Goal: Information Seeking & Learning: Find contact information

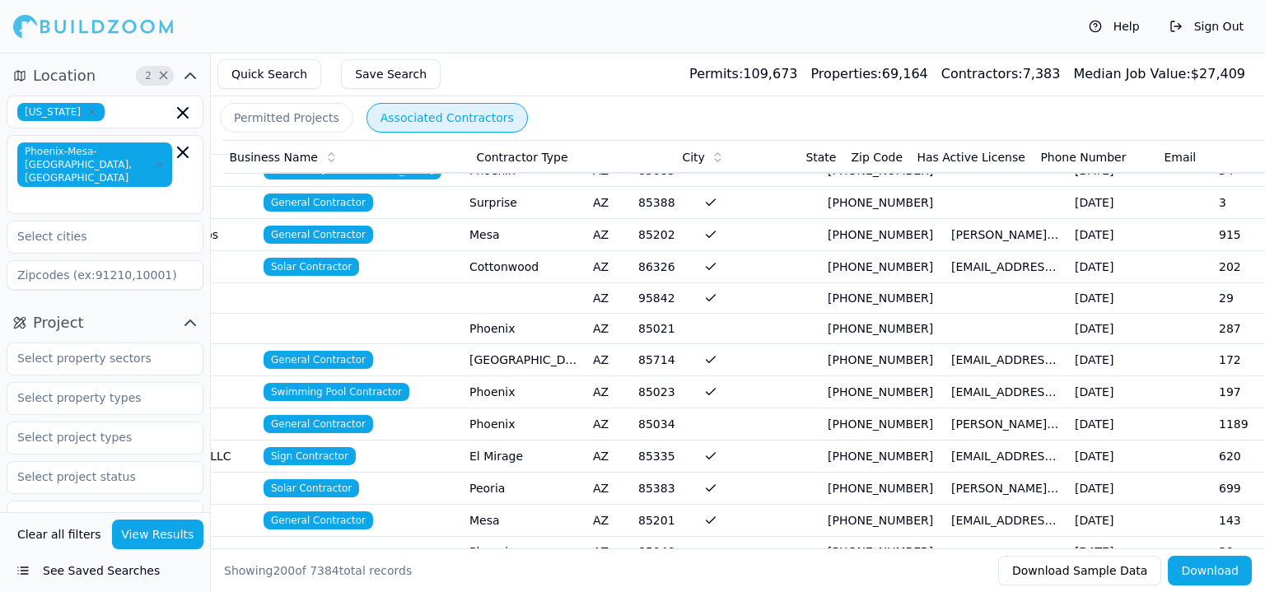
scroll to position [0, 519]
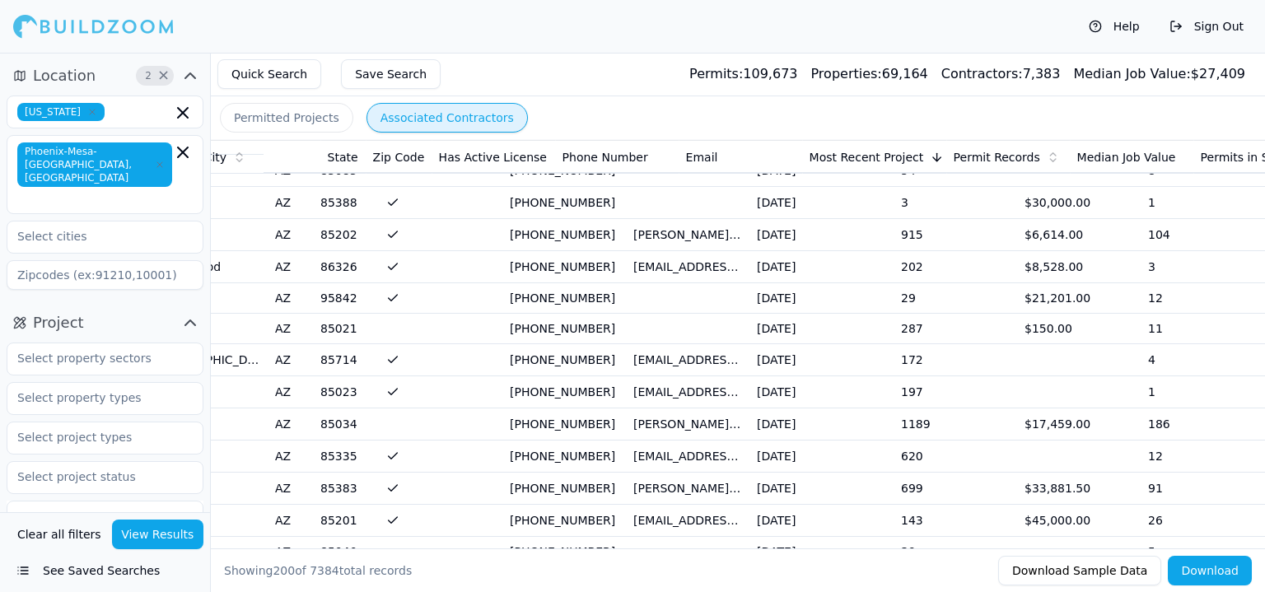
drag, startPoint x: 287, startPoint y: 440, endPoint x: 539, endPoint y: 436, distance: 252.1
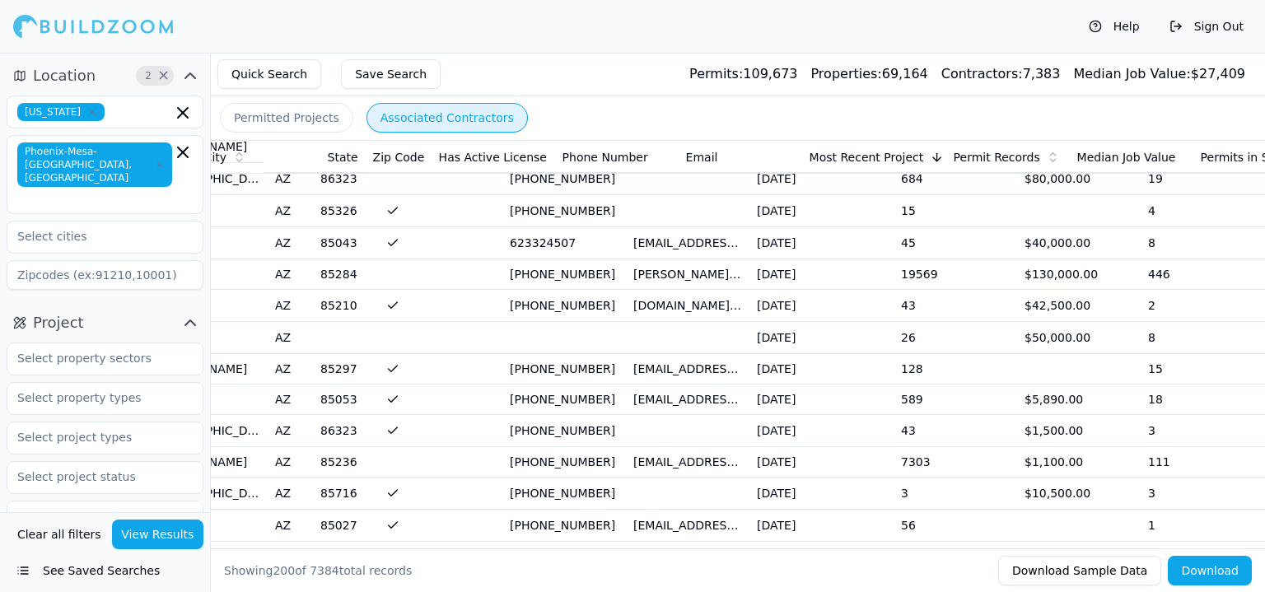
scroll to position [4201, 0]
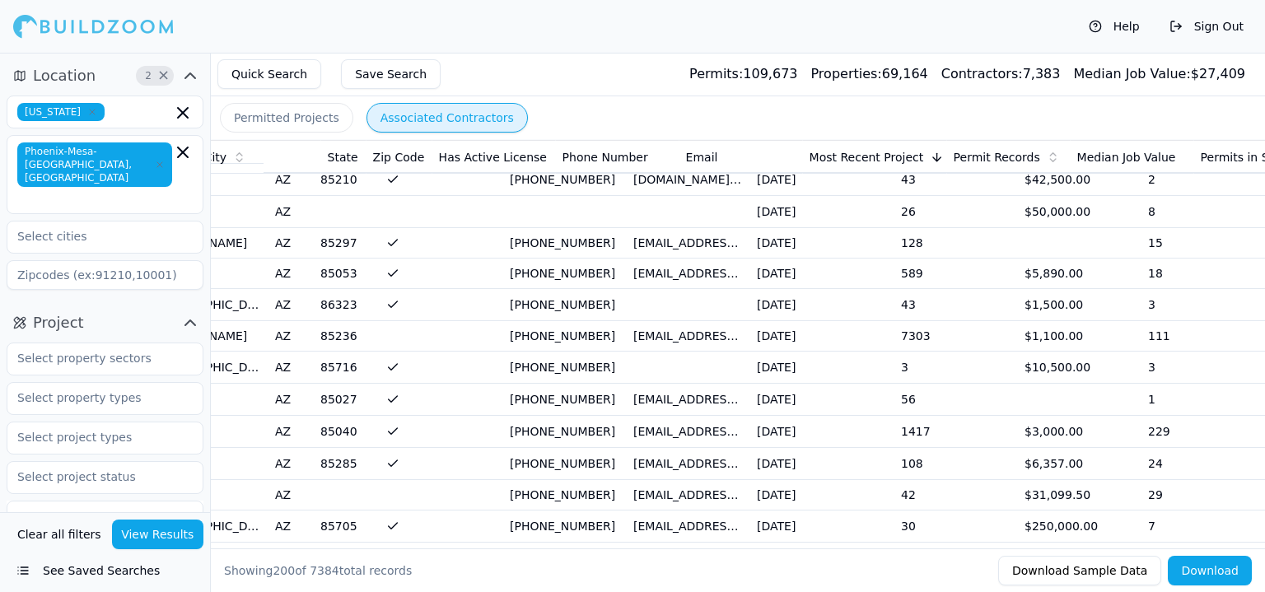
click at [490, 511] on td at bounding box center [442, 527] width 124 height 32
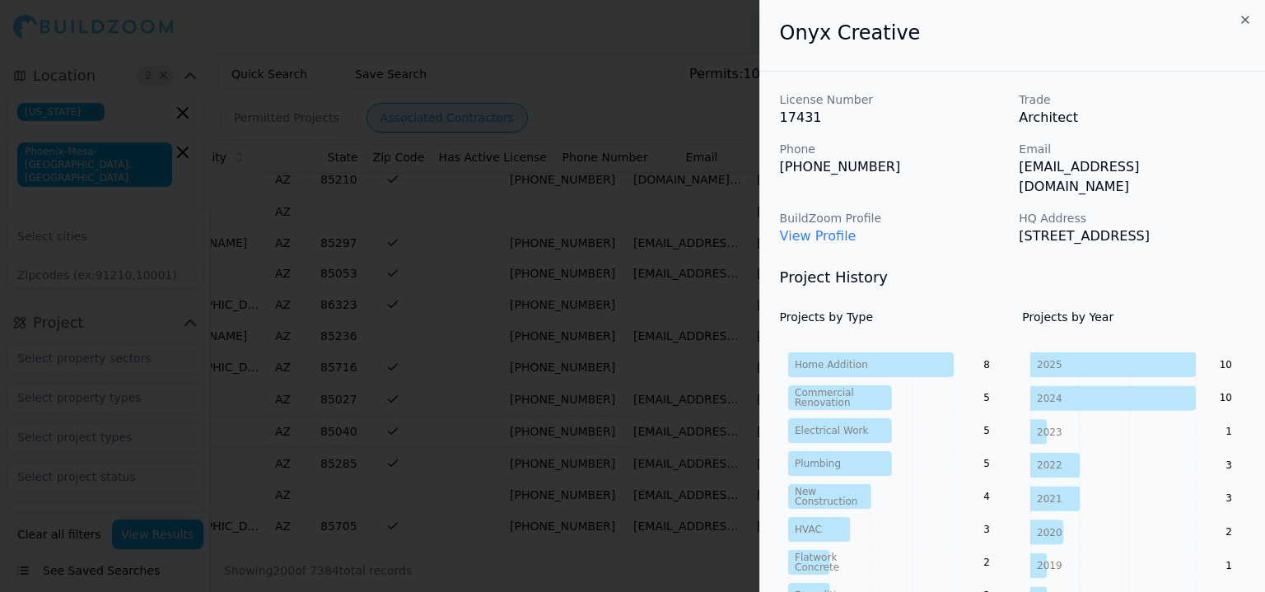
click at [844, 228] on link "View Profile" at bounding box center [818, 236] width 77 height 16
click at [555, 117] on div at bounding box center [632, 296] width 1265 height 592
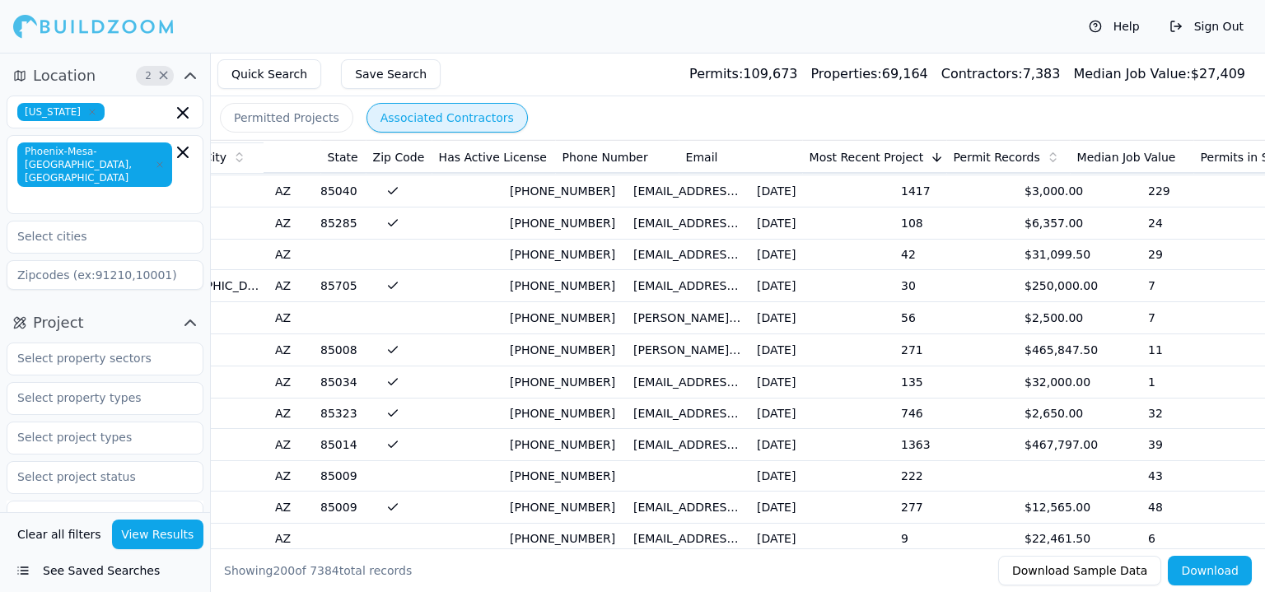
scroll to position [4448, 0]
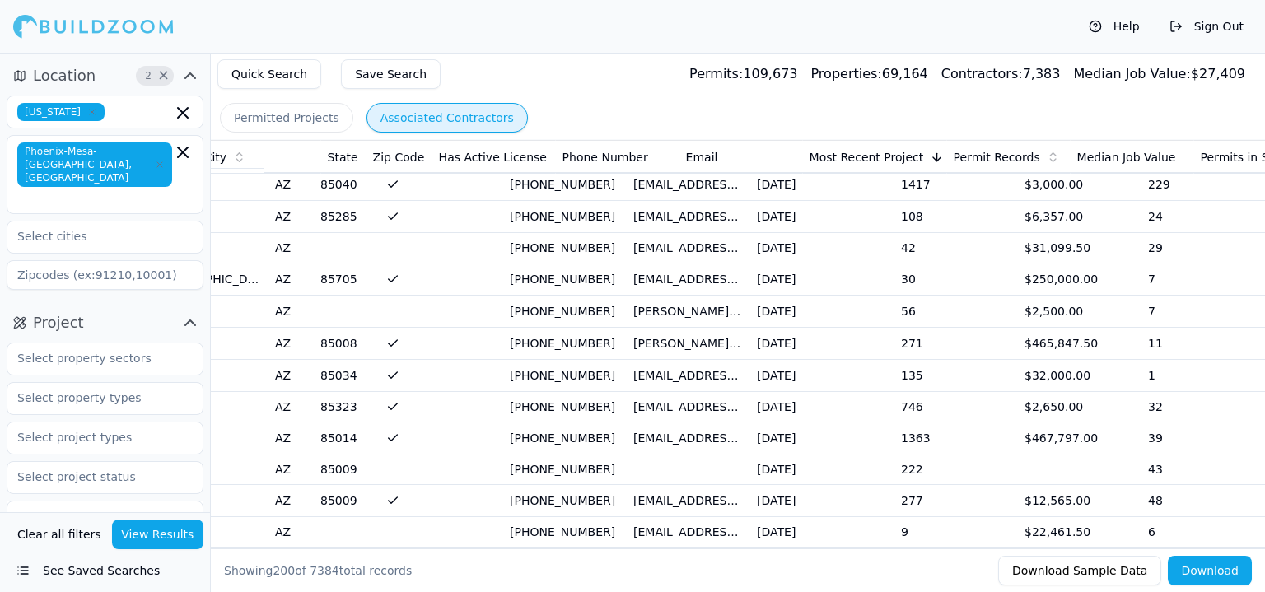
click at [376, 328] on td "85008" at bounding box center [347, 344] width 66 height 32
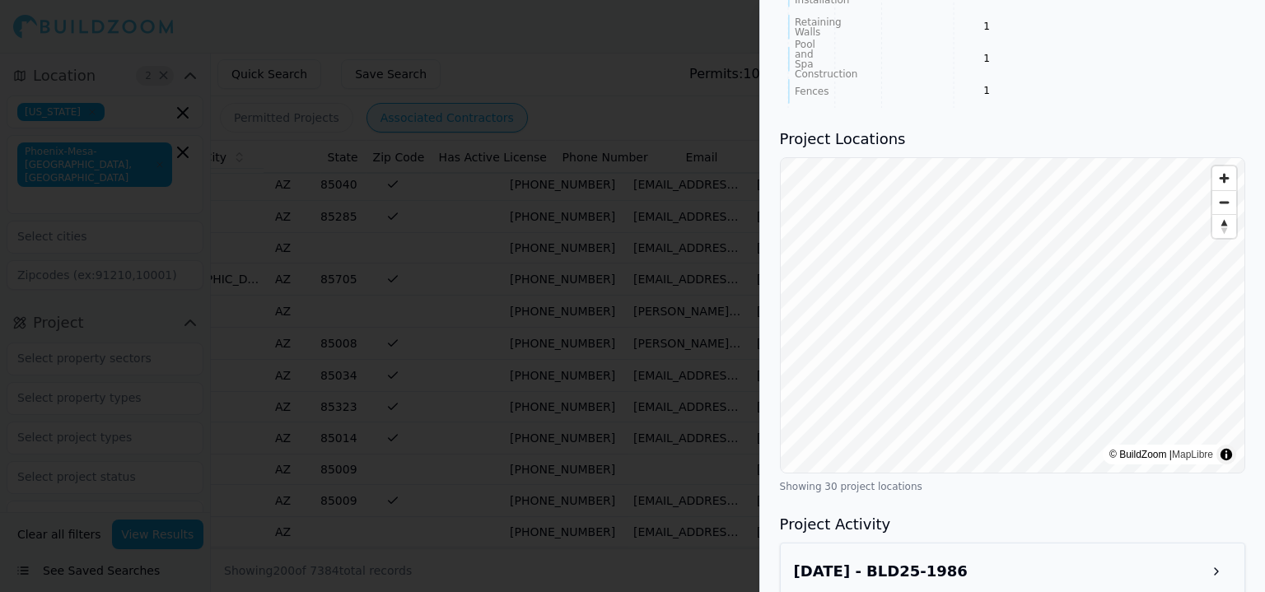
scroll to position [1400, 0]
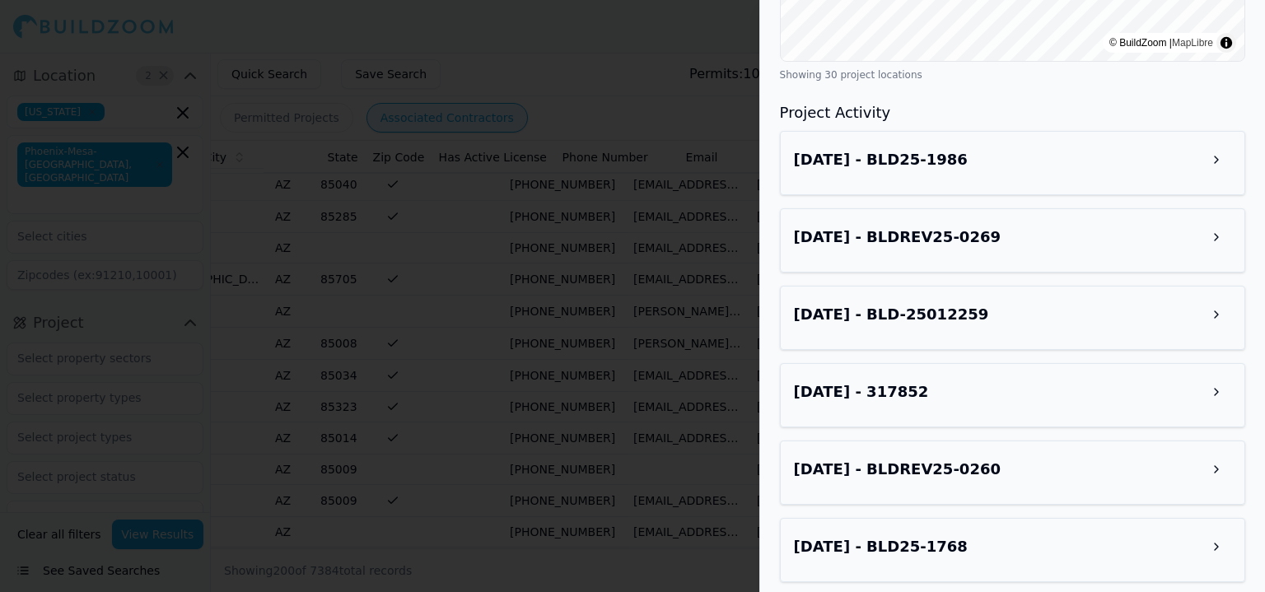
click at [1220, 145] on button at bounding box center [1217, 160] width 30 height 30
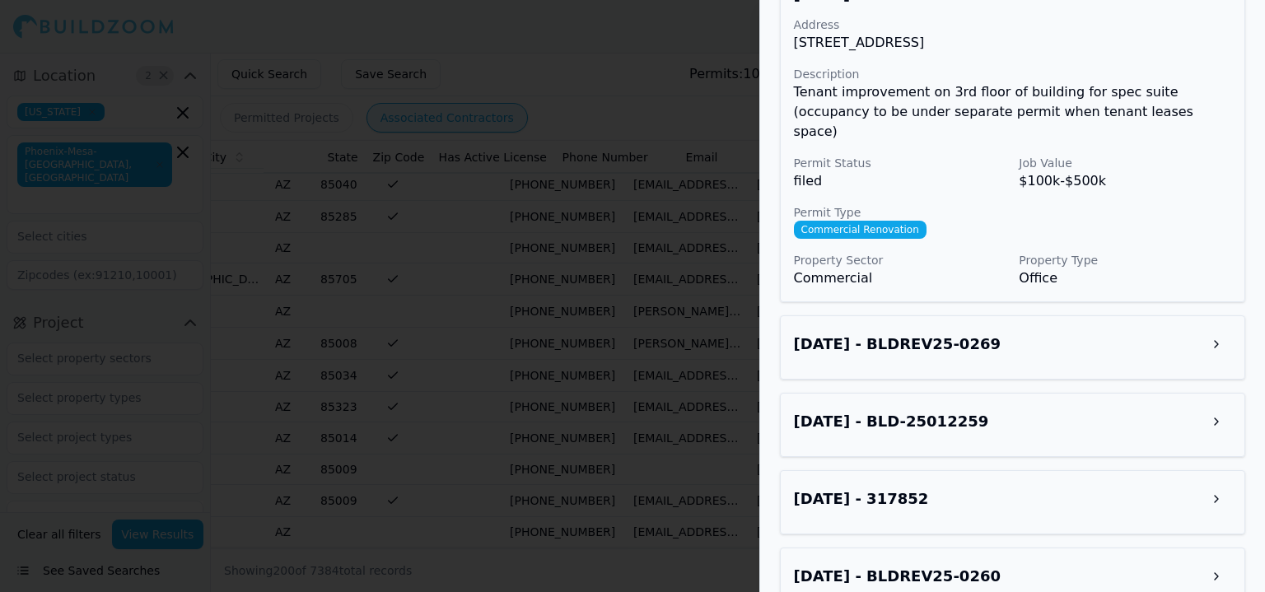
scroll to position [1648, 0]
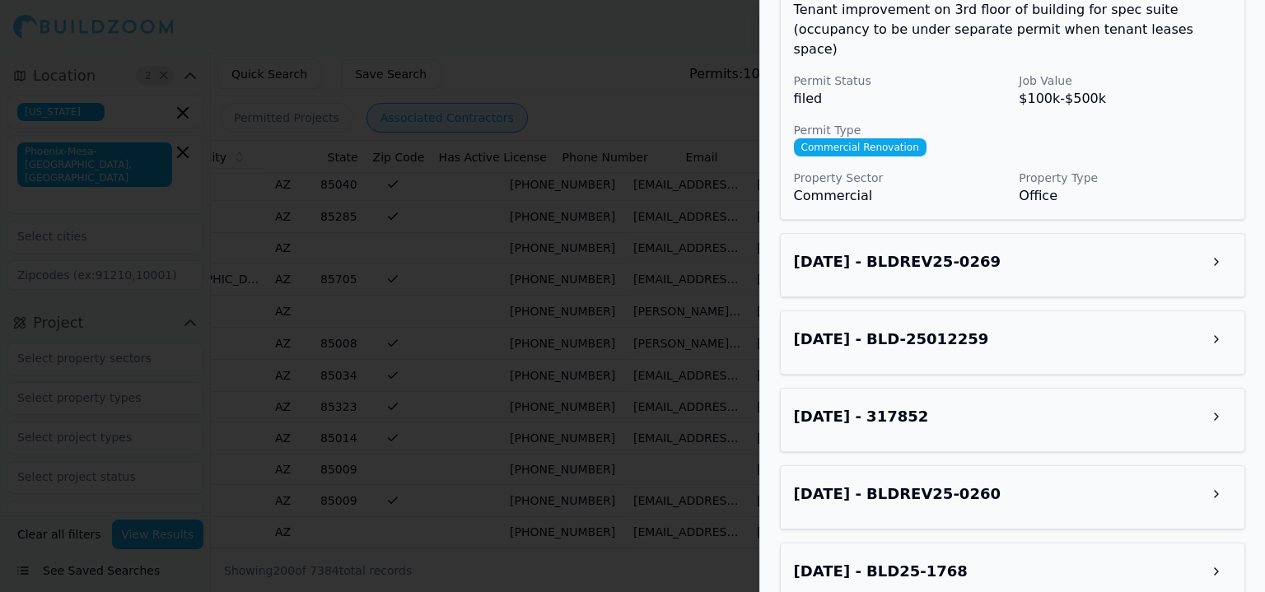
click at [1217, 247] on button at bounding box center [1217, 262] width 30 height 30
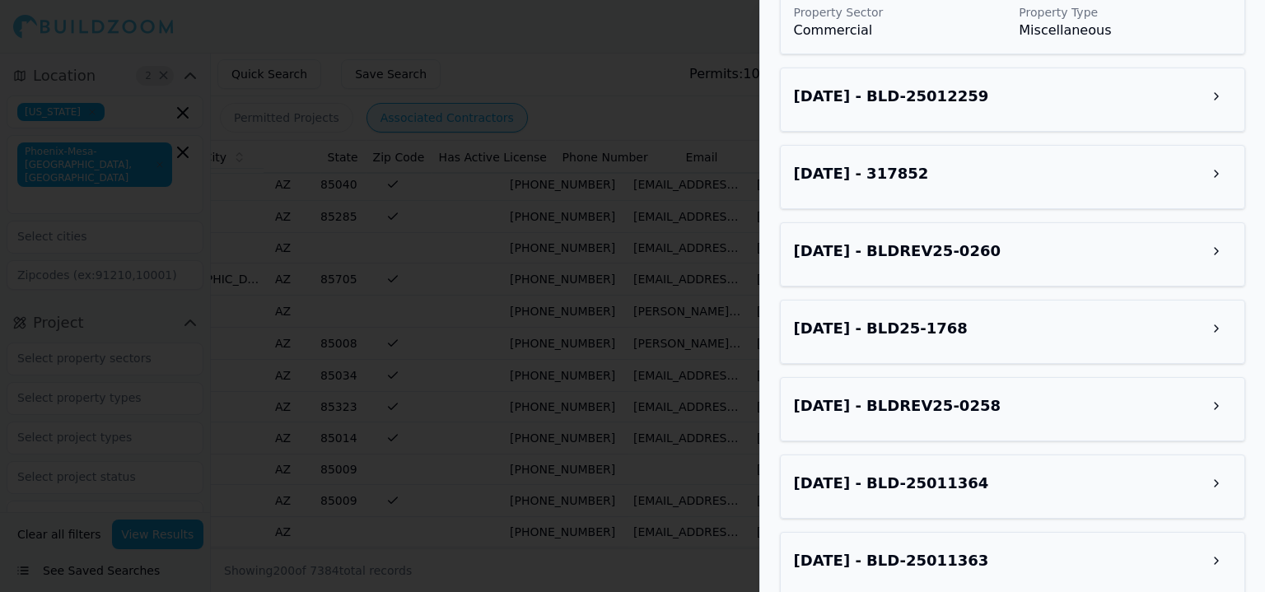
scroll to position [2224, 0]
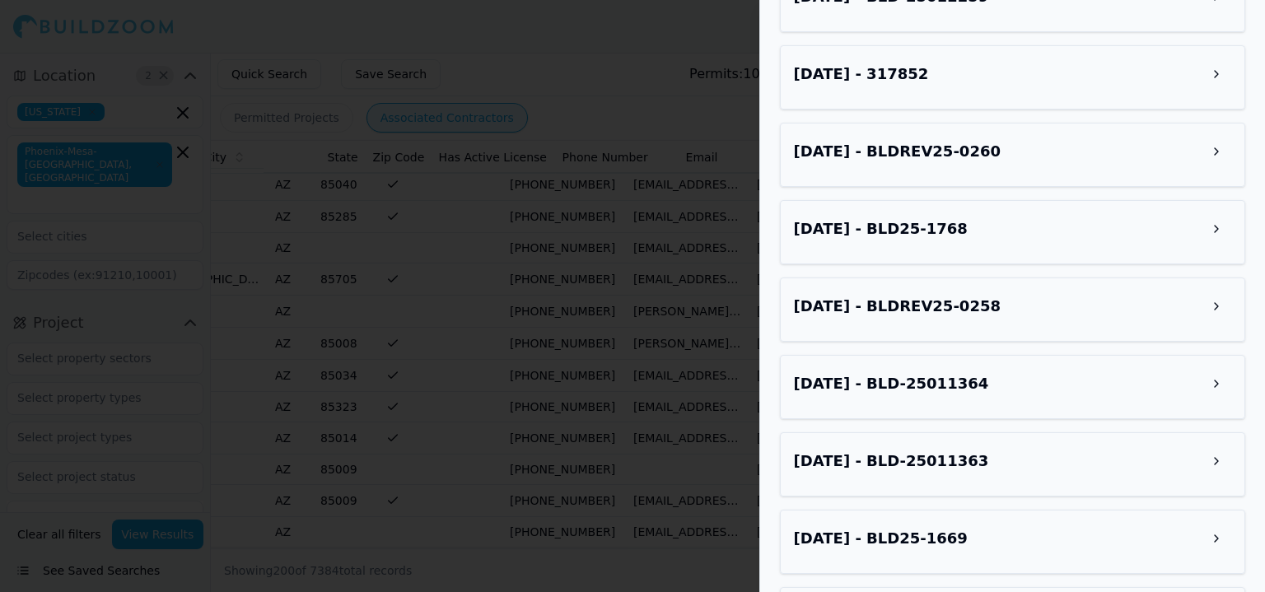
click at [737, 320] on div at bounding box center [632, 296] width 1265 height 592
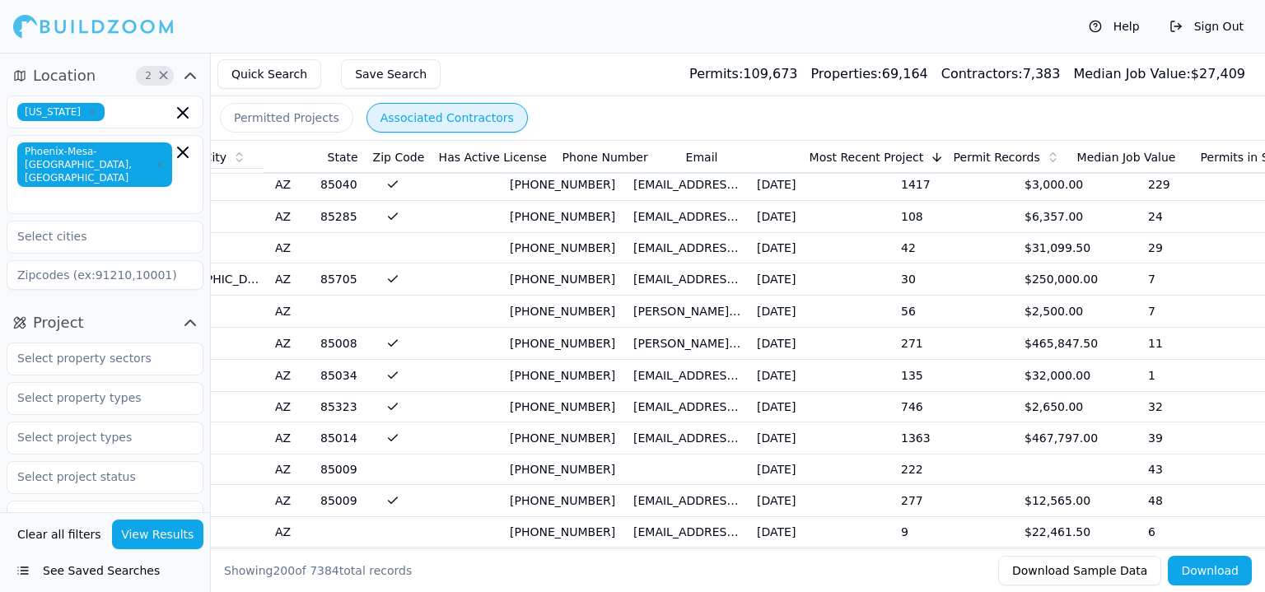
click at [286, 124] on button "Permitted Projects" at bounding box center [286, 118] width 133 height 30
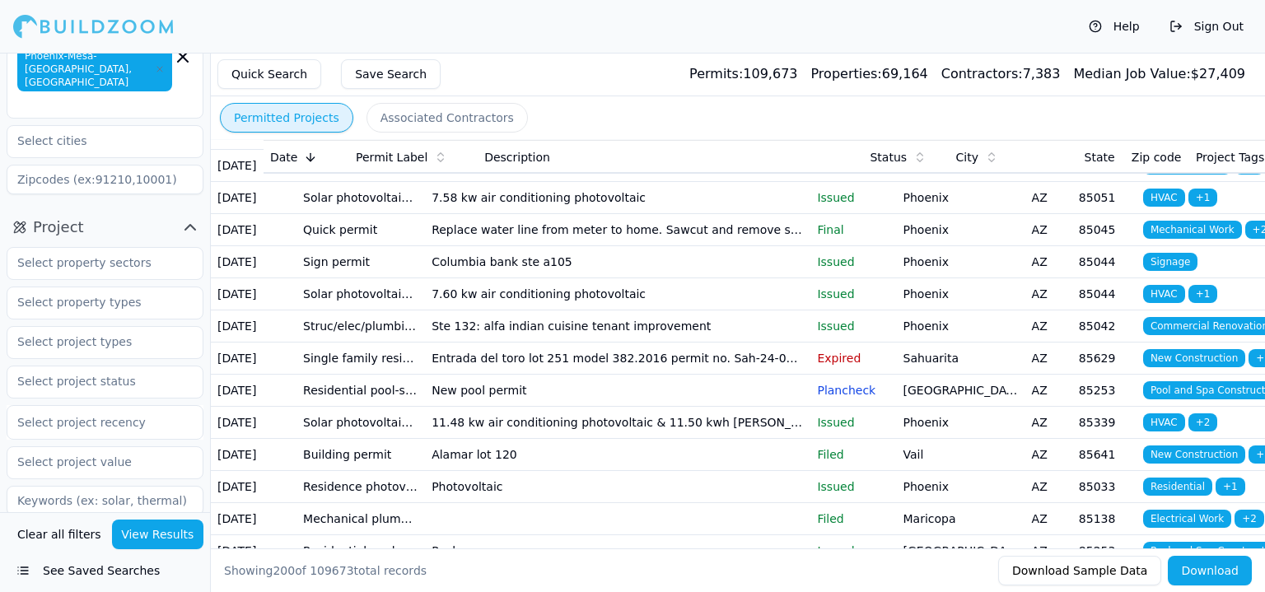
scroll to position [82, 0]
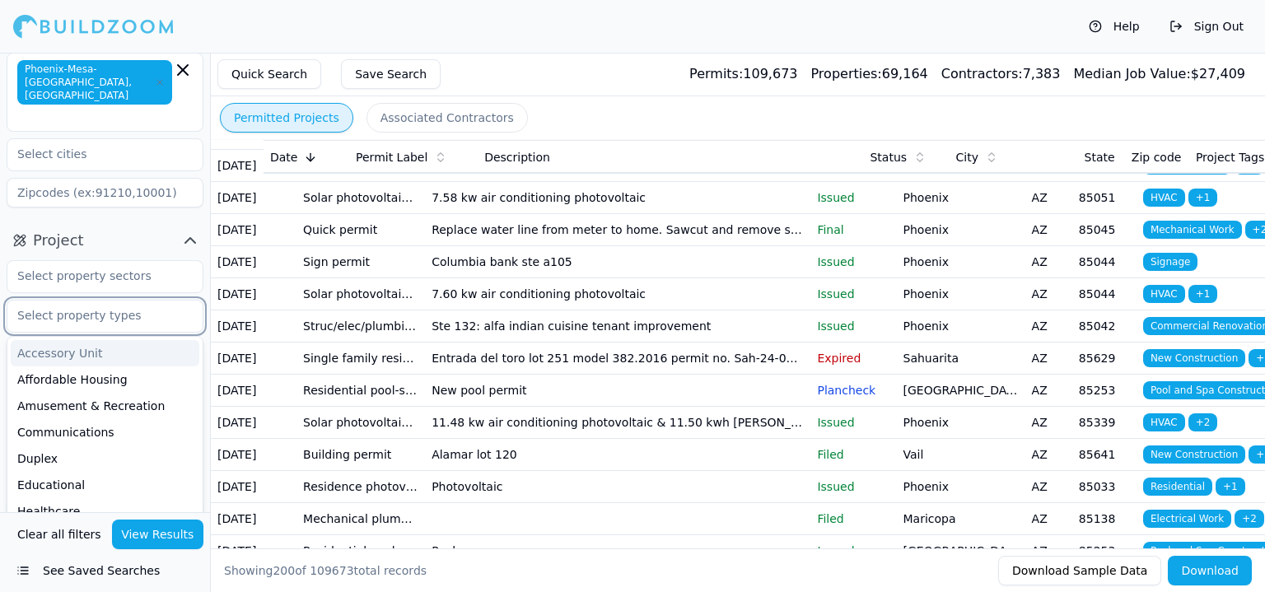
click at [148, 310] on input "text" at bounding box center [94, 316] width 175 height 30
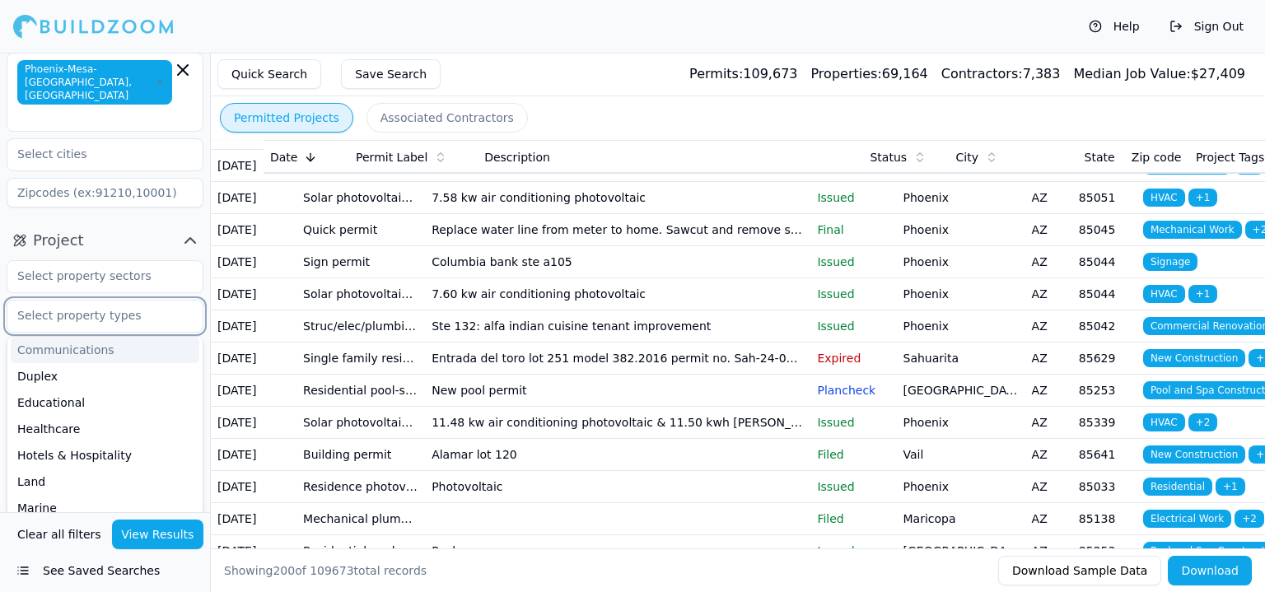
click at [132, 311] on input "text" at bounding box center [94, 316] width 175 height 30
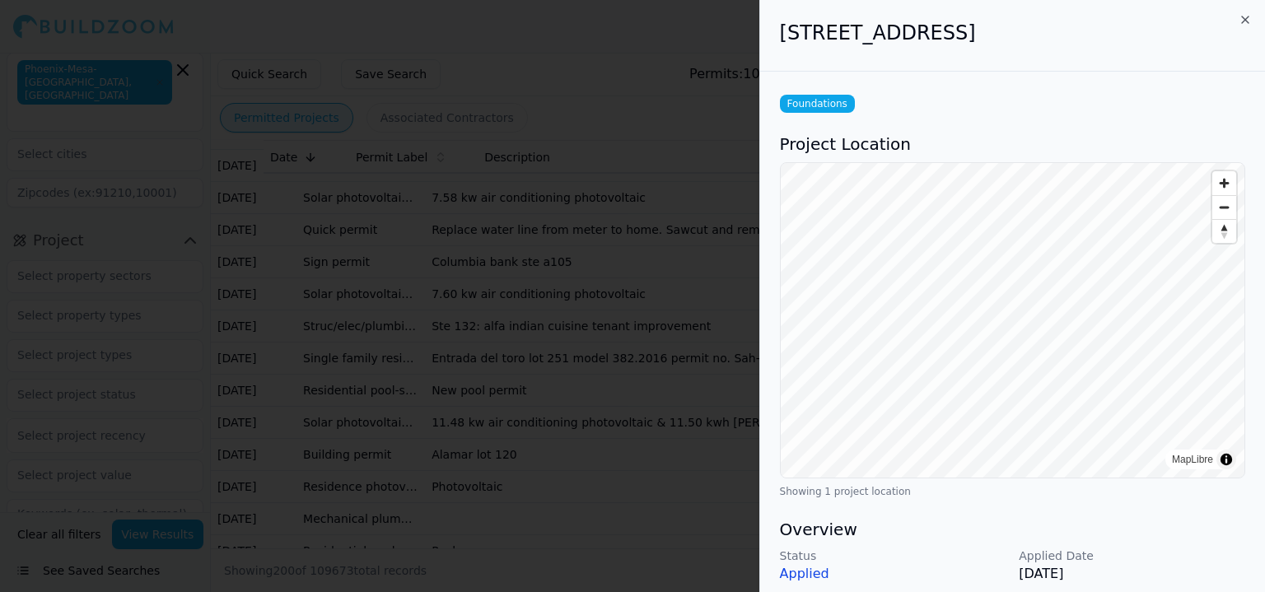
click at [596, 128] on div at bounding box center [632, 296] width 1265 height 592
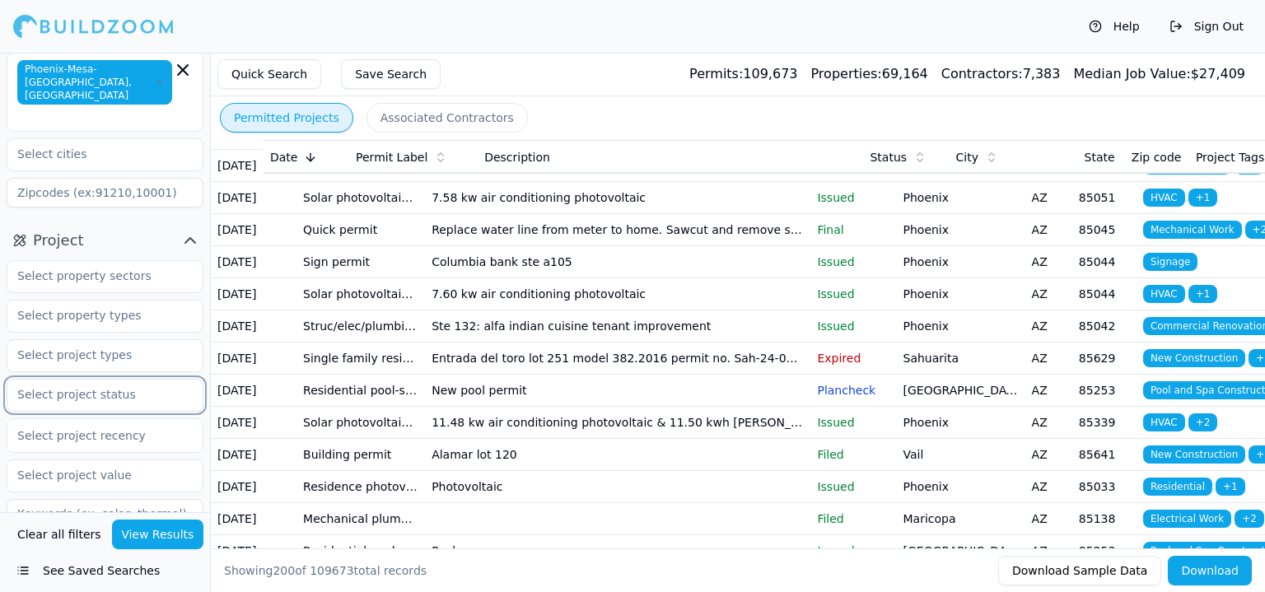
click at [95, 380] on input "text" at bounding box center [94, 395] width 175 height 30
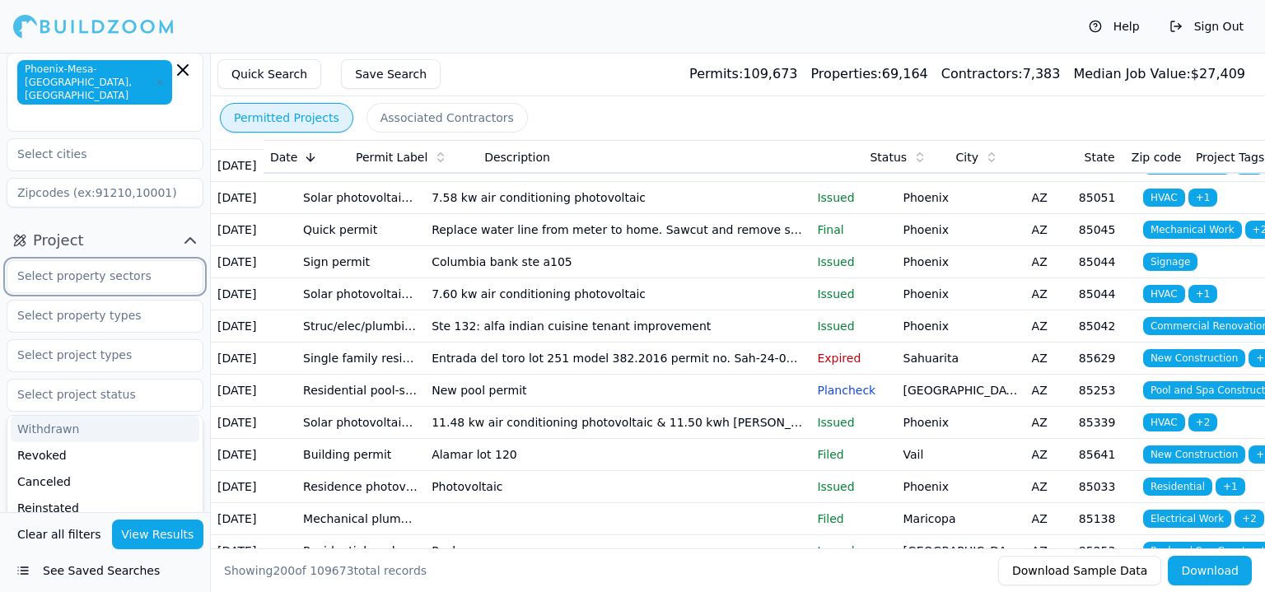
click at [156, 276] on input "text" at bounding box center [94, 276] width 175 height 30
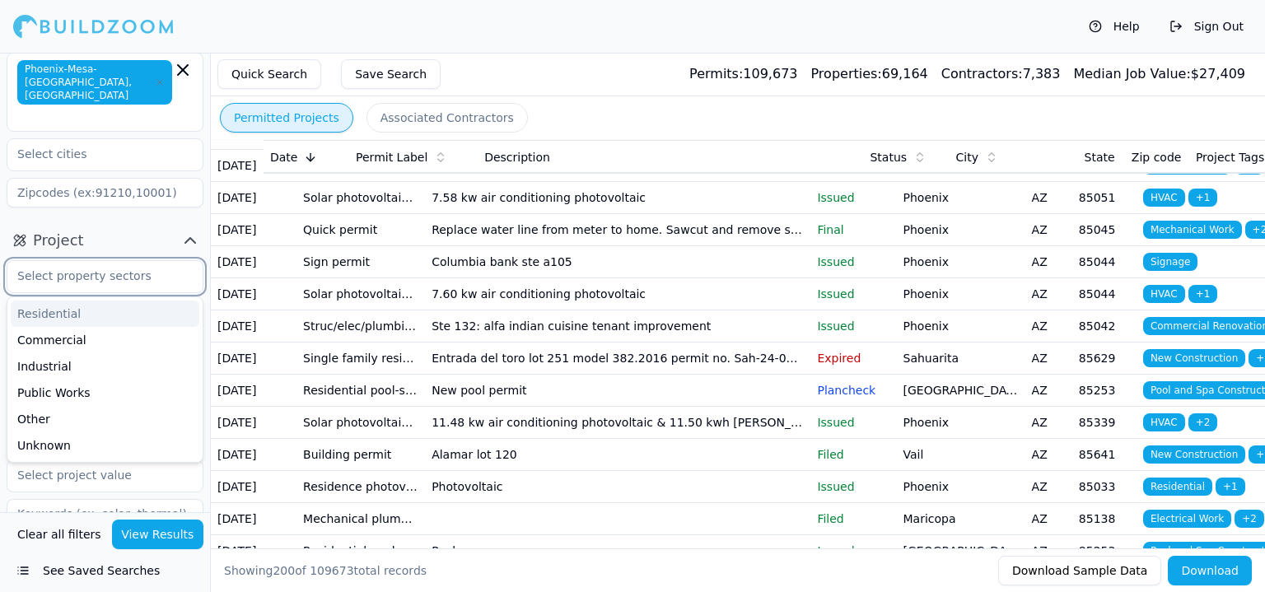
click at [138, 266] on input "text" at bounding box center [94, 276] width 175 height 30
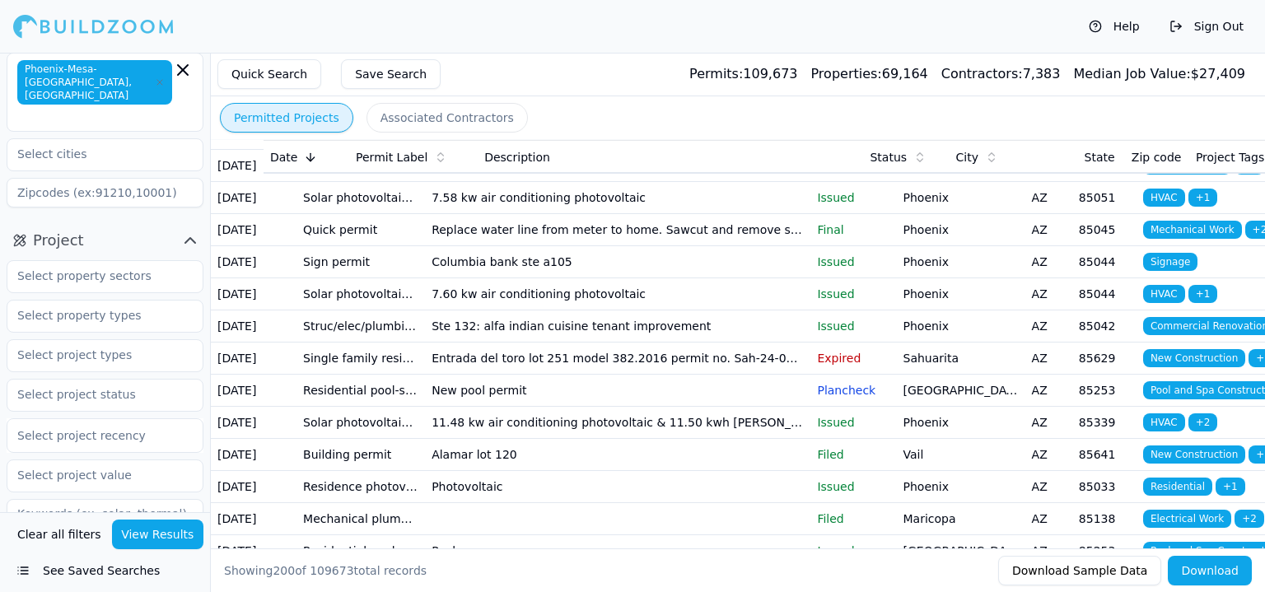
click at [137, 227] on button "Project" at bounding box center [105, 240] width 197 height 26
click at [192, 231] on icon "button" at bounding box center [190, 241] width 20 height 20
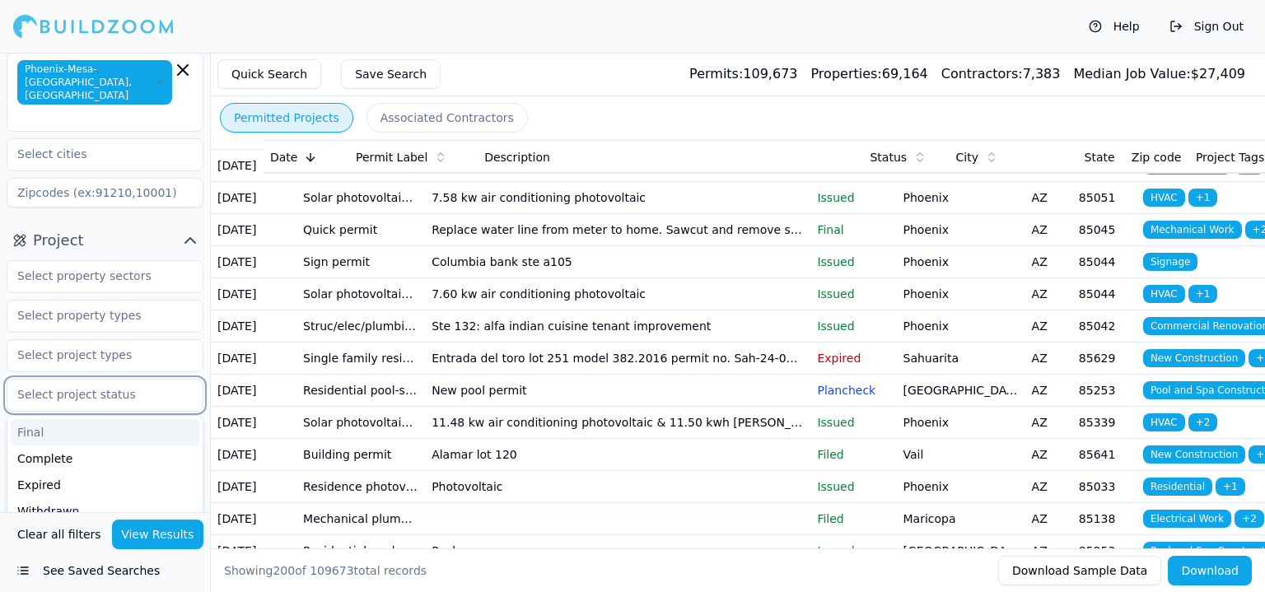
click at [114, 380] on input "text" at bounding box center [94, 395] width 175 height 30
click at [114, 347] on input "text" at bounding box center [94, 355] width 175 height 30
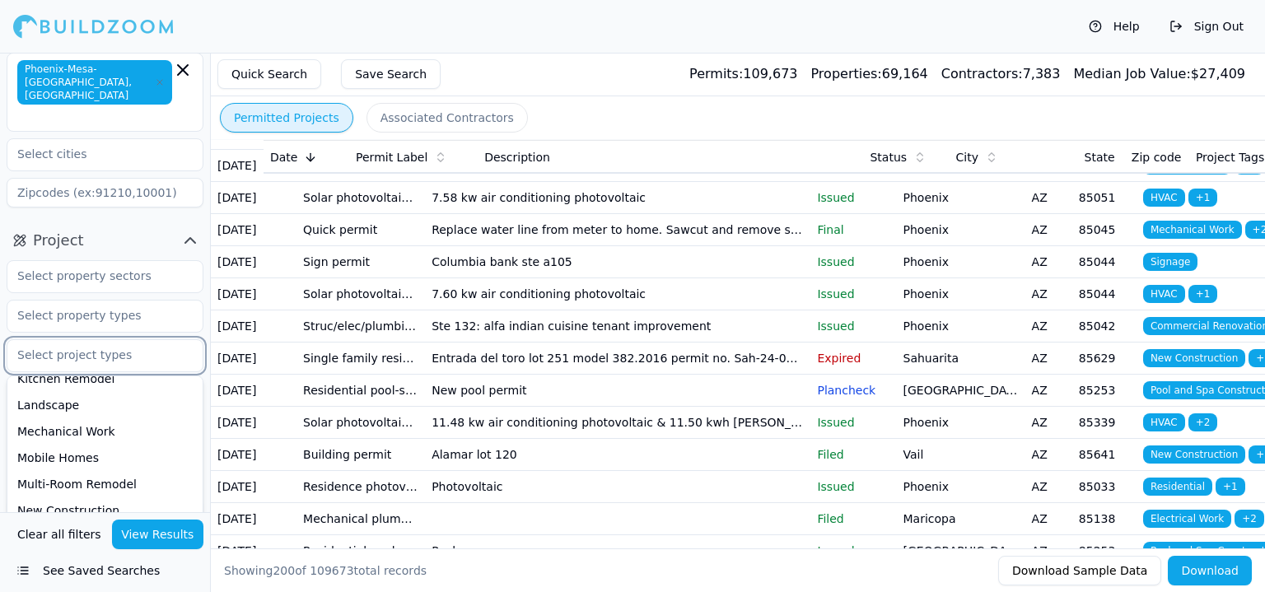
scroll to position [412, 0]
click at [79, 495] on div "New Construction" at bounding box center [105, 508] width 189 height 26
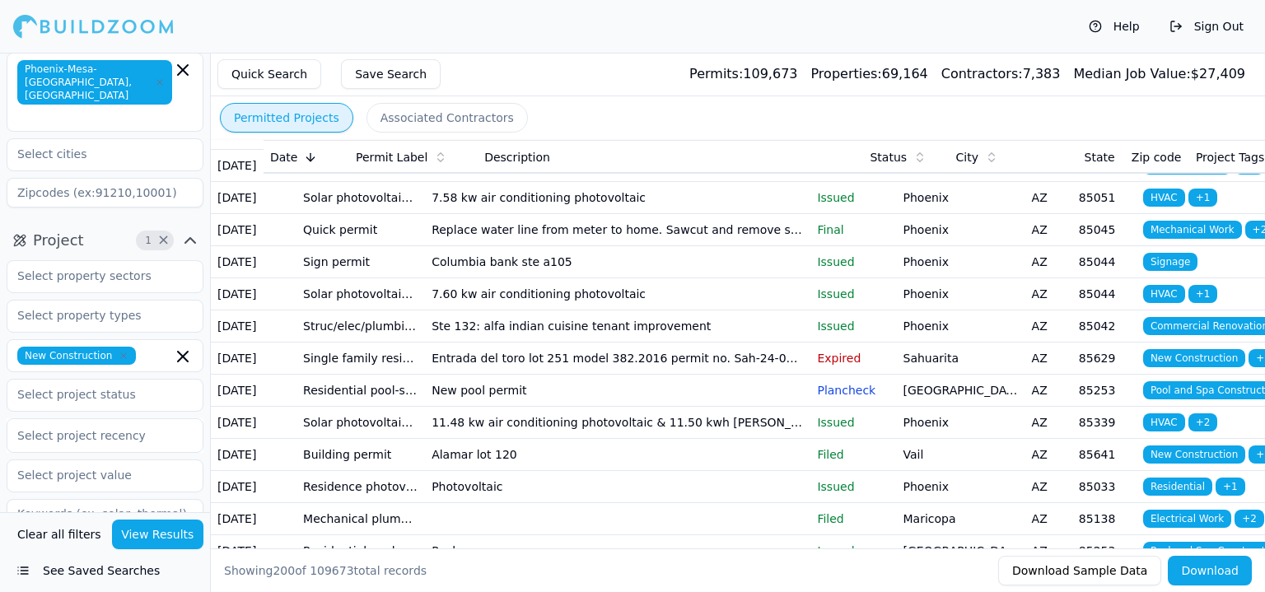
click at [130, 542] on button "View Results" at bounding box center [158, 535] width 92 height 30
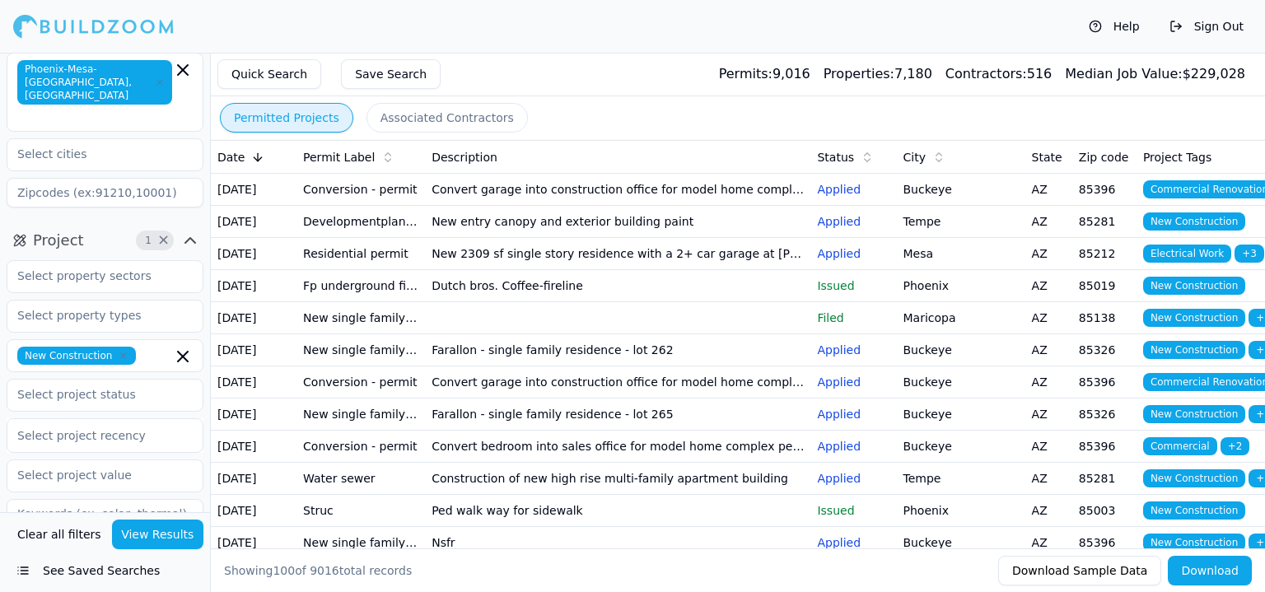
click at [451, 123] on button "Associated Contractors" at bounding box center [447, 118] width 161 height 30
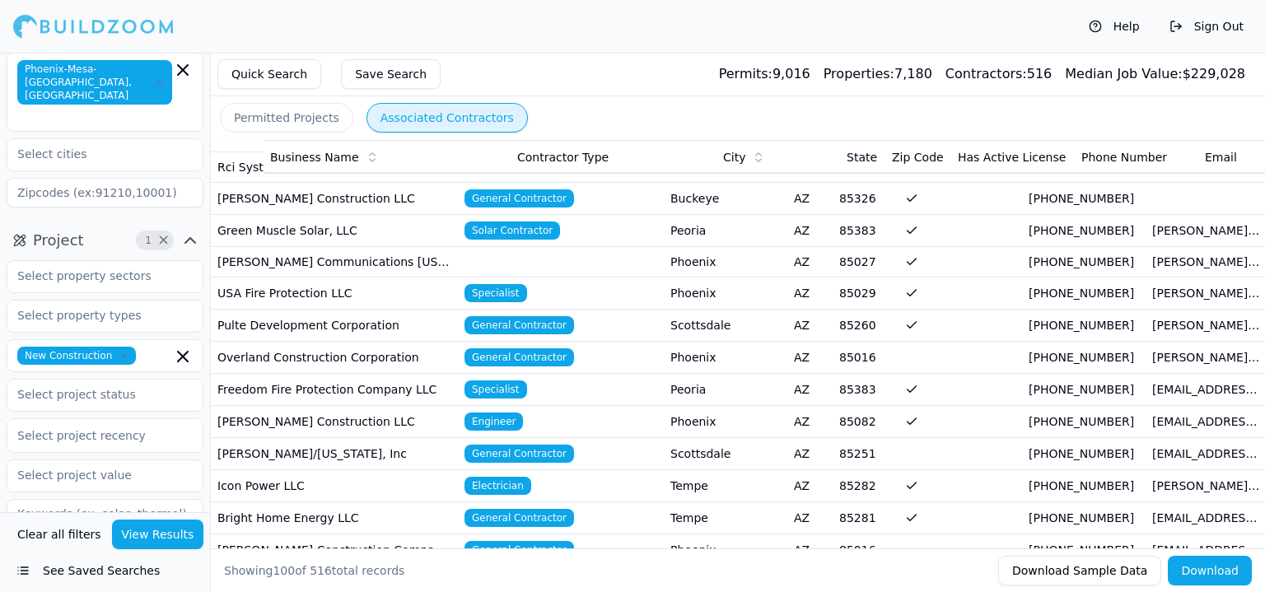
scroll to position [247, 0]
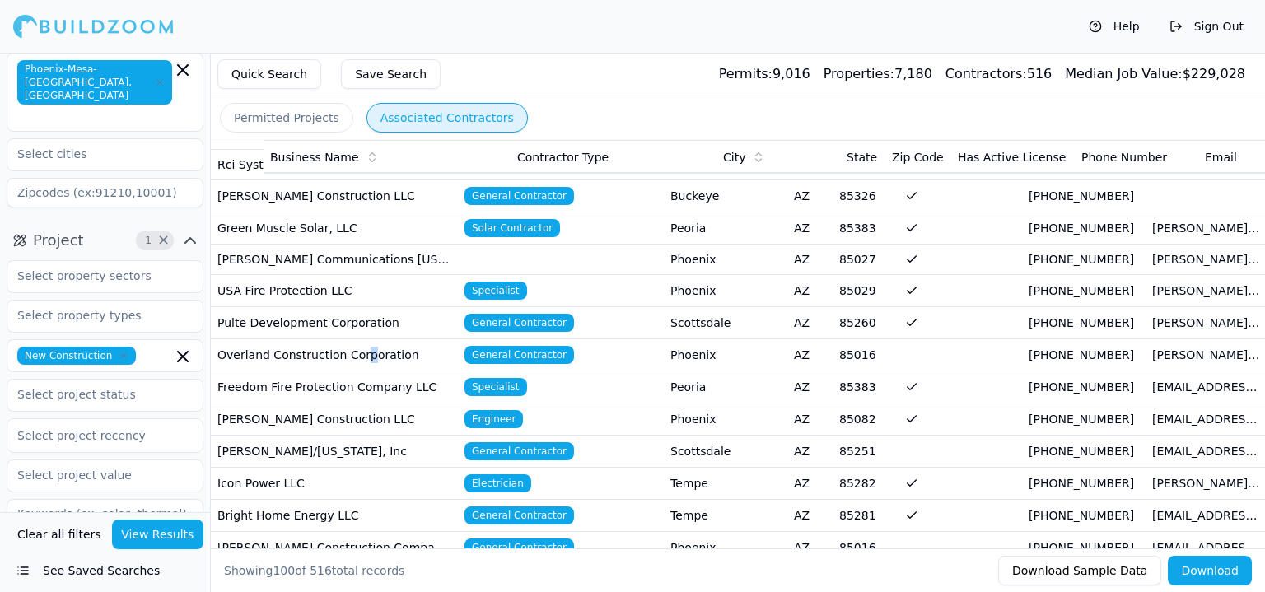
click at [353, 366] on td "Overland Construction Corporation" at bounding box center [334, 355] width 247 height 32
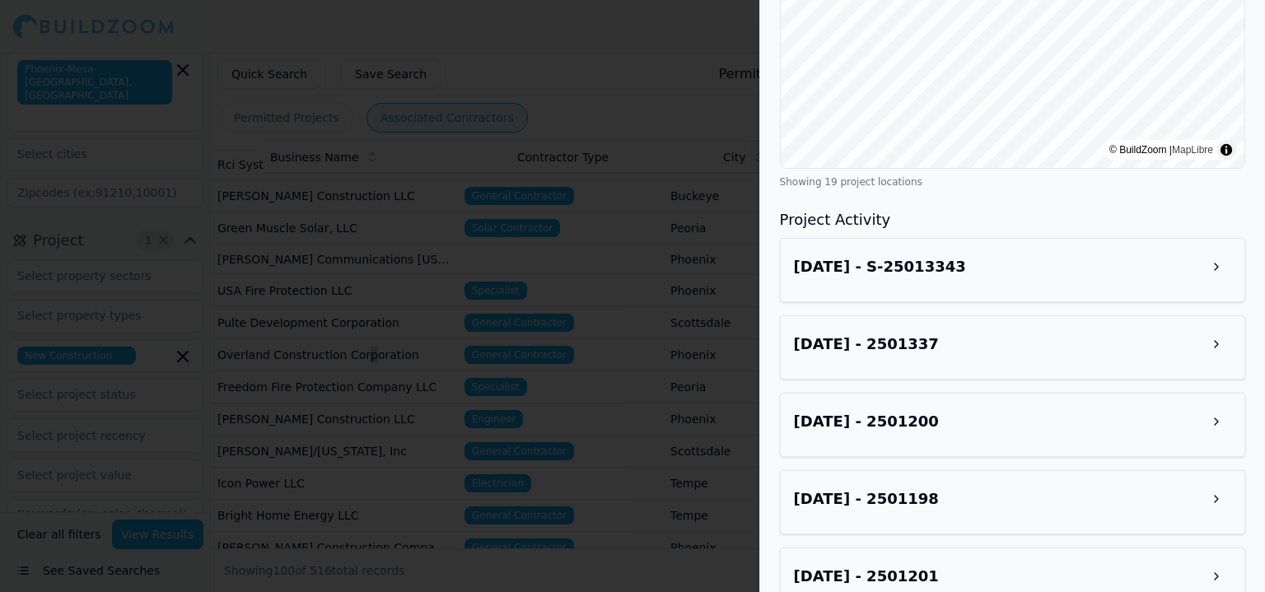
scroll to position [741, 0]
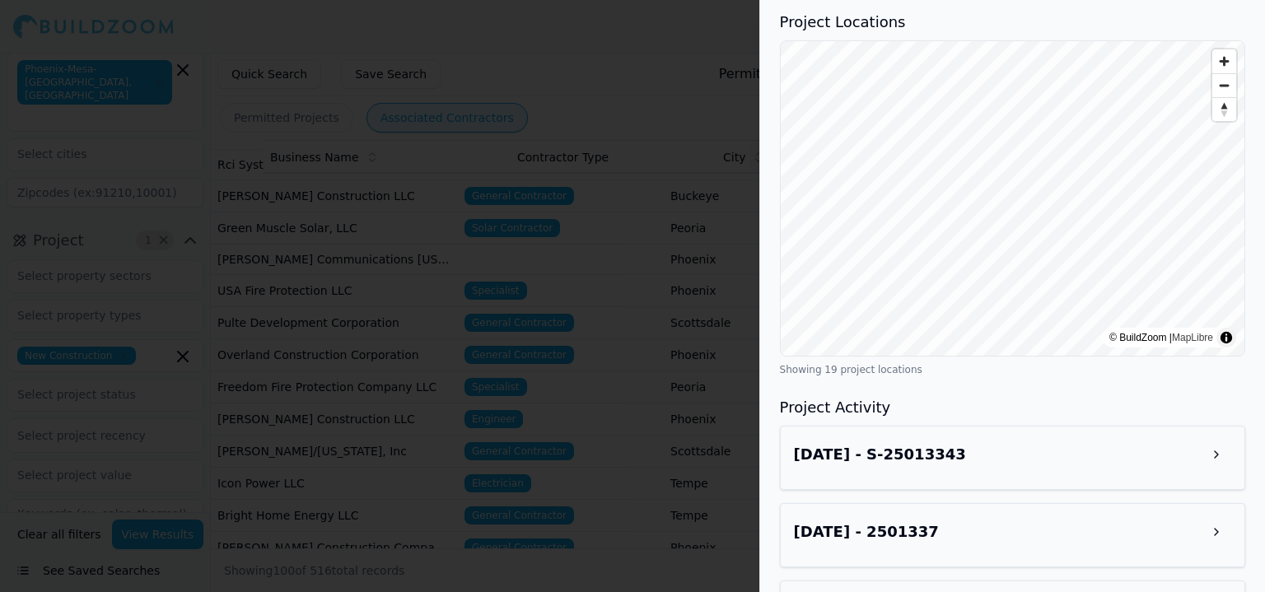
click at [1213, 426] on div "Aug 7, 2025 - S-25013343" at bounding box center [1012, 458] width 465 height 64
click at [1210, 440] on button at bounding box center [1217, 455] width 30 height 30
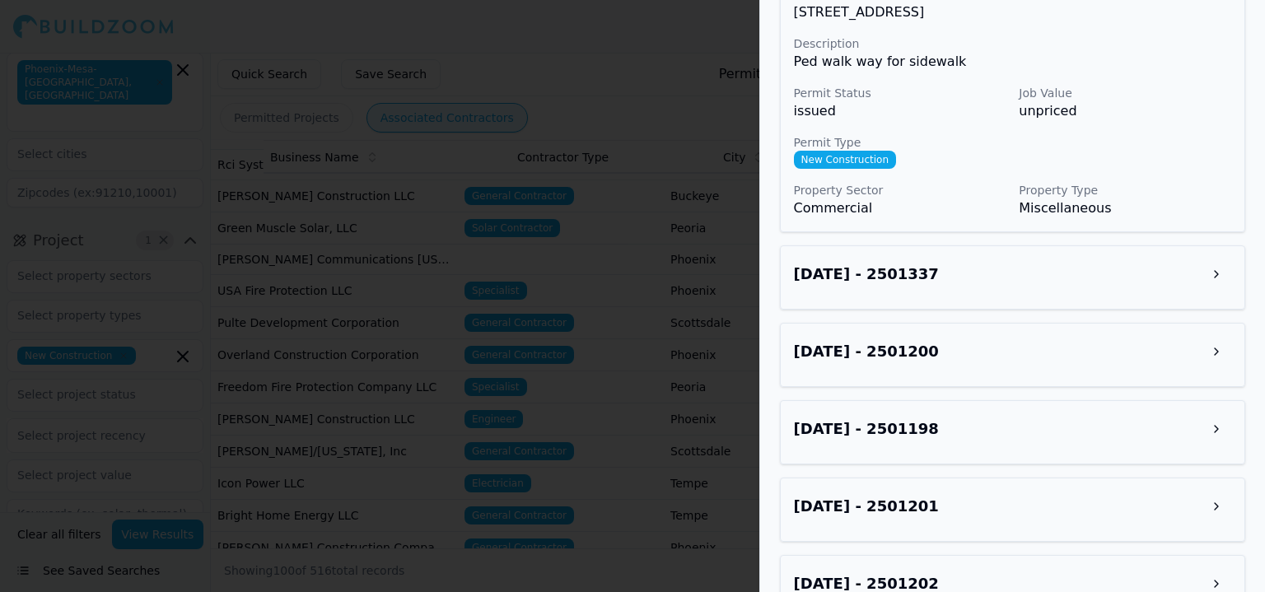
scroll to position [1236, 0]
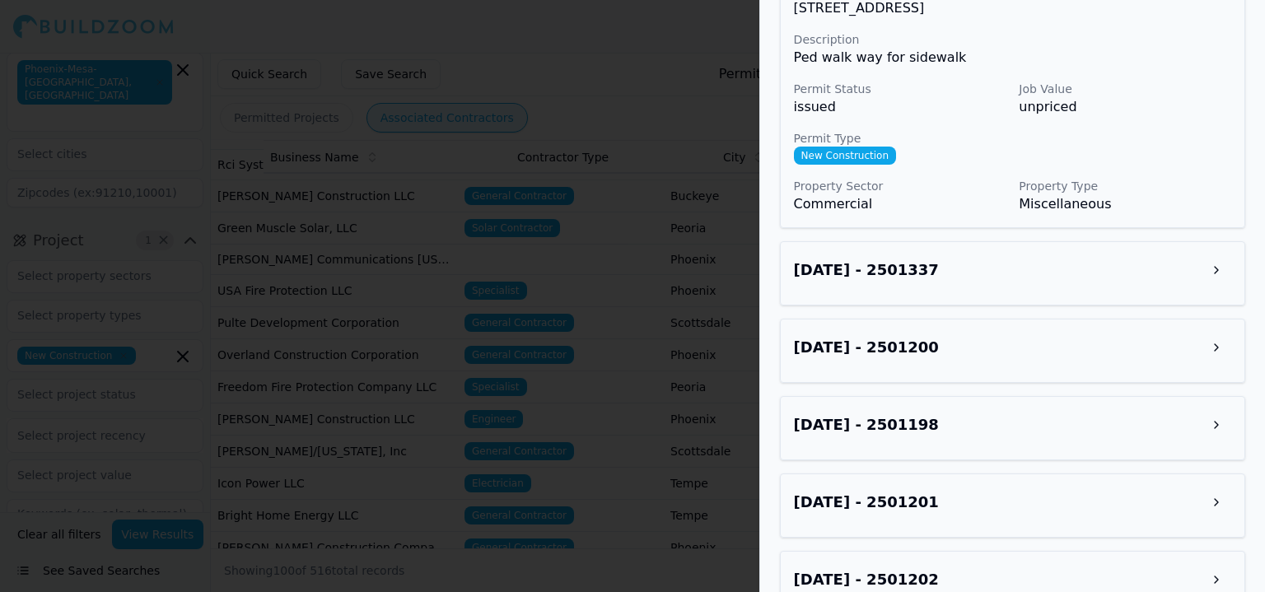
click at [1222, 410] on button at bounding box center [1217, 425] width 30 height 30
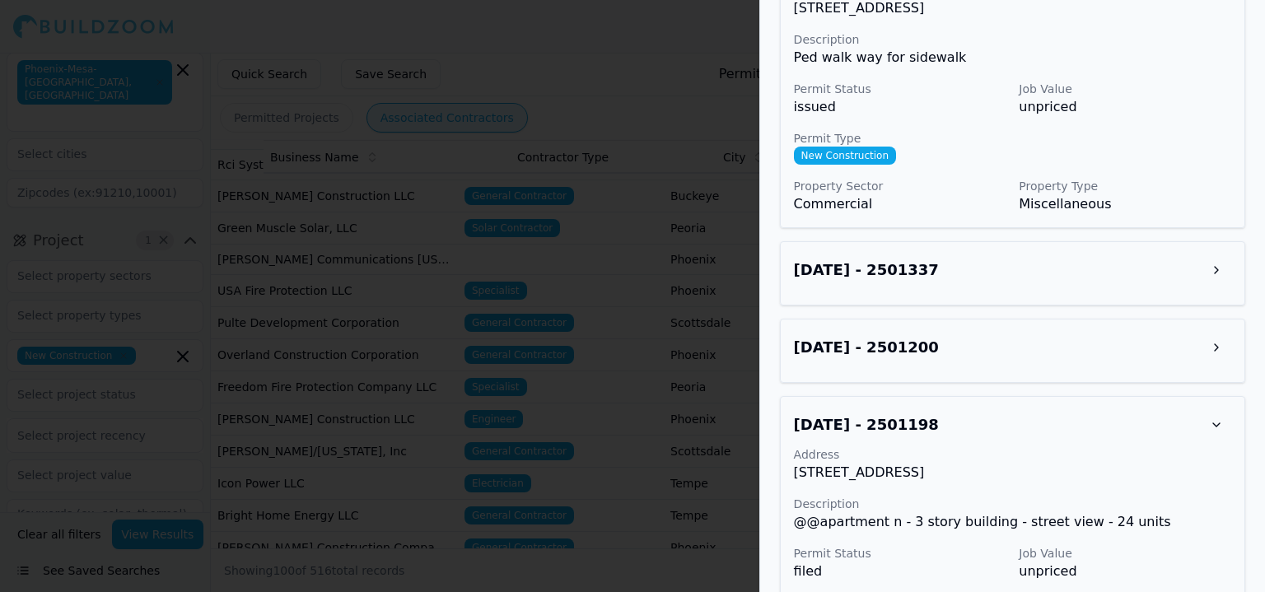
click at [278, 512] on div at bounding box center [632, 296] width 1265 height 592
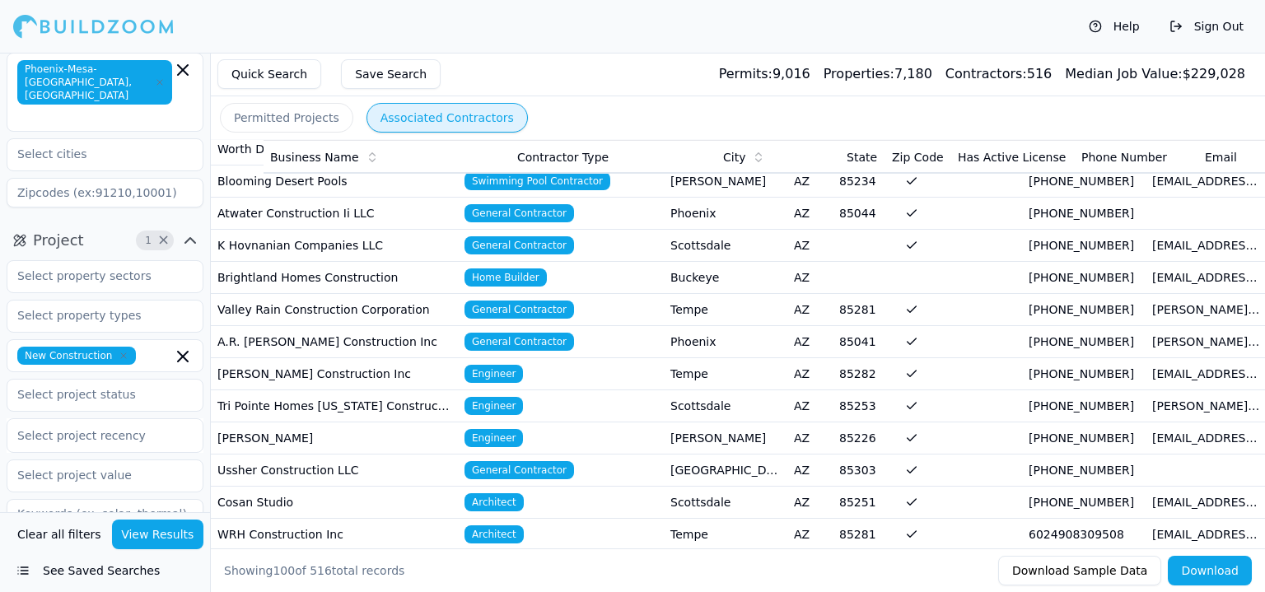
scroll to position [1565, 0]
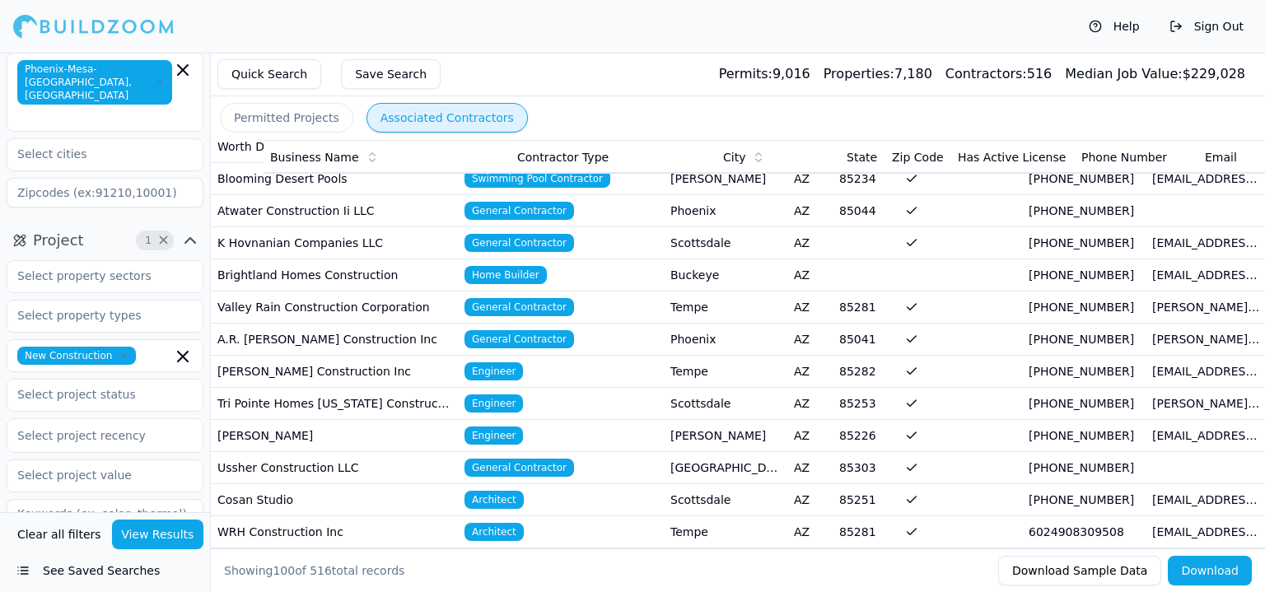
click at [310, 335] on td "A.R. Mays Construction Inc" at bounding box center [334, 340] width 247 height 32
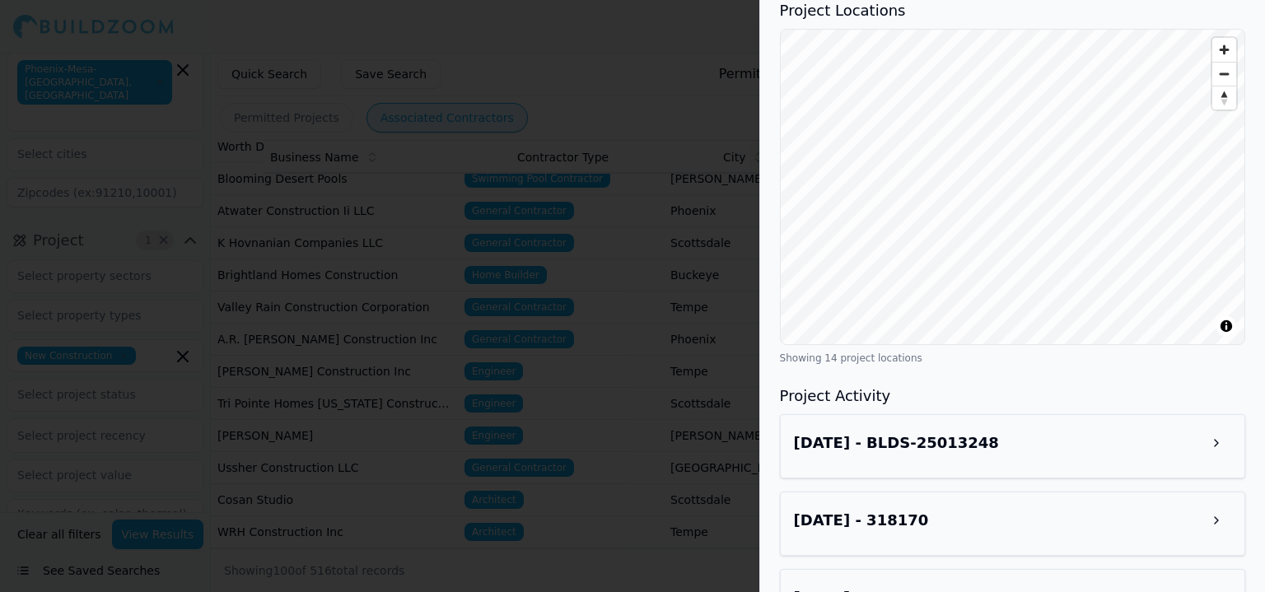
scroll to position [1483, 0]
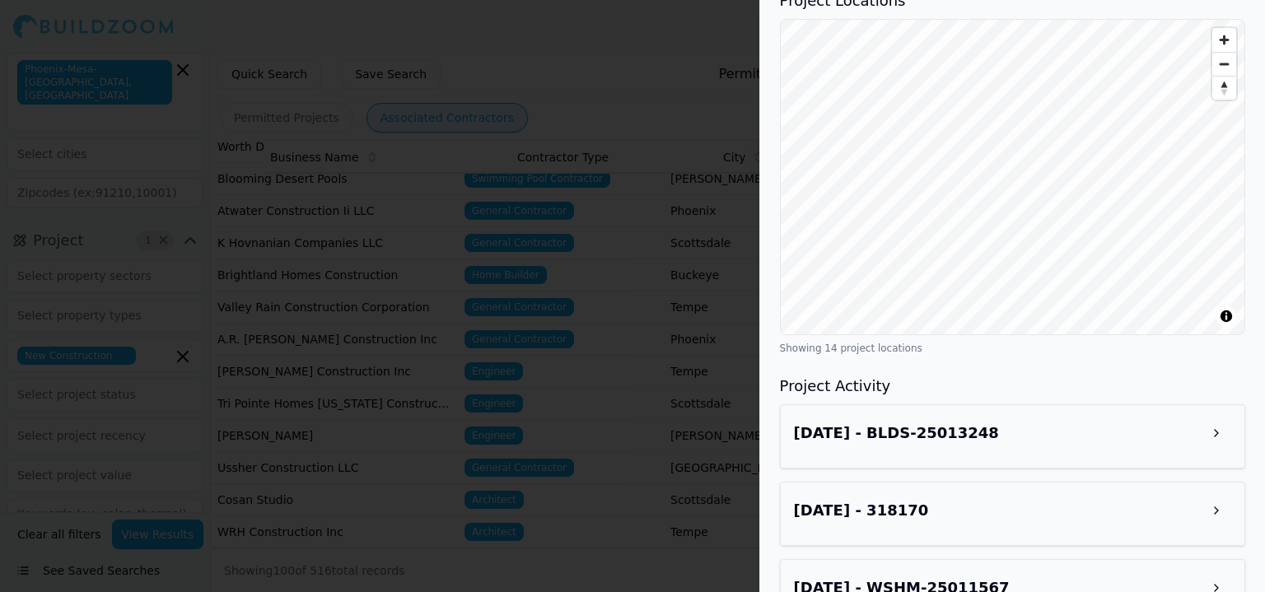
click at [1217, 418] on button at bounding box center [1217, 433] width 30 height 30
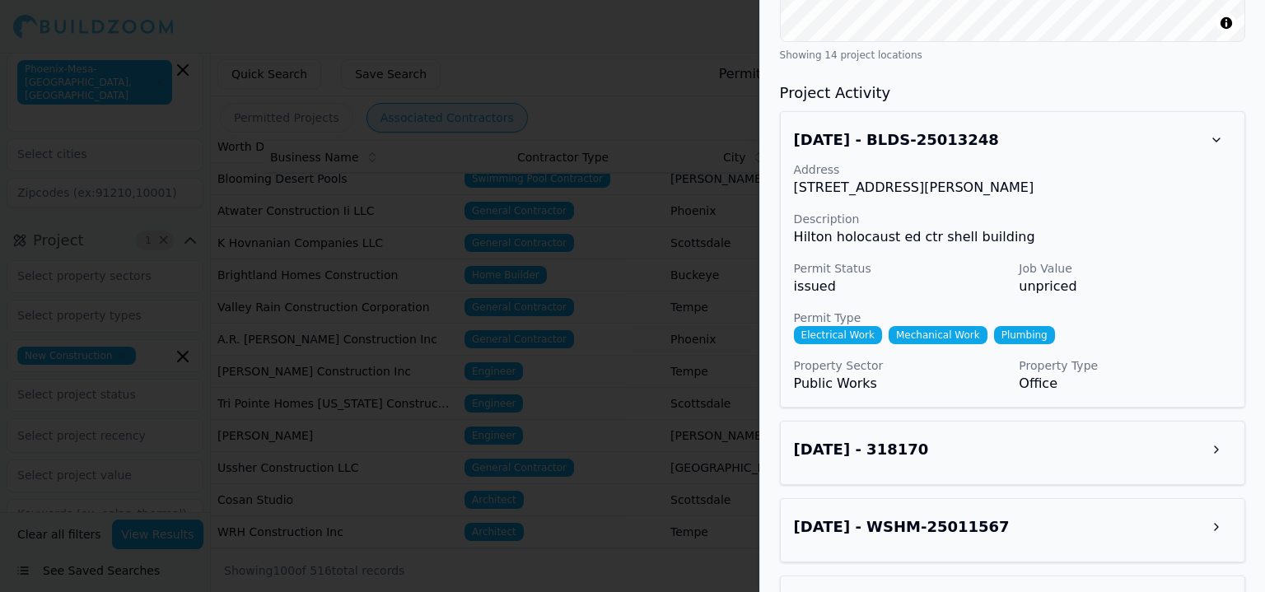
scroll to position [1812, 0]
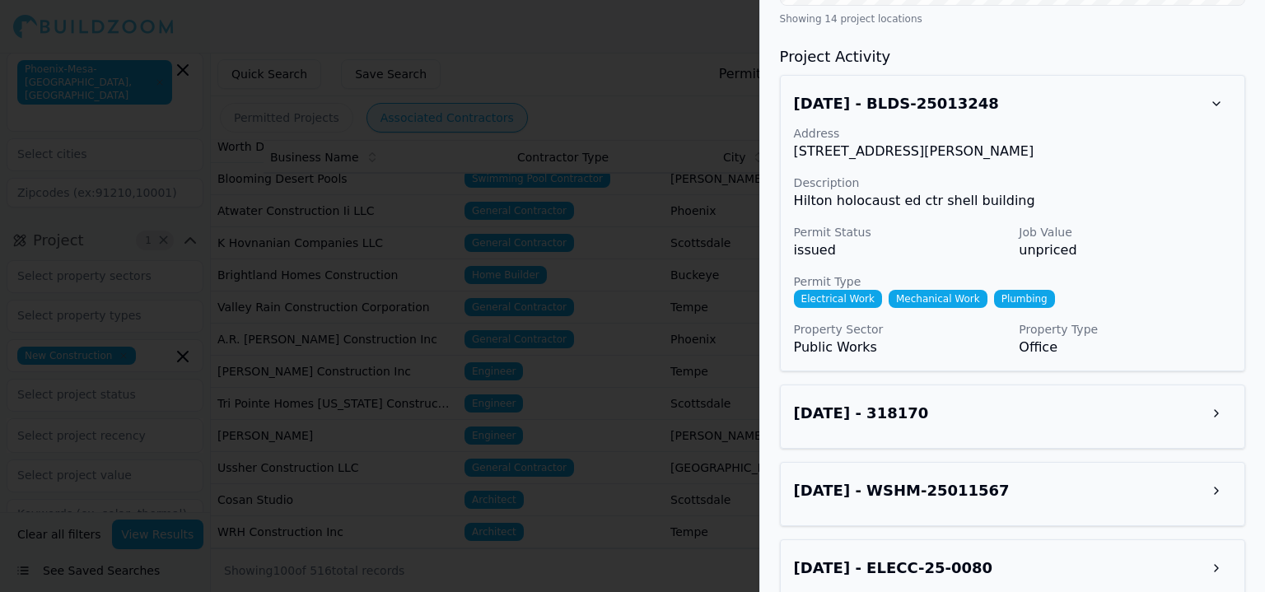
click at [1225, 399] on button at bounding box center [1217, 414] width 30 height 30
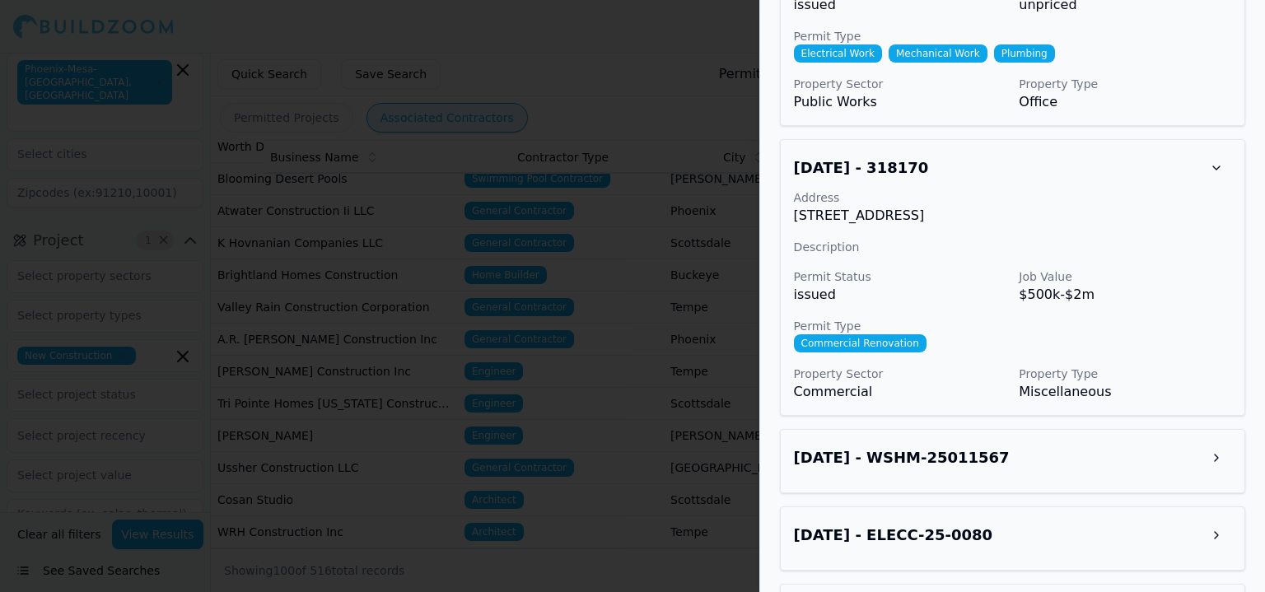
scroll to position [2059, 0]
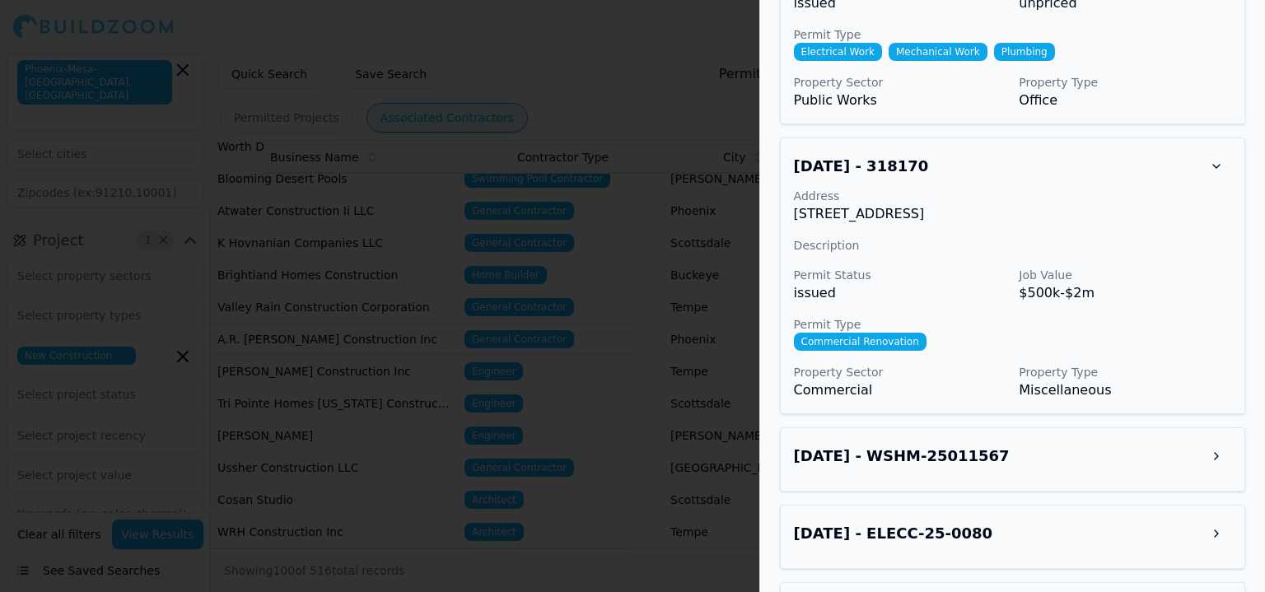
click at [1203, 442] on button at bounding box center [1217, 457] width 30 height 30
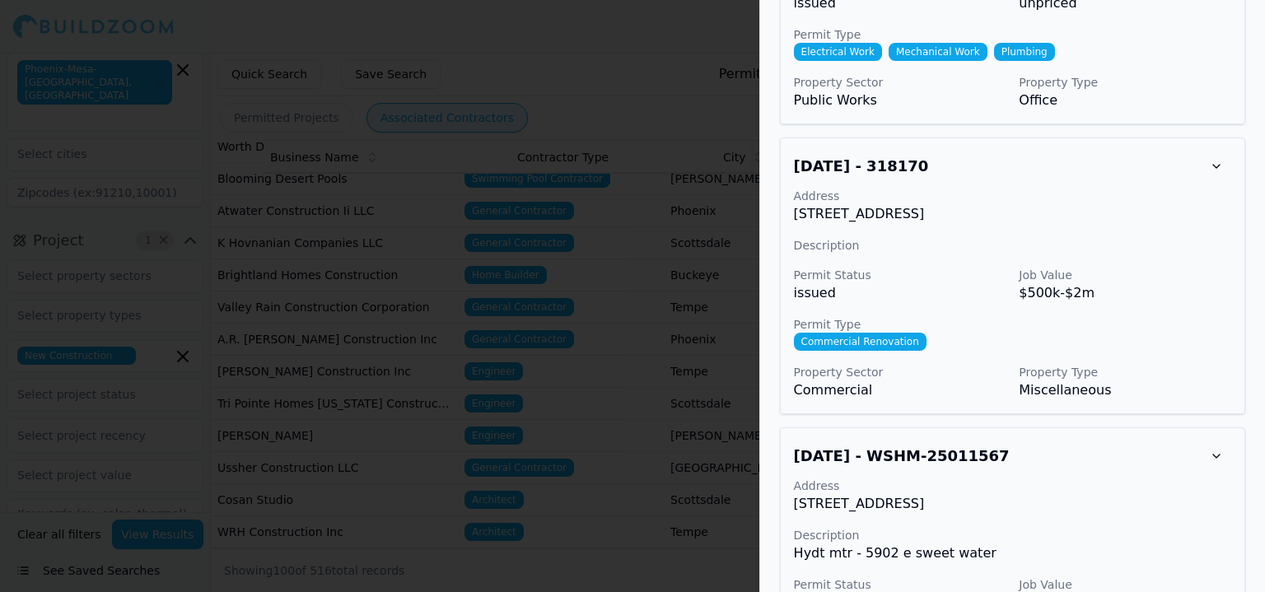
click at [382, 451] on div at bounding box center [632, 296] width 1265 height 592
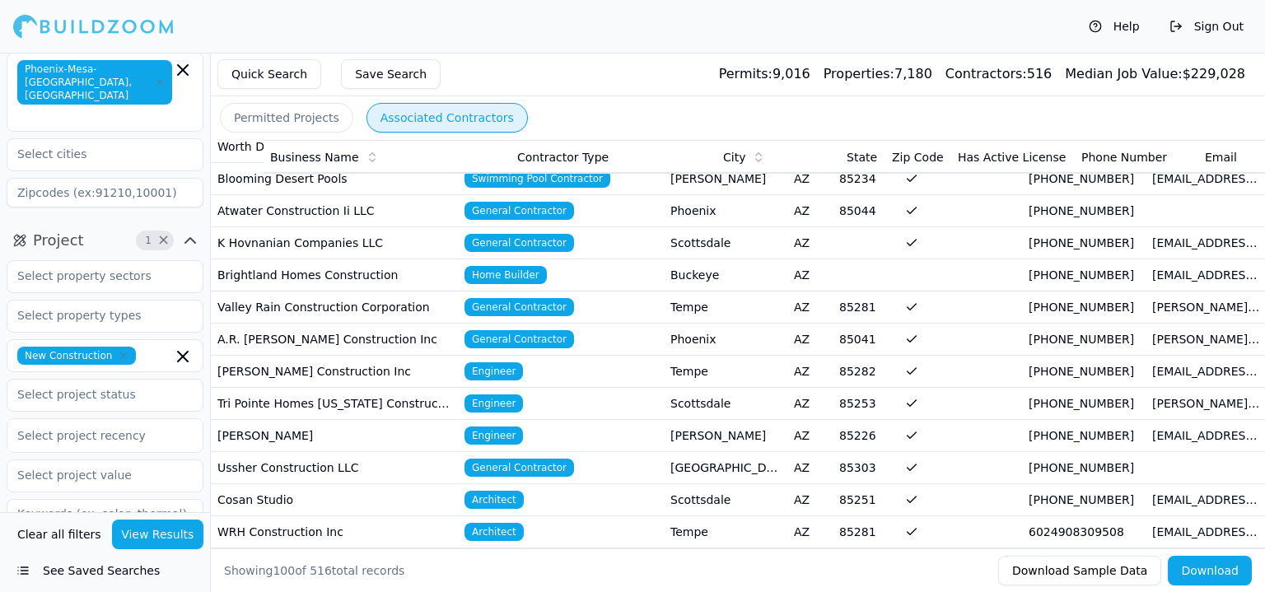
click at [271, 324] on td "A.R. Mays Construction Inc" at bounding box center [334, 340] width 247 height 32
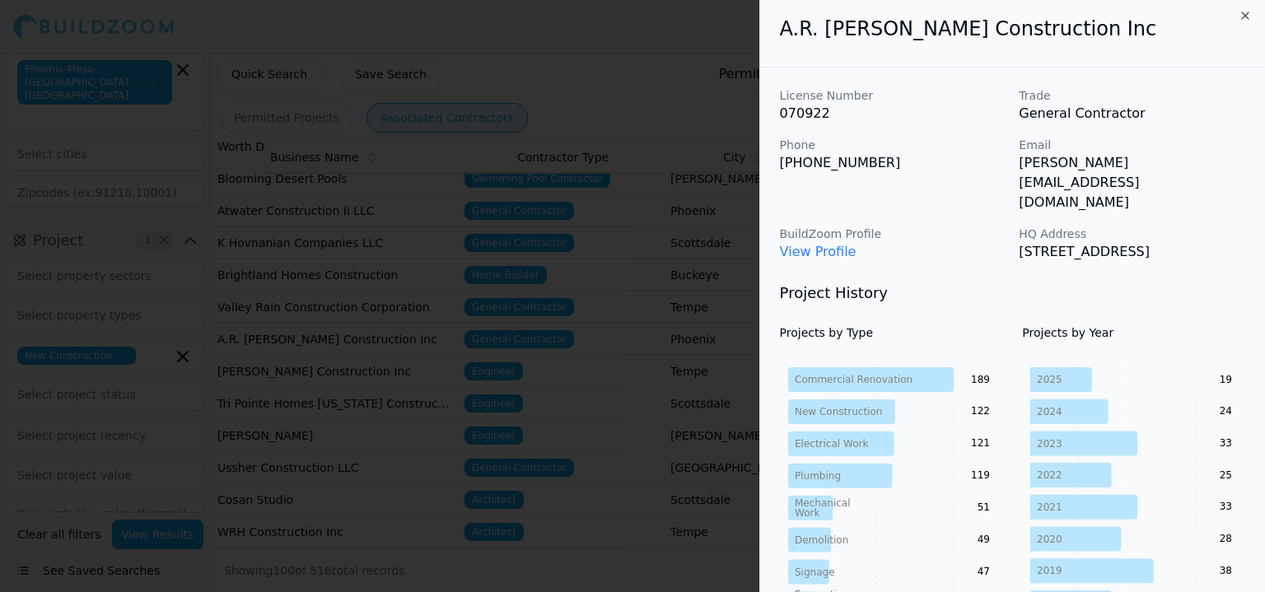
scroll to position [0, 0]
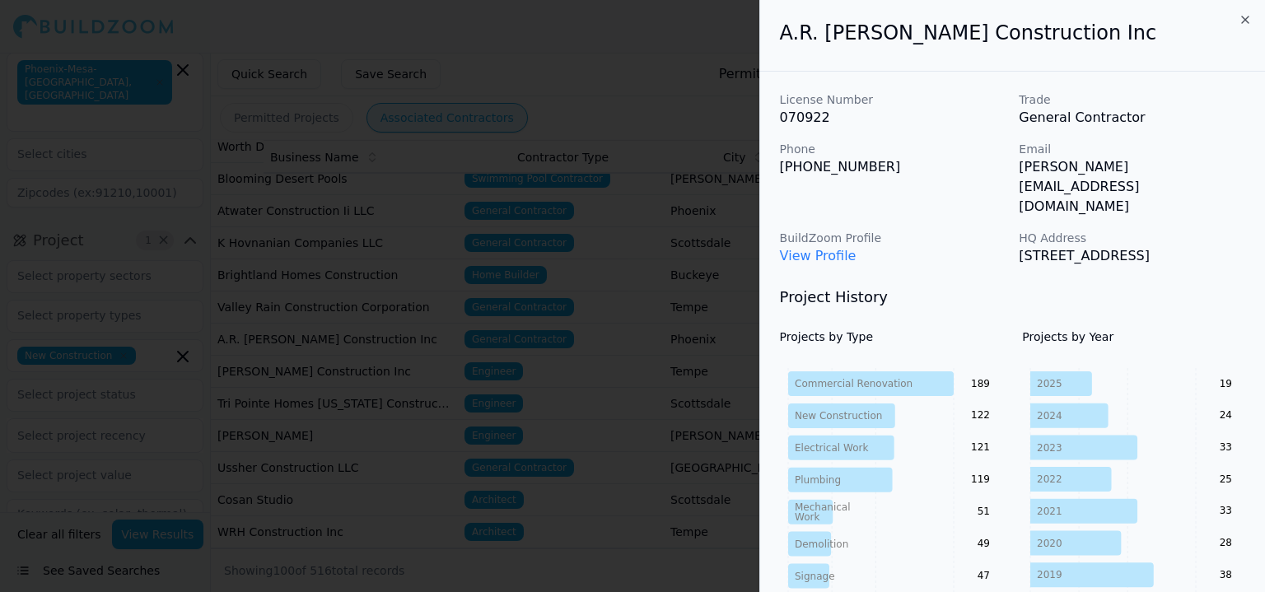
click at [820, 248] on link "View Profile" at bounding box center [818, 256] width 77 height 16
drag, startPoint x: 1013, startPoint y: 171, endPoint x: 1219, endPoint y: 172, distance: 206.0
click at [1219, 172] on div "License Number 070922 Trade General Contractor Phone (480) 850-6900 Email telli…" at bounding box center [1012, 178] width 465 height 175
copy p "tellis@armays.com"
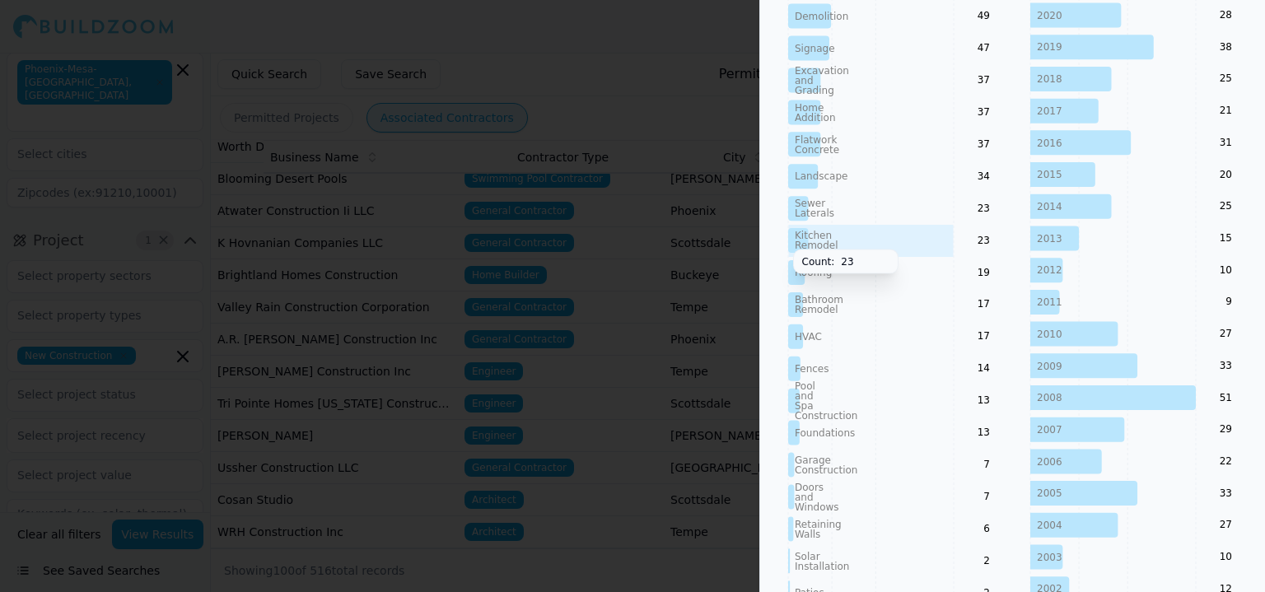
scroll to position [577, 0]
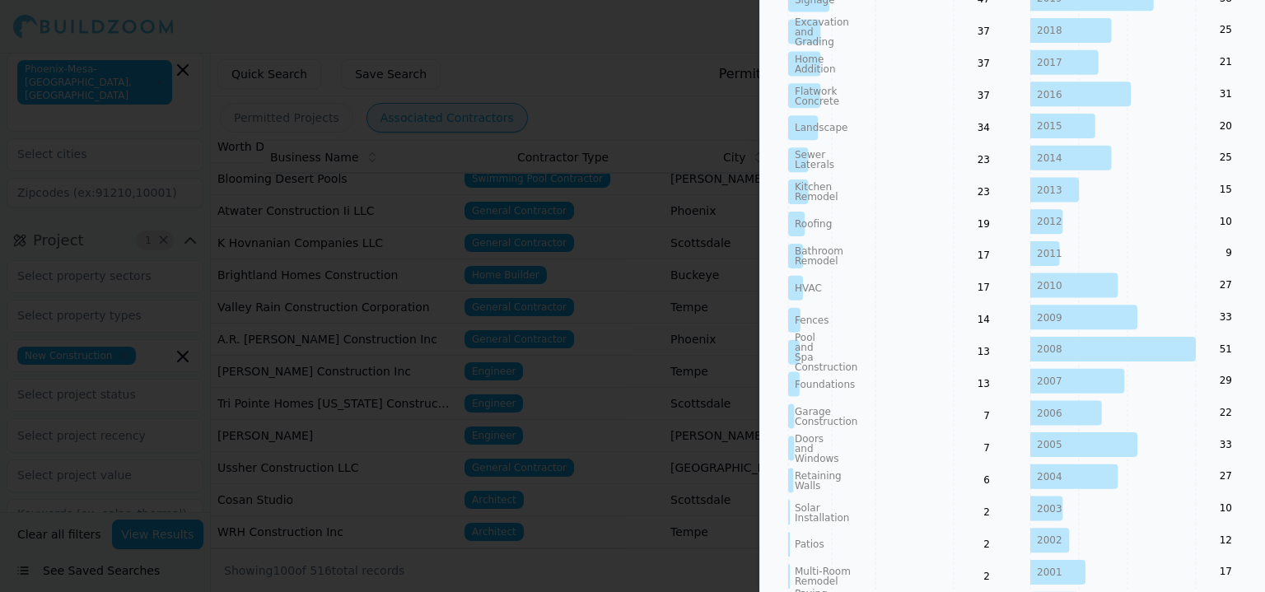
click at [669, 297] on div at bounding box center [632, 296] width 1265 height 592
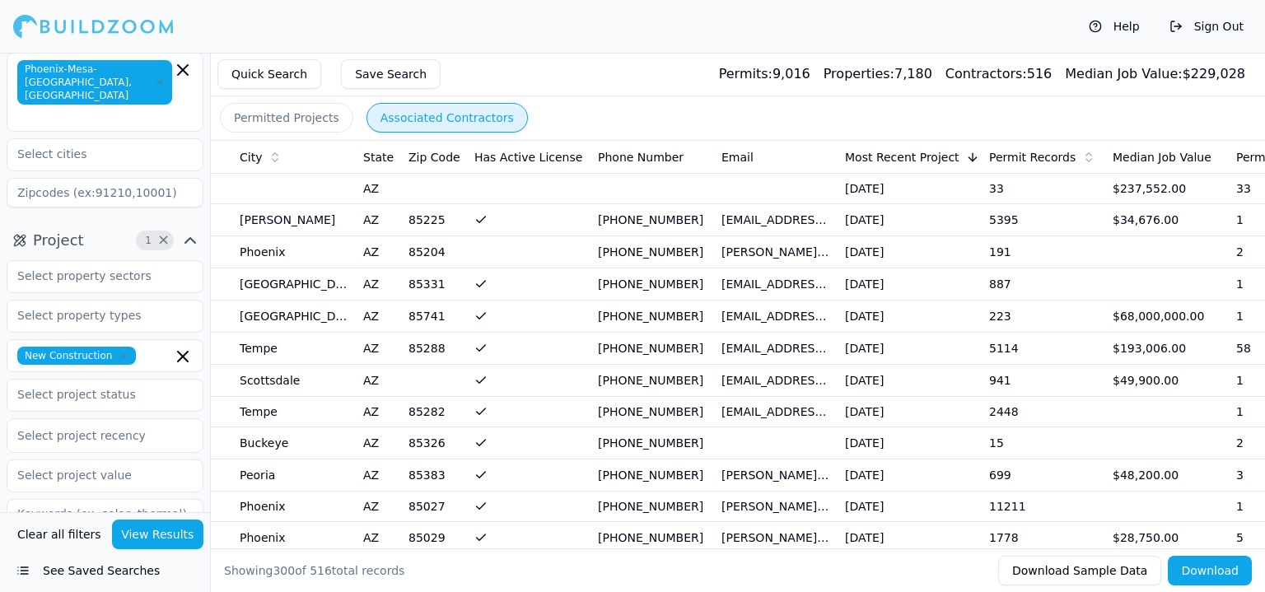
scroll to position [0, 519]
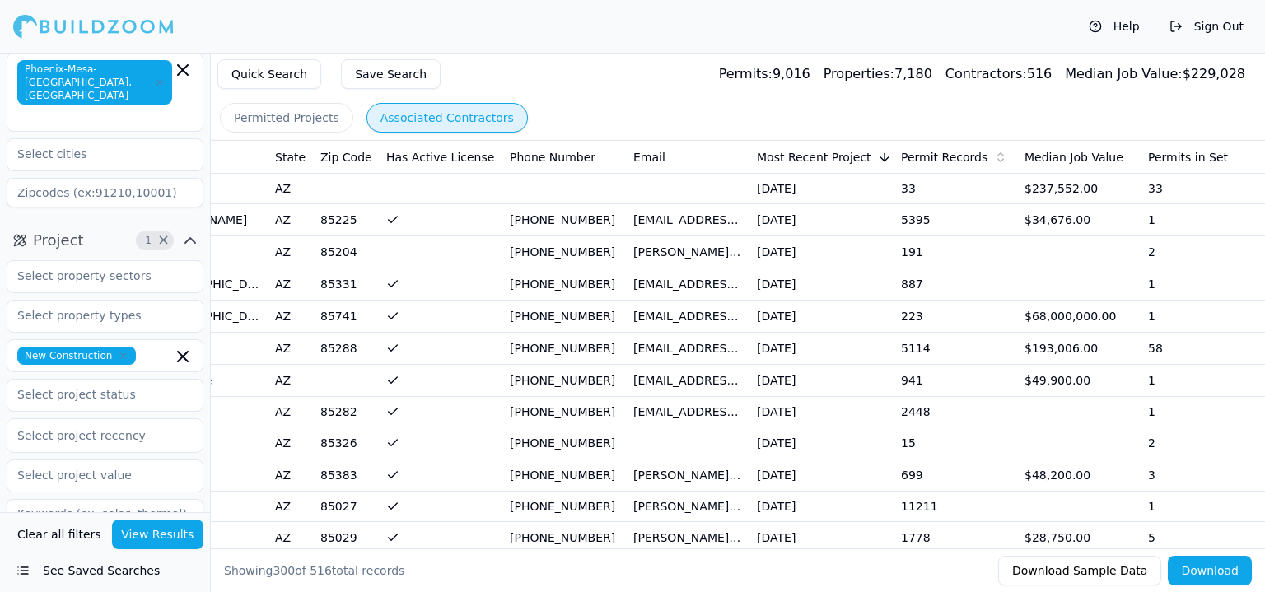
click at [1005, 183] on td "33" at bounding box center [957, 189] width 124 height 30
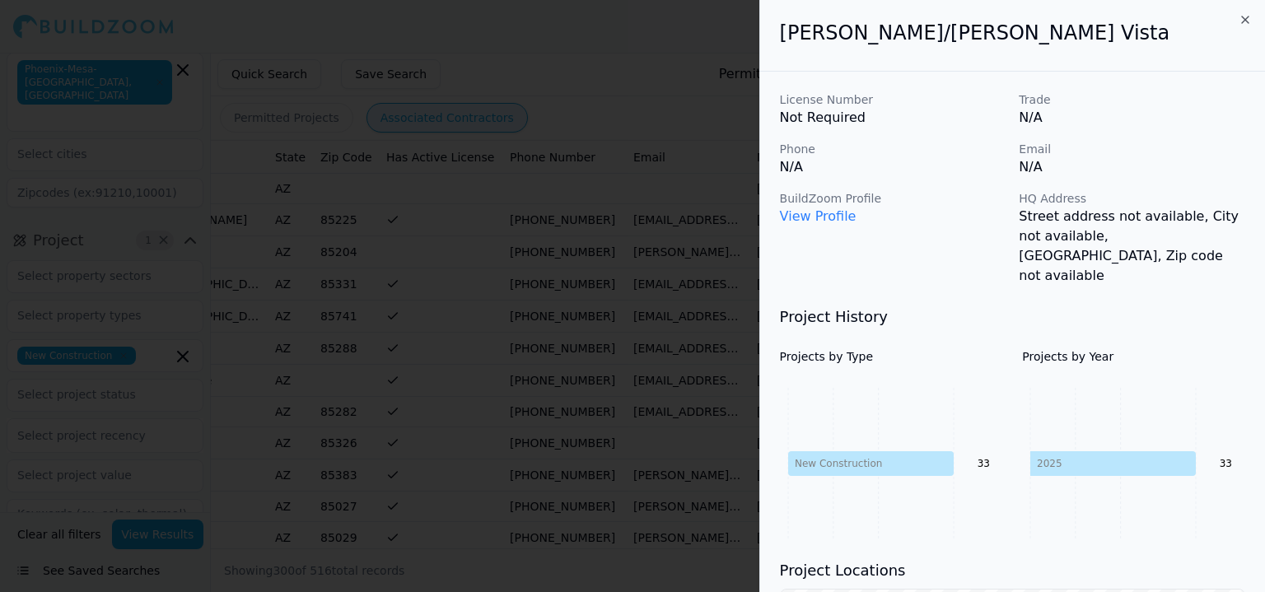
click at [593, 186] on div at bounding box center [632, 296] width 1265 height 592
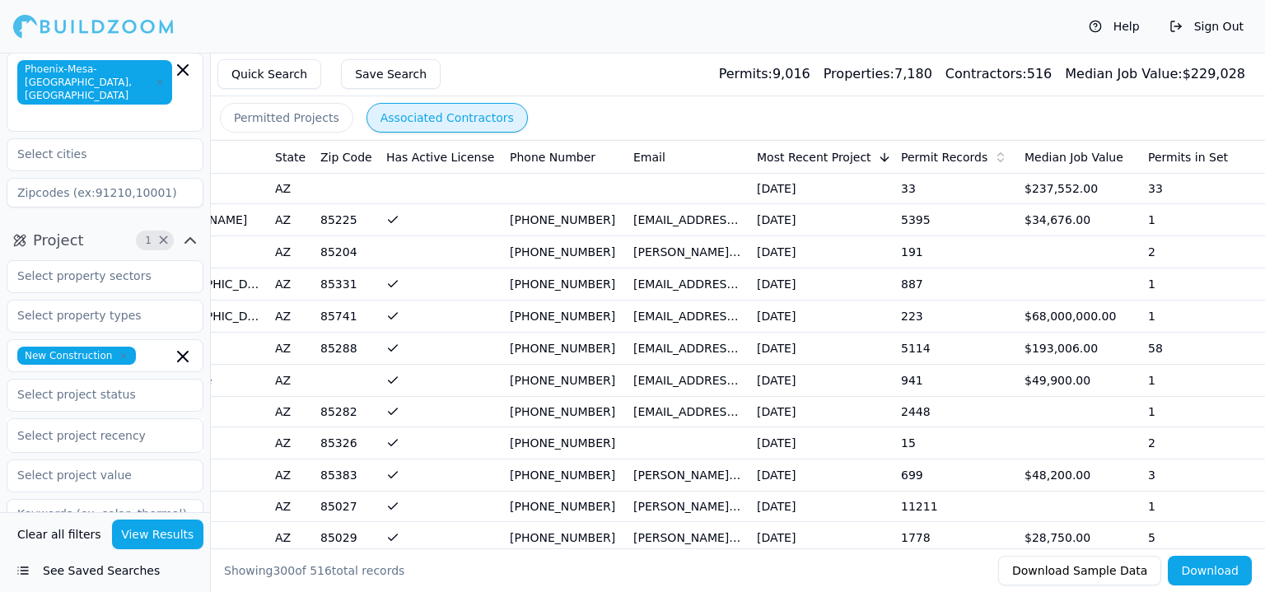
click at [708, 316] on td "contact@claycosolar.com" at bounding box center [689, 317] width 124 height 32
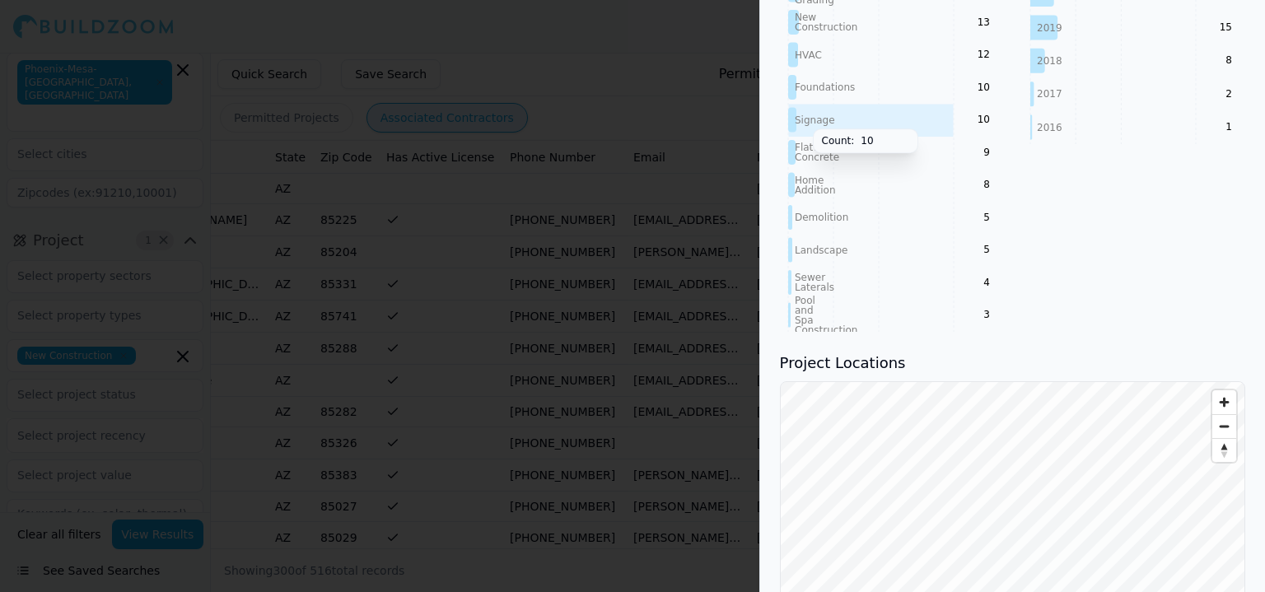
scroll to position [659, 0]
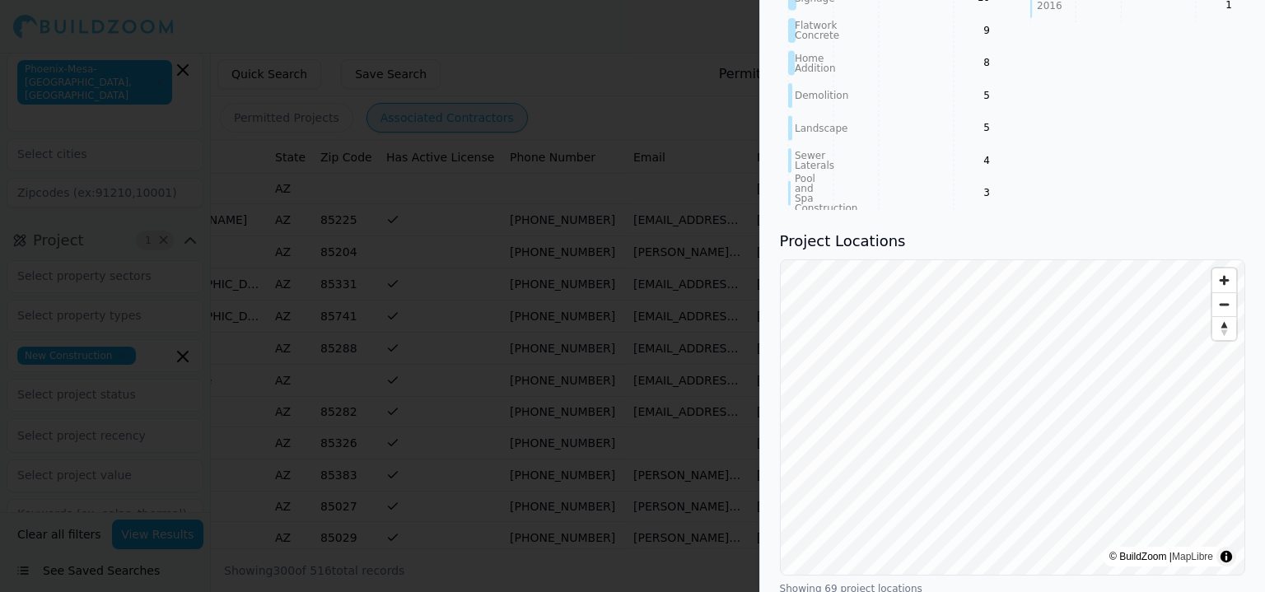
click at [711, 373] on div at bounding box center [632, 296] width 1265 height 592
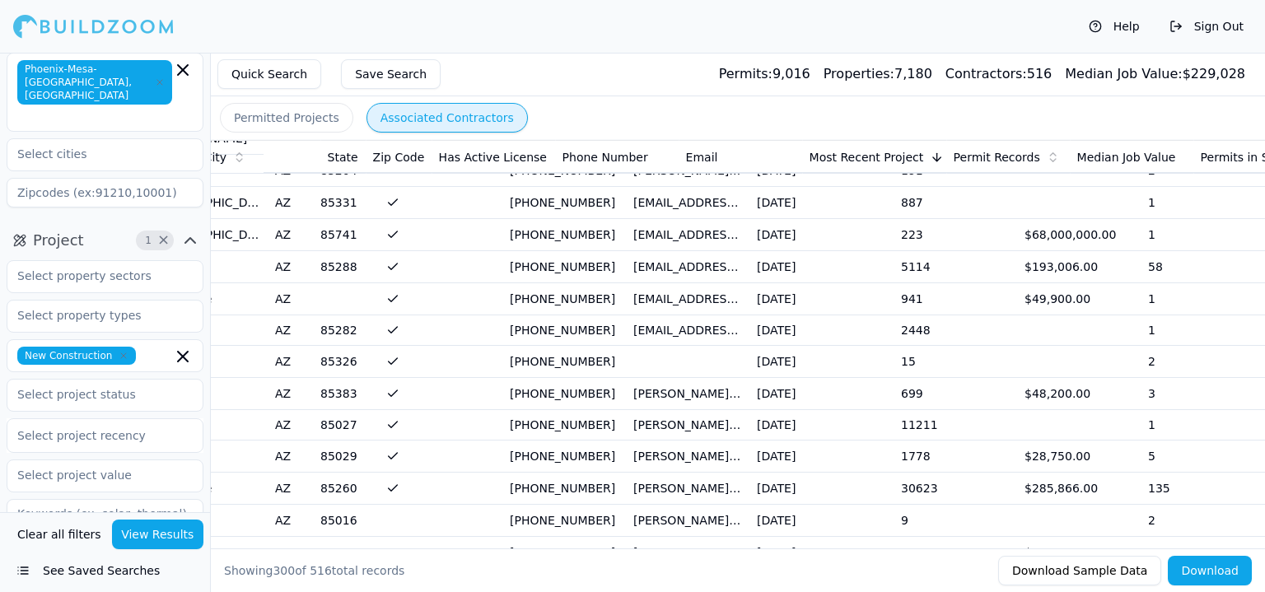
scroll to position [82, 0]
click at [771, 259] on td "Aug 7, 2025" at bounding box center [822, 266] width 144 height 32
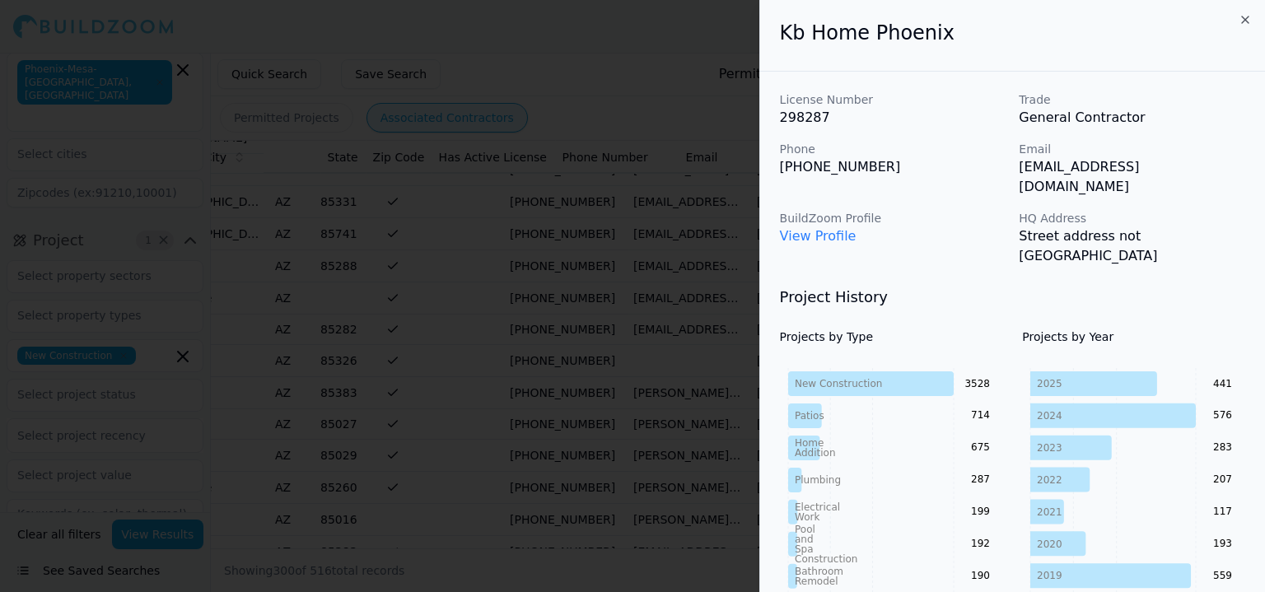
click at [817, 228] on link "View Profile" at bounding box center [818, 236] width 77 height 16
click at [425, 308] on div at bounding box center [632, 296] width 1265 height 592
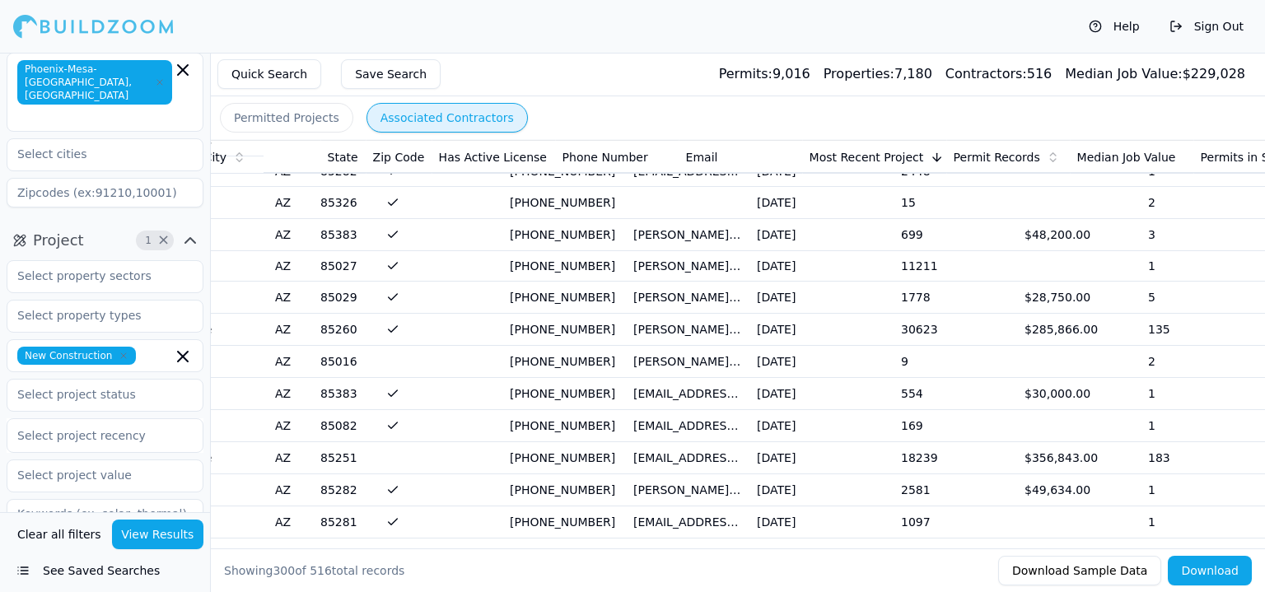
scroll to position [247, 0]
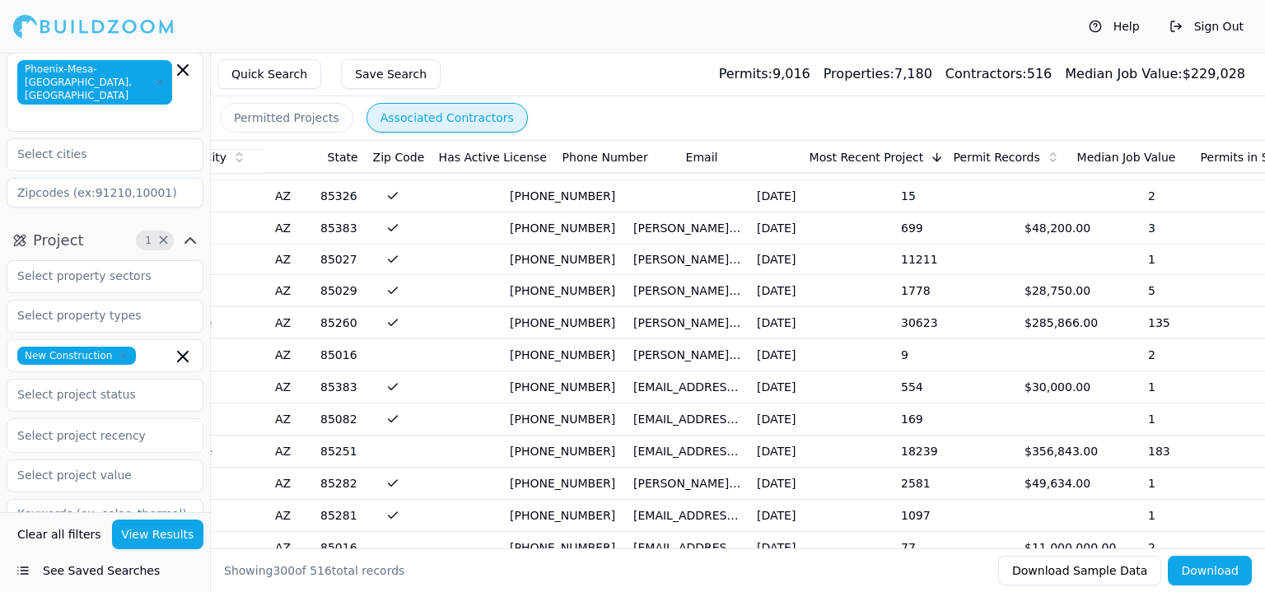
click at [442, 319] on td at bounding box center [442, 323] width 124 height 32
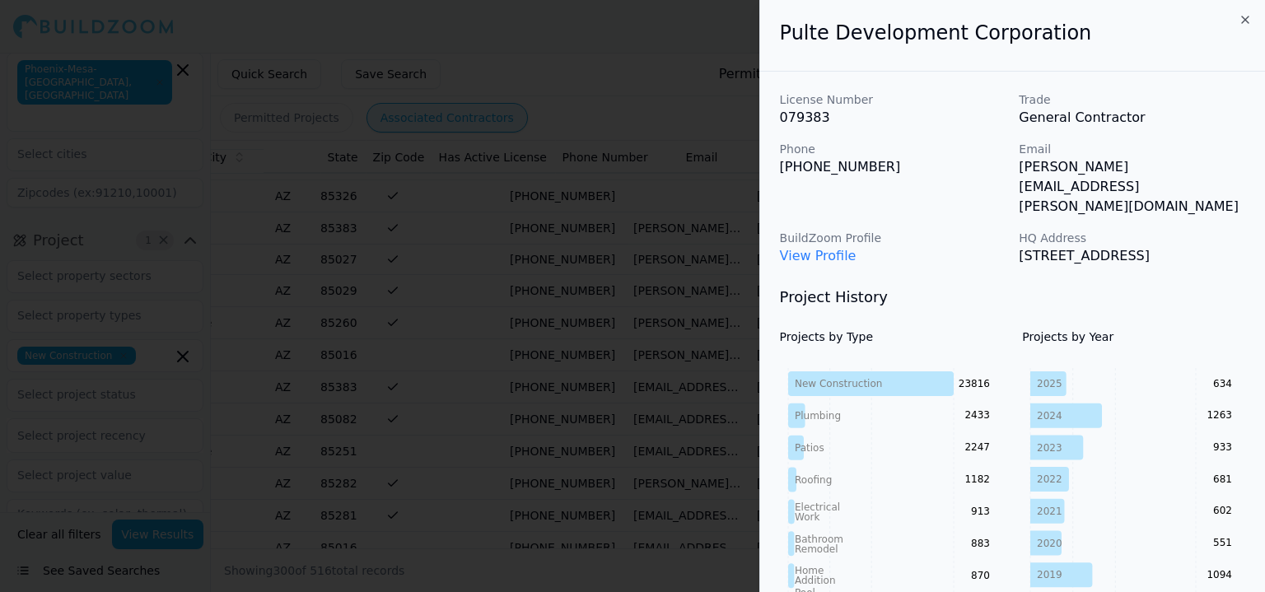
click at [442, 319] on div at bounding box center [632, 296] width 1265 height 592
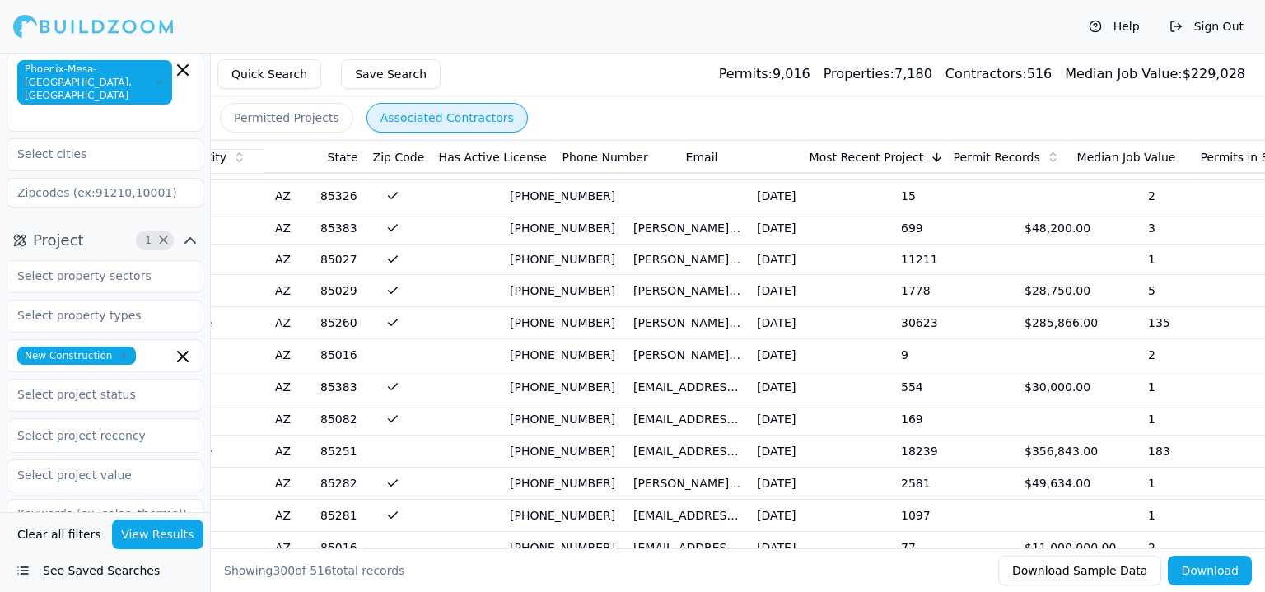
click at [882, 333] on td "Aug 7, 2025" at bounding box center [822, 323] width 144 height 32
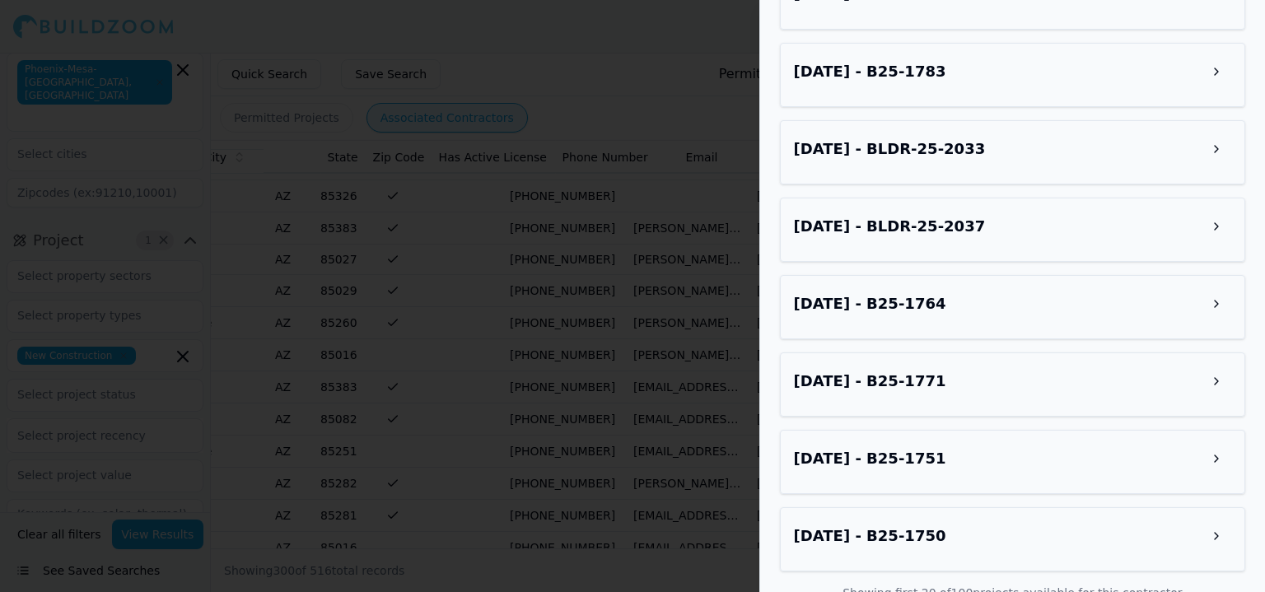
scroll to position [2853, 0]
click at [1213, 292] on div "Jul 9, 2025 - B25-1764" at bounding box center [1012, 305] width 465 height 64
click at [1215, 287] on button at bounding box center [1217, 302] width 30 height 30
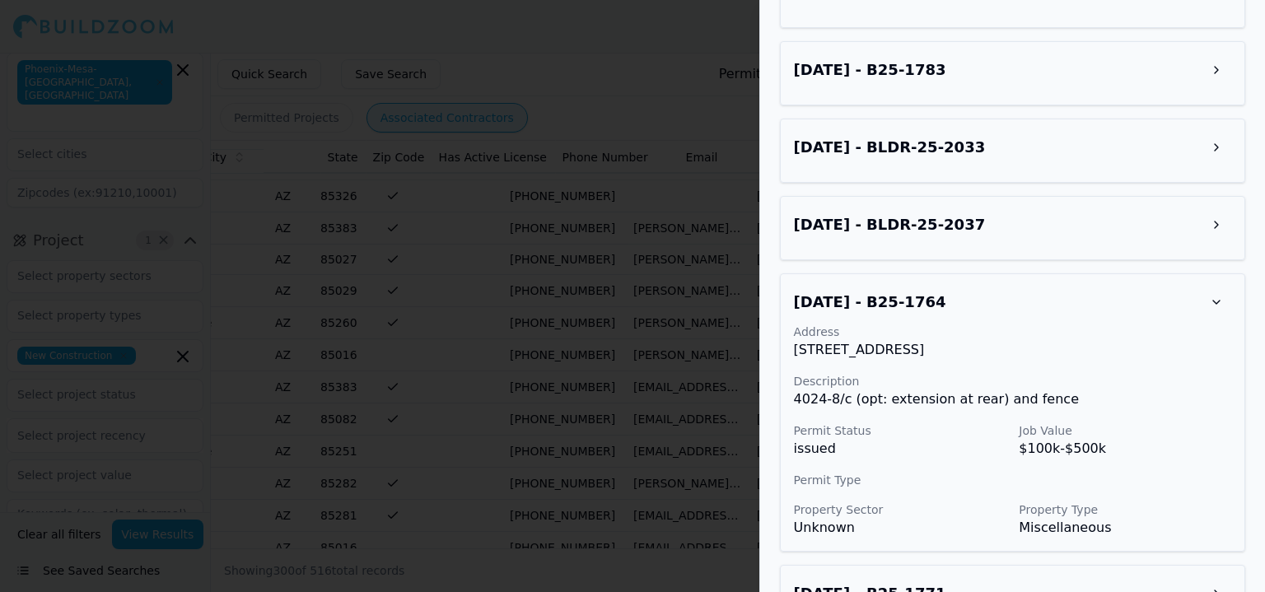
click at [629, 316] on div at bounding box center [632, 296] width 1265 height 592
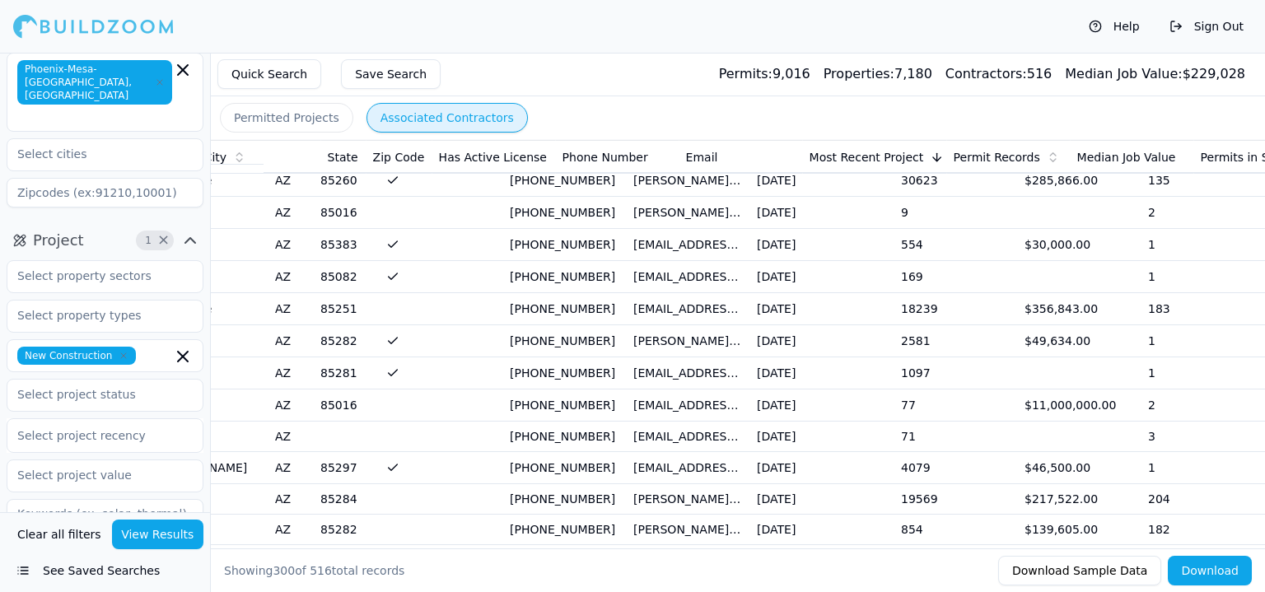
scroll to position [412, 0]
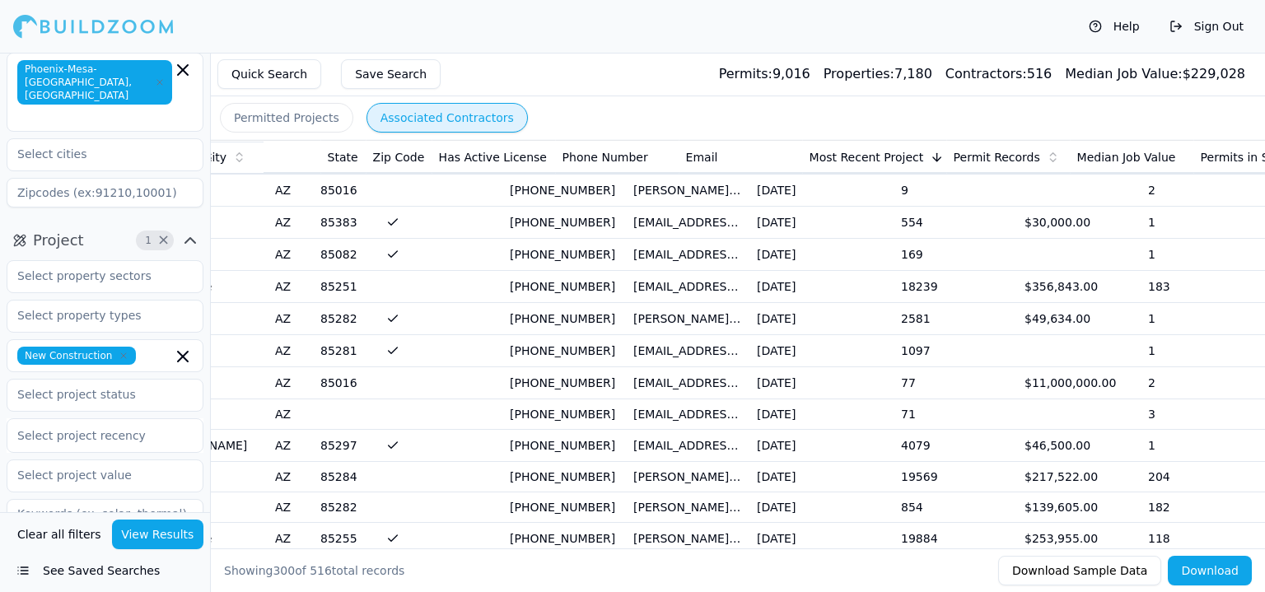
click at [1060, 375] on td "$11,000,000.00" at bounding box center [1080, 383] width 124 height 32
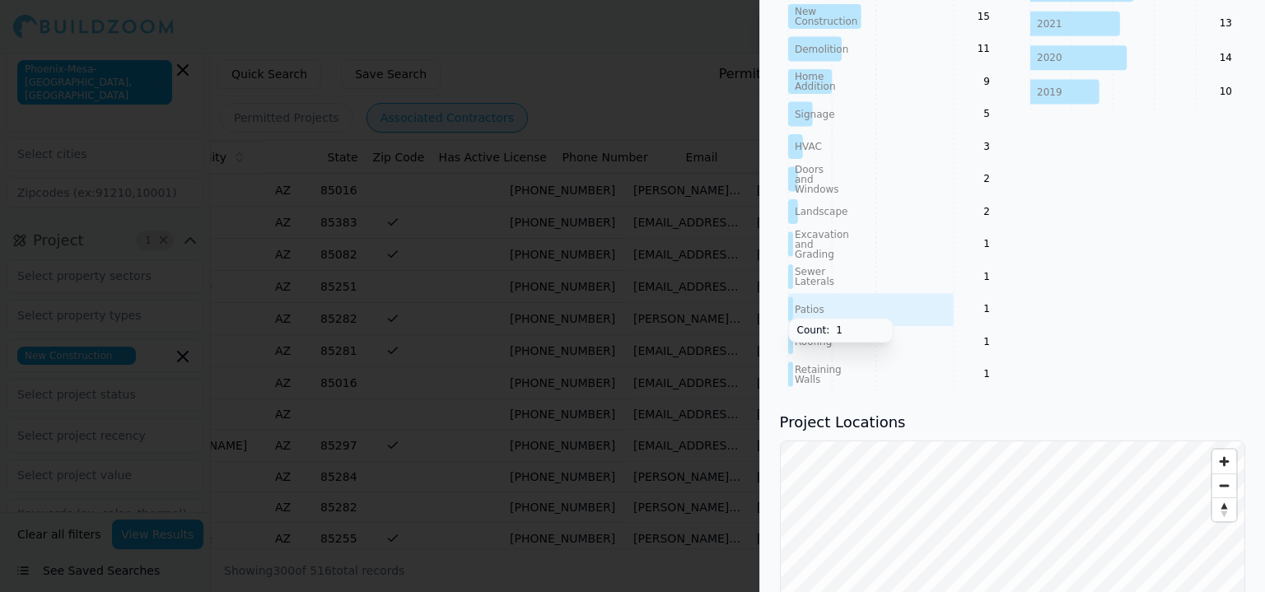
scroll to position [824, 0]
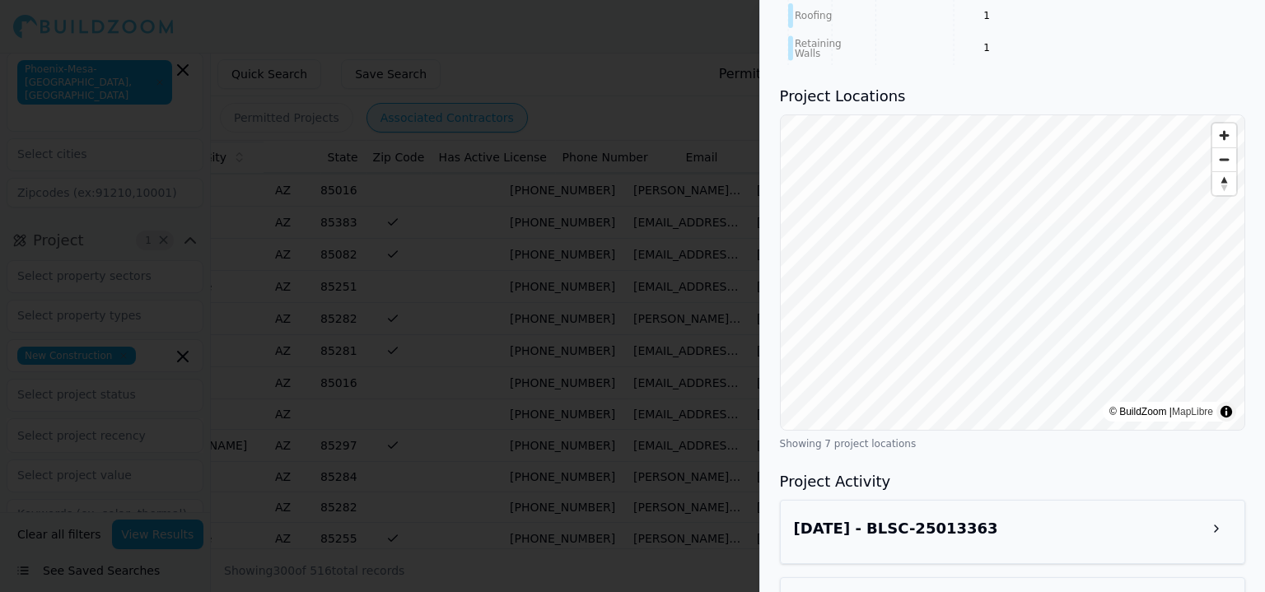
click at [828, 518] on h3 "Aug 7, 2025 - BLSC-25013363" at bounding box center [896, 528] width 204 height 23
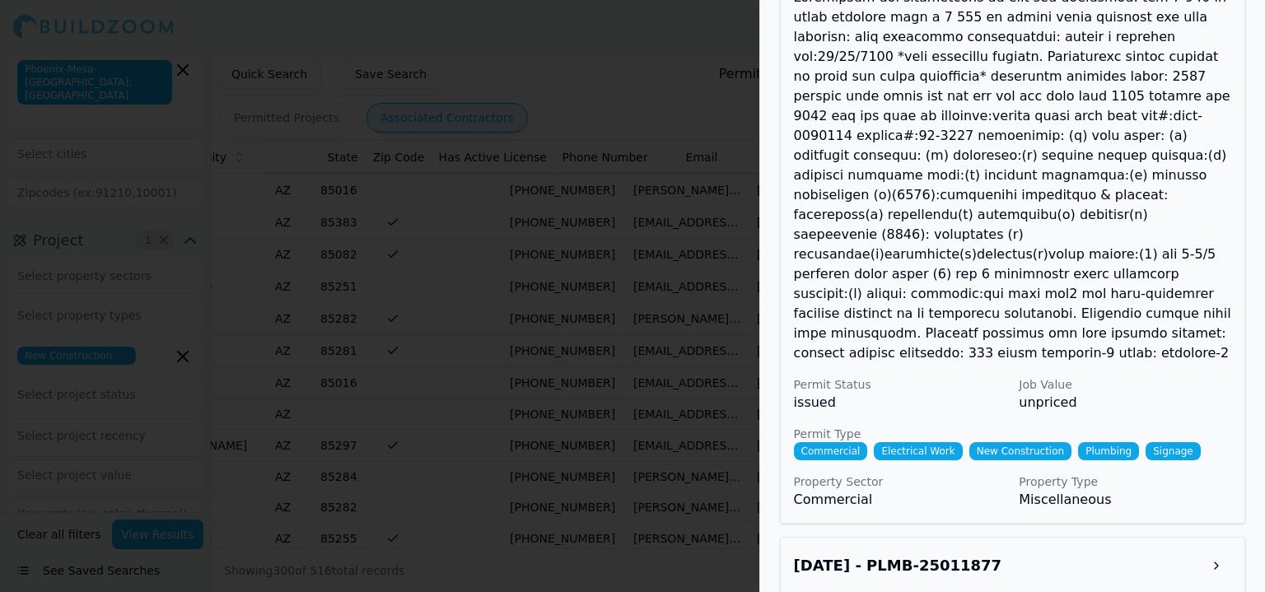
scroll to position [1483, 0]
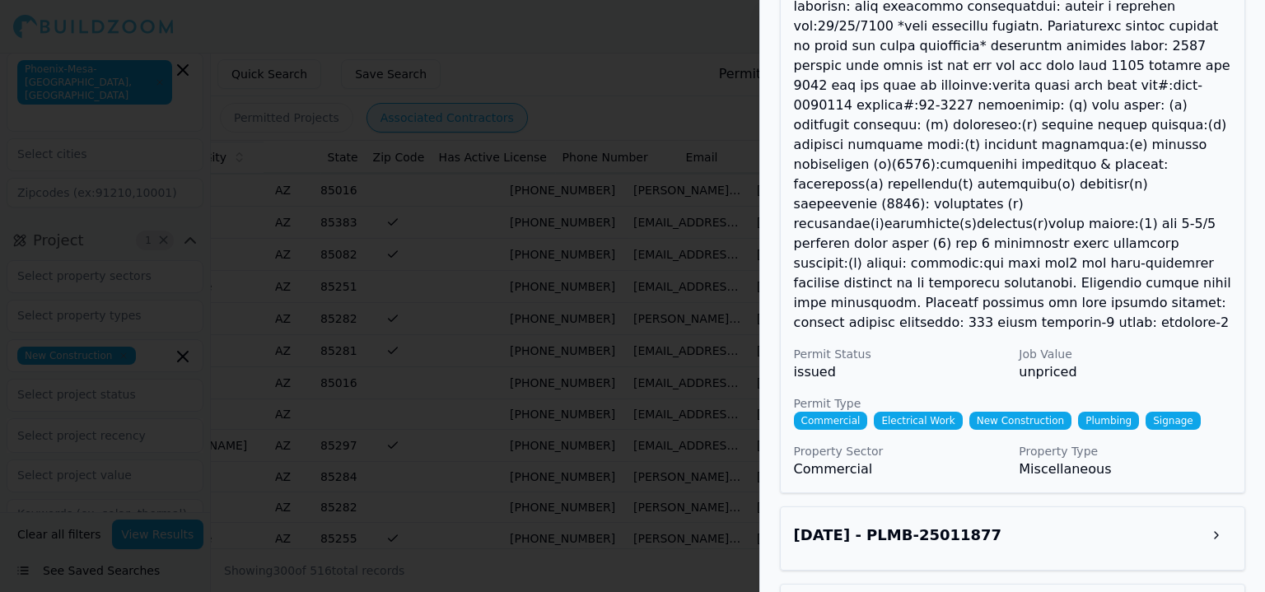
click at [1161, 521] on div "Jul 15, 2025 - PLMB-25011877" at bounding box center [1012, 536] width 437 height 30
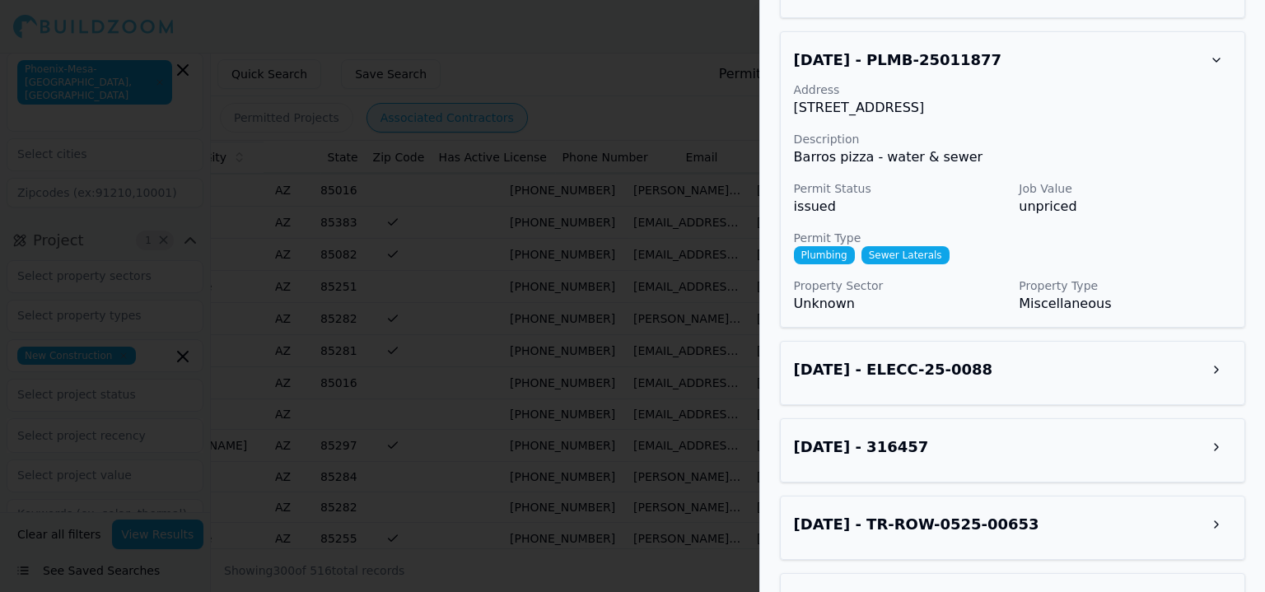
scroll to position [1977, 0]
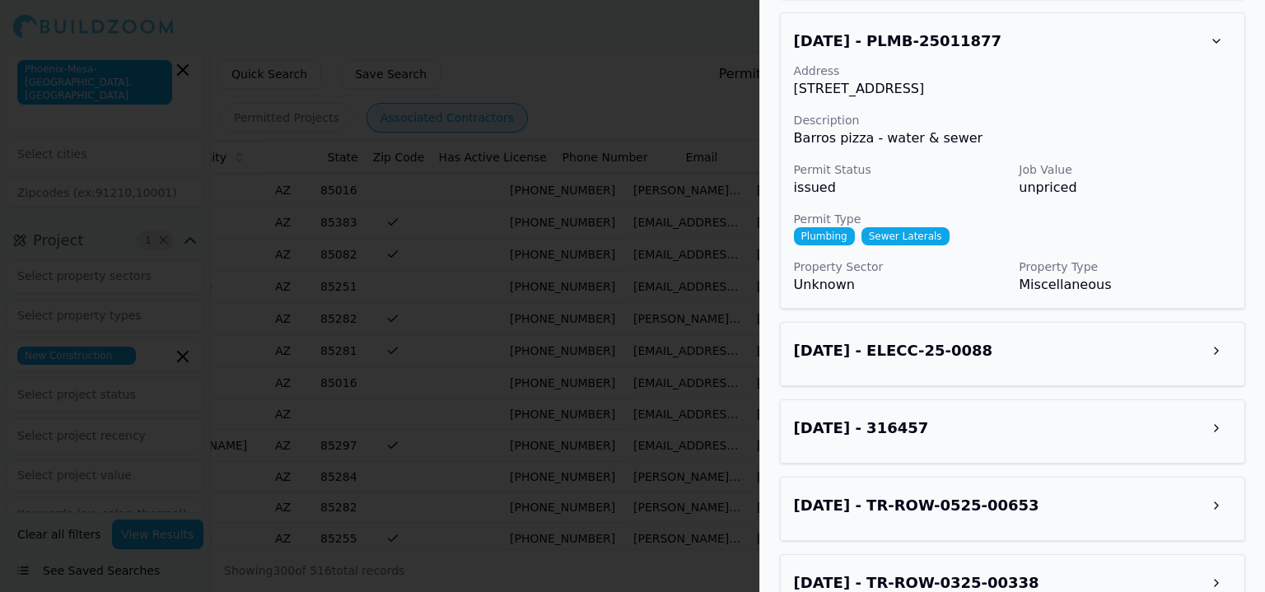
click at [1218, 336] on button at bounding box center [1217, 351] width 30 height 30
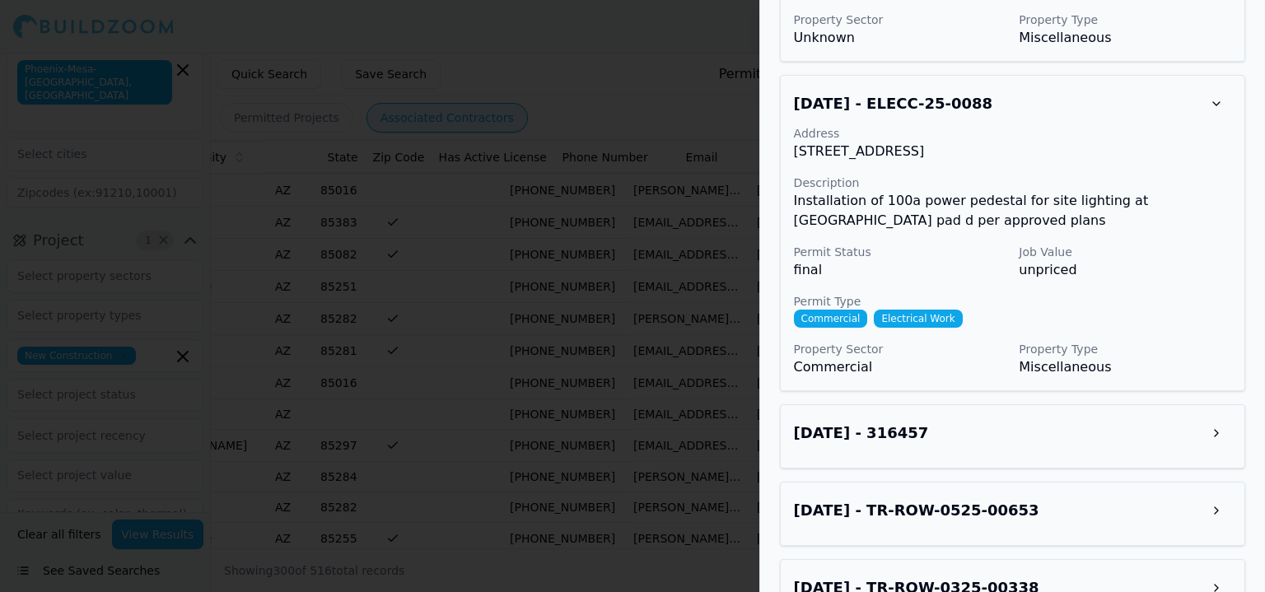
click at [1213, 418] on button at bounding box center [1217, 433] width 30 height 30
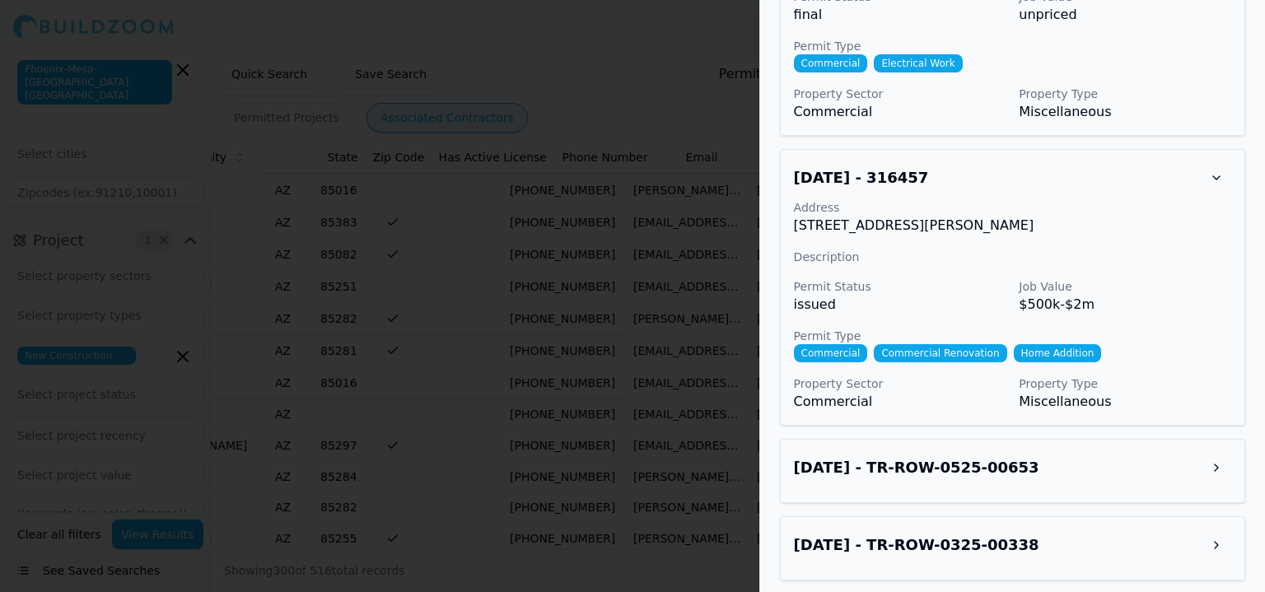
scroll to position [2481, 0]
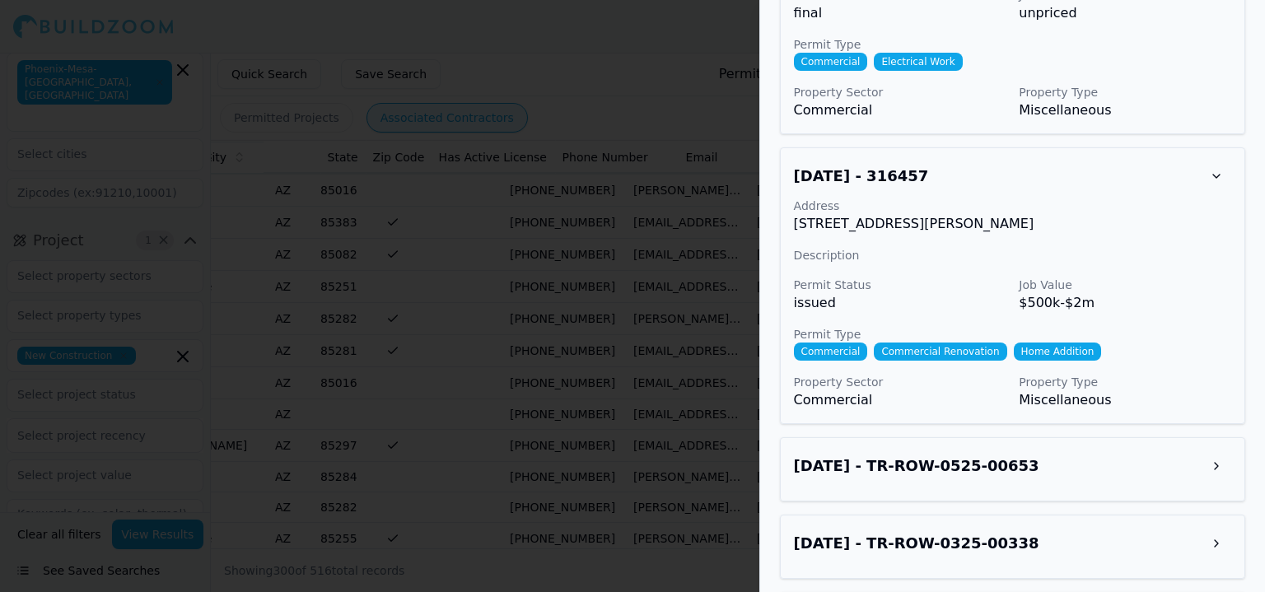
click at [1204, 451] on button at bounding box center [1217, 466] width 30 height 30
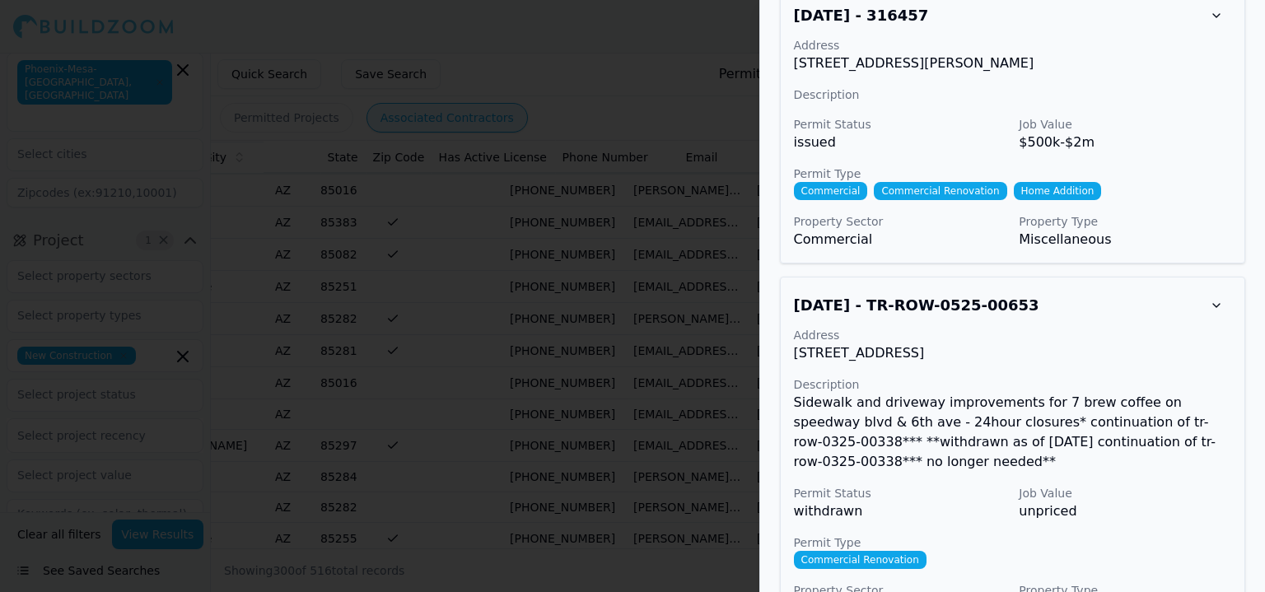
scroll to position [2773, 0]
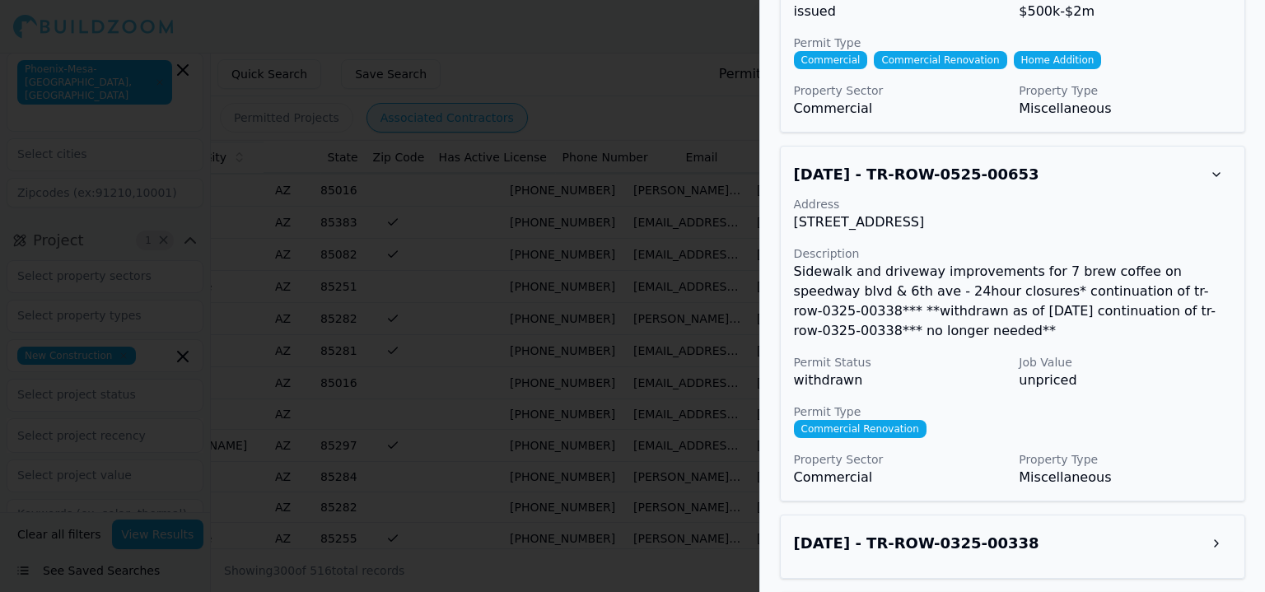
click at [1200, 529] on div "Jun 5, 2025 - TR-ROW-0325-00338" at bounding box center [1012, 544] width 437 height 30
click at [1213, 529] on button at bounding box center [1217, 544] width 30 height 30
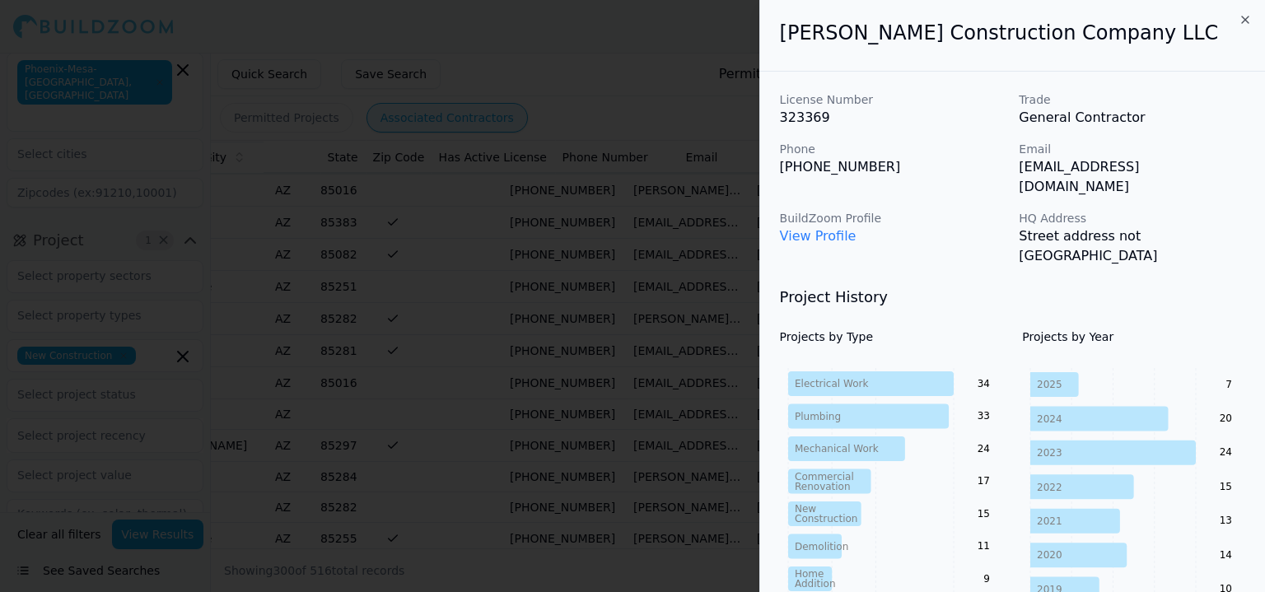
scroll to position [0, 0]
click at [820, 228] on link "View Profile" at bounding box center [818, 236] width 77 height 16
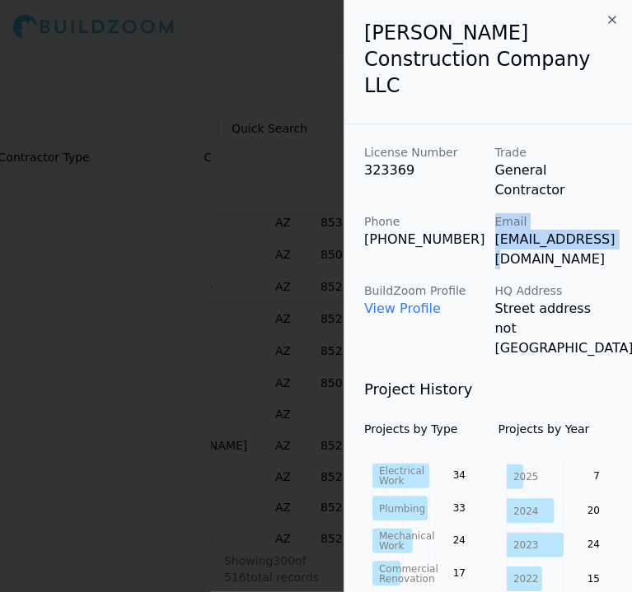
drag, startPoint x: 488, startPoint y: 191, endPoint x: 631, endPoint y: 187, distance: 143.4
drag, startPoint x: 623, startPoint y: 191, endPoint x: 498, endPoint y: 195, distance: 125.3
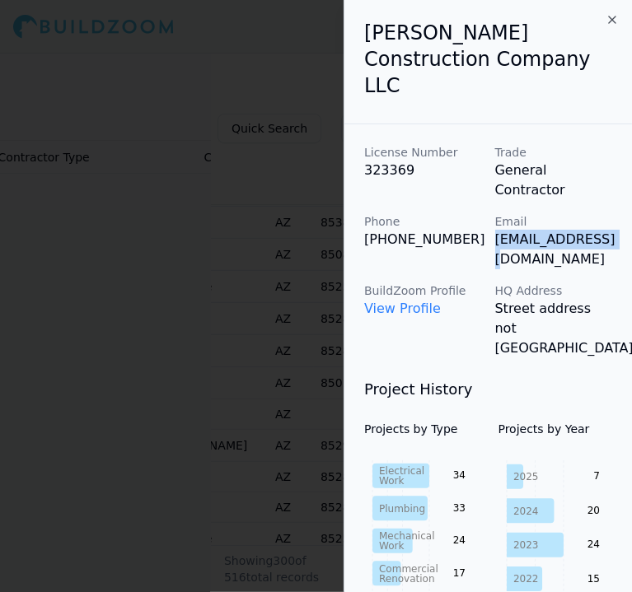
copy p "ben@iccbuilt.com"
click at [229, 221] on div at bounding box center [316, 296] width 632 height 592
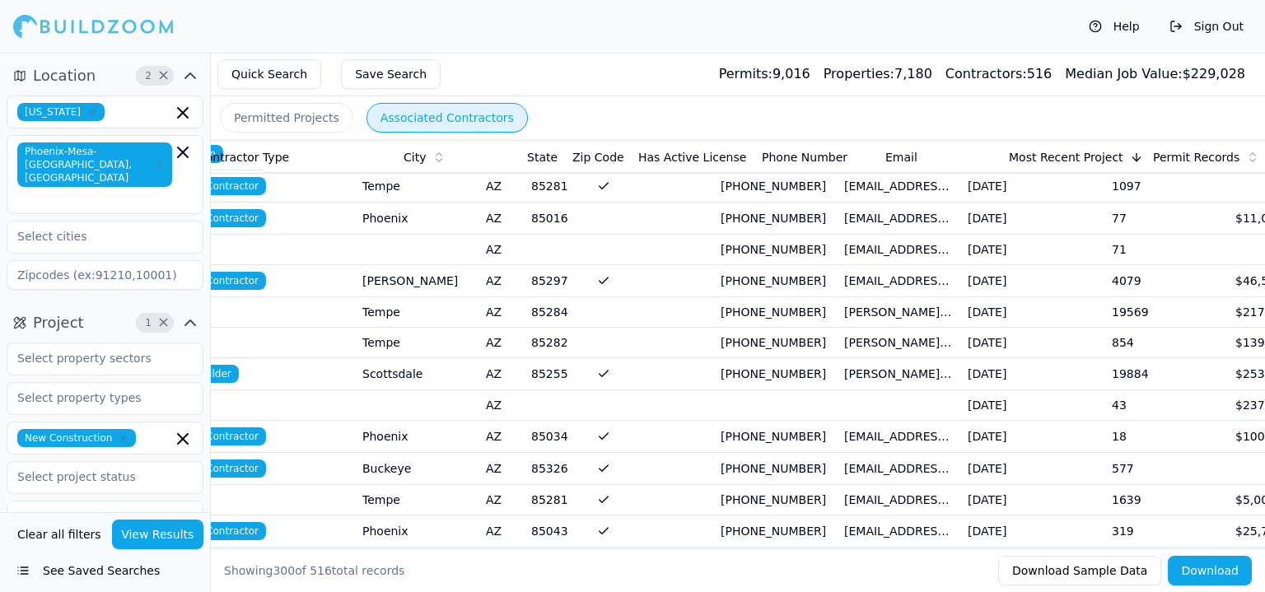
scroll to position [0, 519]
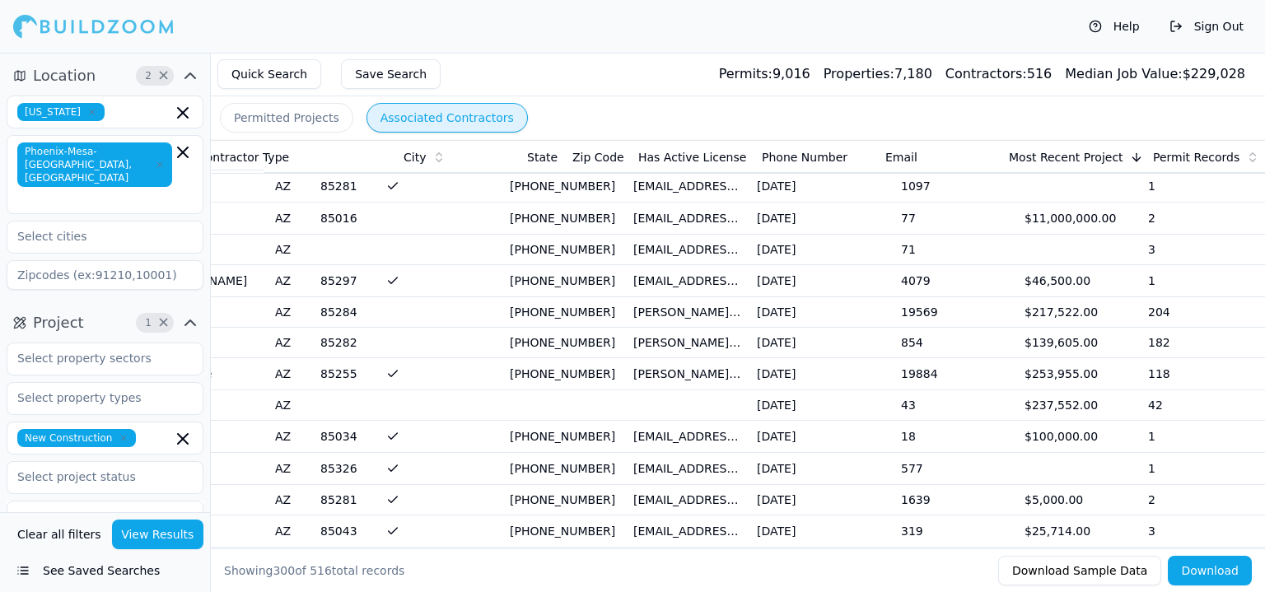
drag, startPoint x: 825, startPoint y: 315, endPoint x: 1116, endPoint y: 297, distance: 292.1
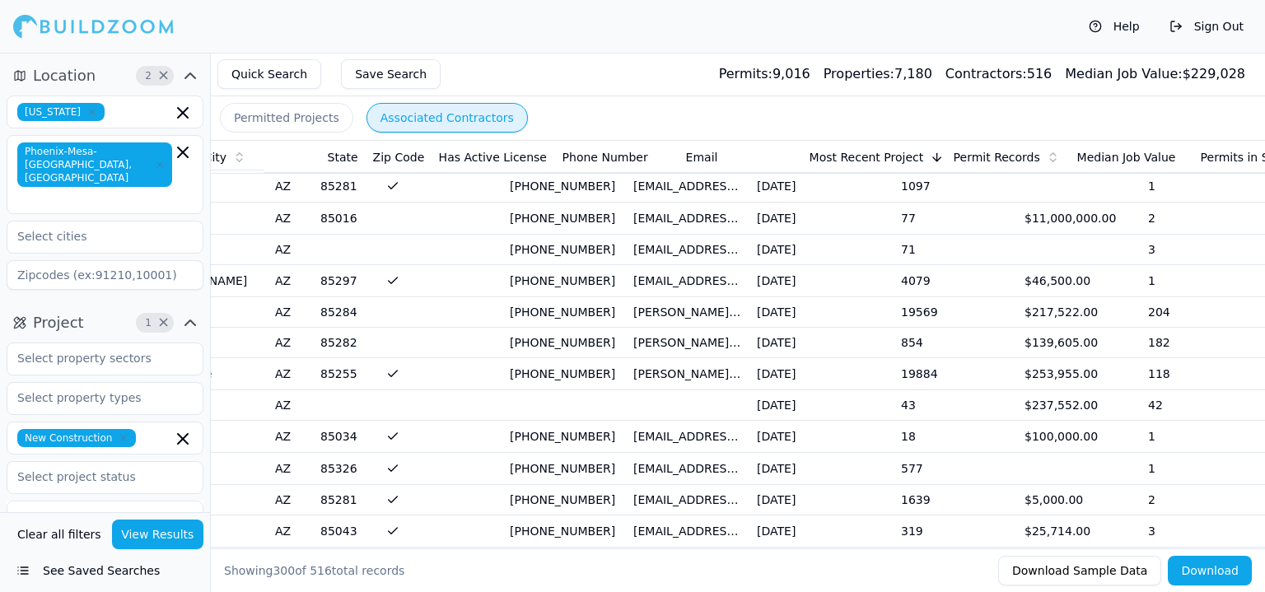
click at [1093, 308] on td "$217,522.00" at bounding box center [1080, 312] width 124 height 30
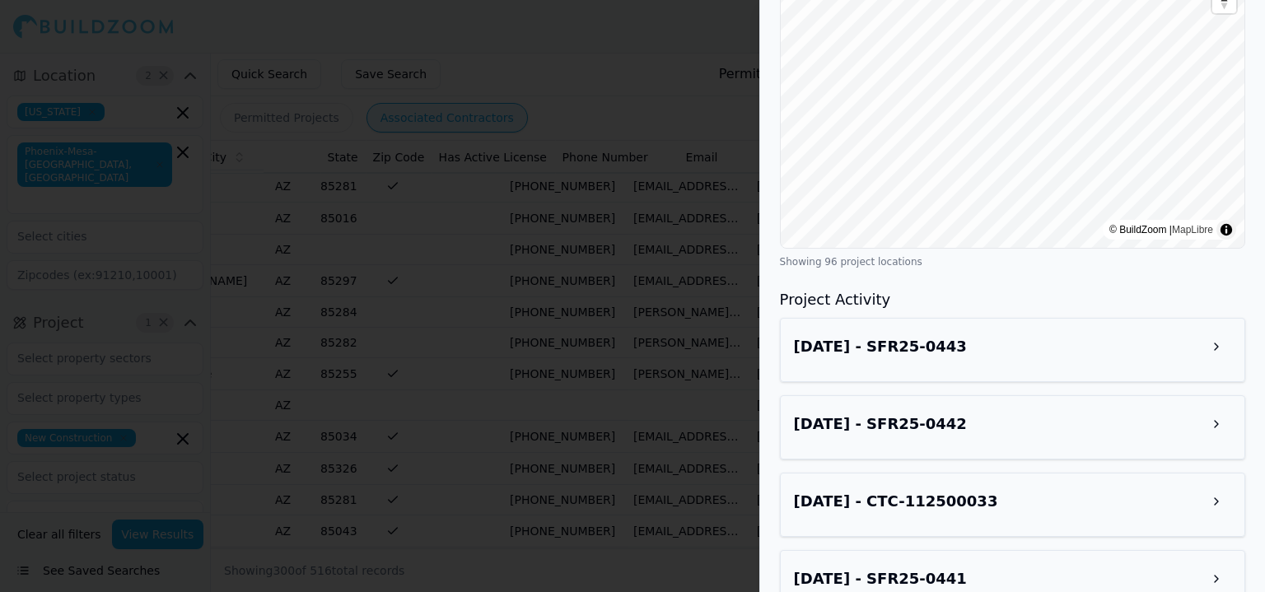
scroll to position [1594, 0]
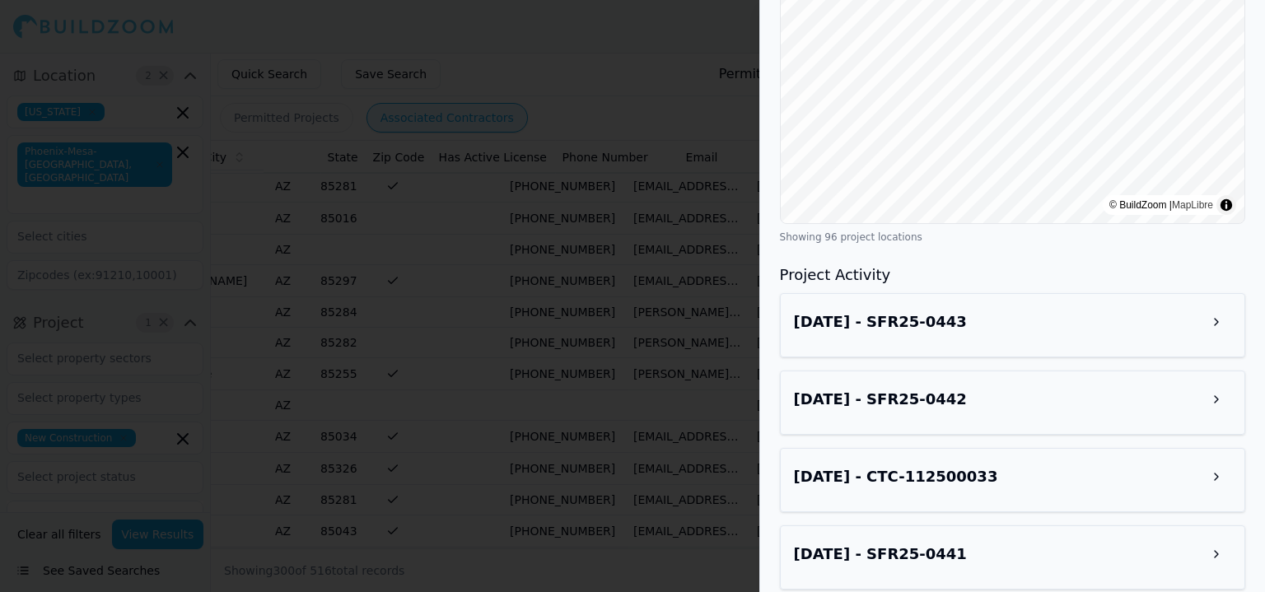
click at [998, 315] on div "Aug 7, 2025 - SFR25-0443" at bounding box center [1012, 322] width 437 height 30
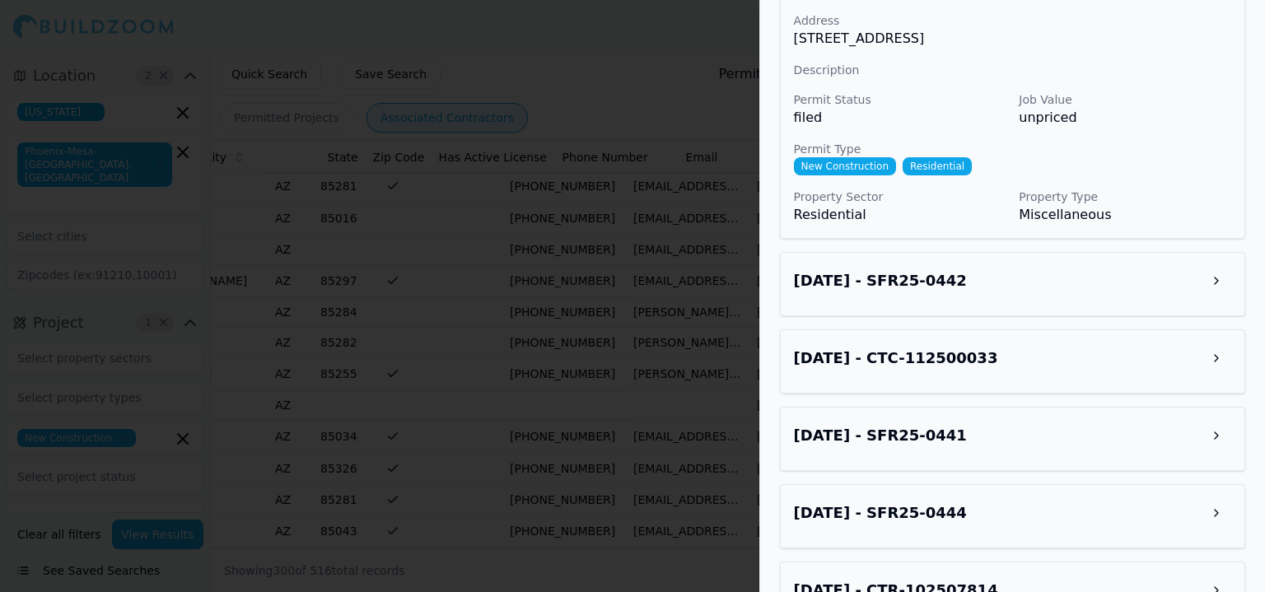
scroll to position [2006, 0]
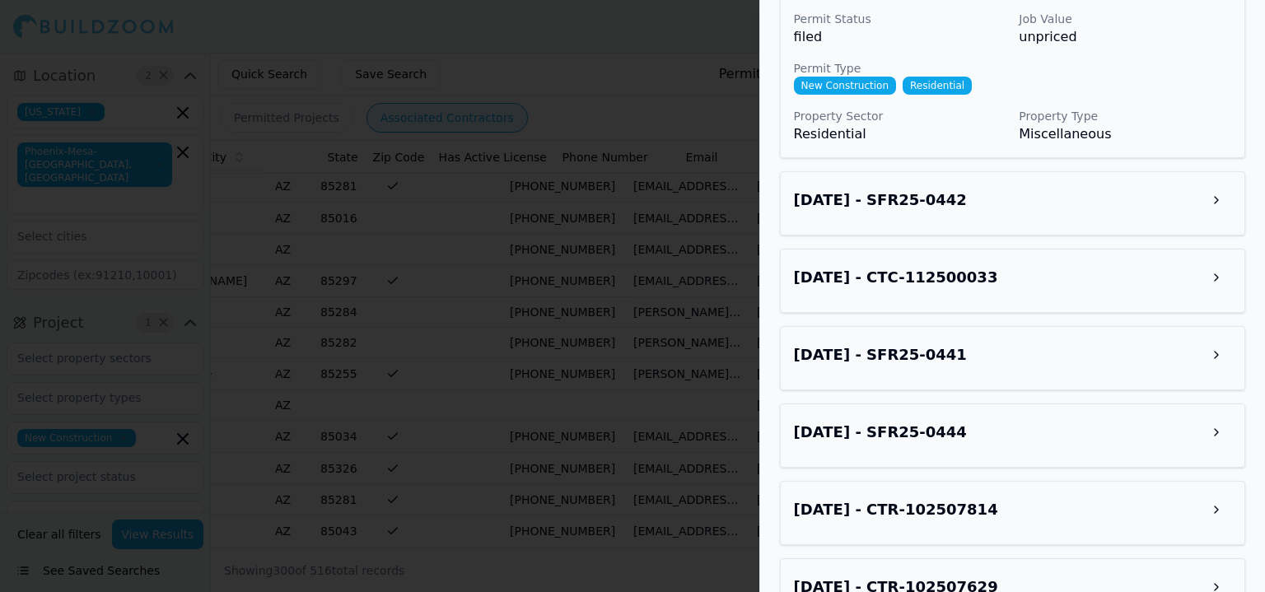
click at [1002, 206] on div "Aug 7, 2025 - SFR25-0442" at bounding box center [1012, 203] width 465 height 64
drag, startPoint x: 1015, startPoint y: 210, endPoint x: 1026, endPoint y: 210, distance: 10.7
click at [1017, 210] on div "Aug 7, 2025 - SFR25-0442" at bounding box center [1012, 203] width 465 height 64
click at [1060, 199] on div "Aug 7, 2025 - SFR25-0442" at bounding box center [1012, 203] width 465 height 64
click at [1236, 178] on div "Aug 7, 2025 - SFR25-0442" at bounding box center [1012, 203] width 465 height 64
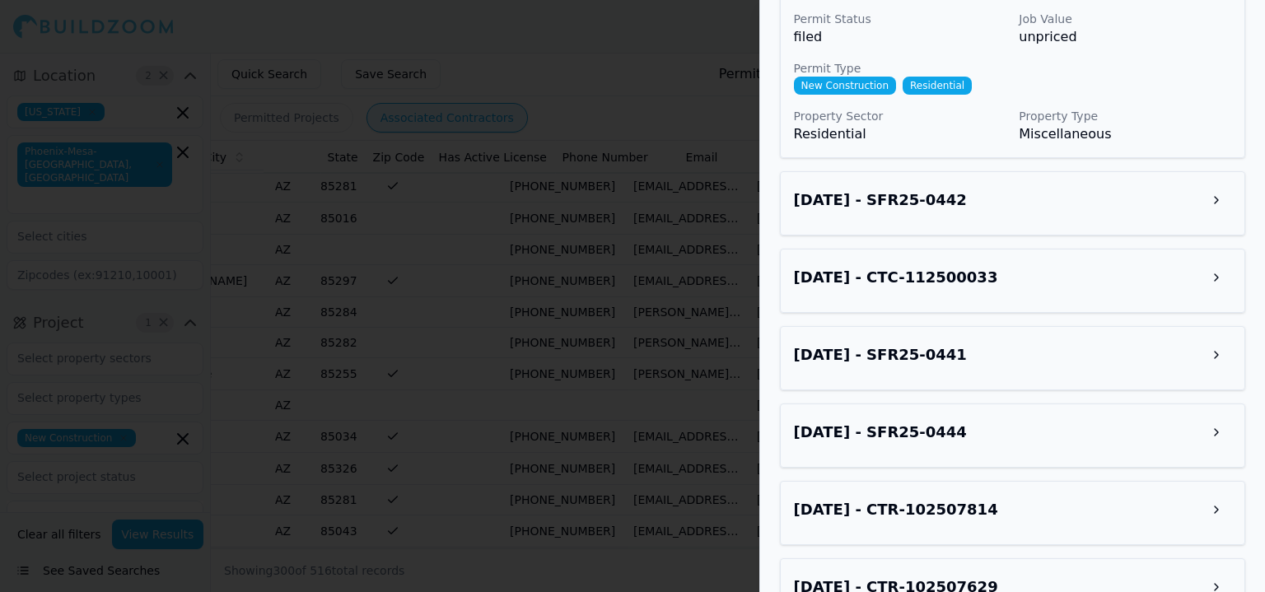
click at [1222, 185] on button at bounding box center [1217, 200] width 30 height 30
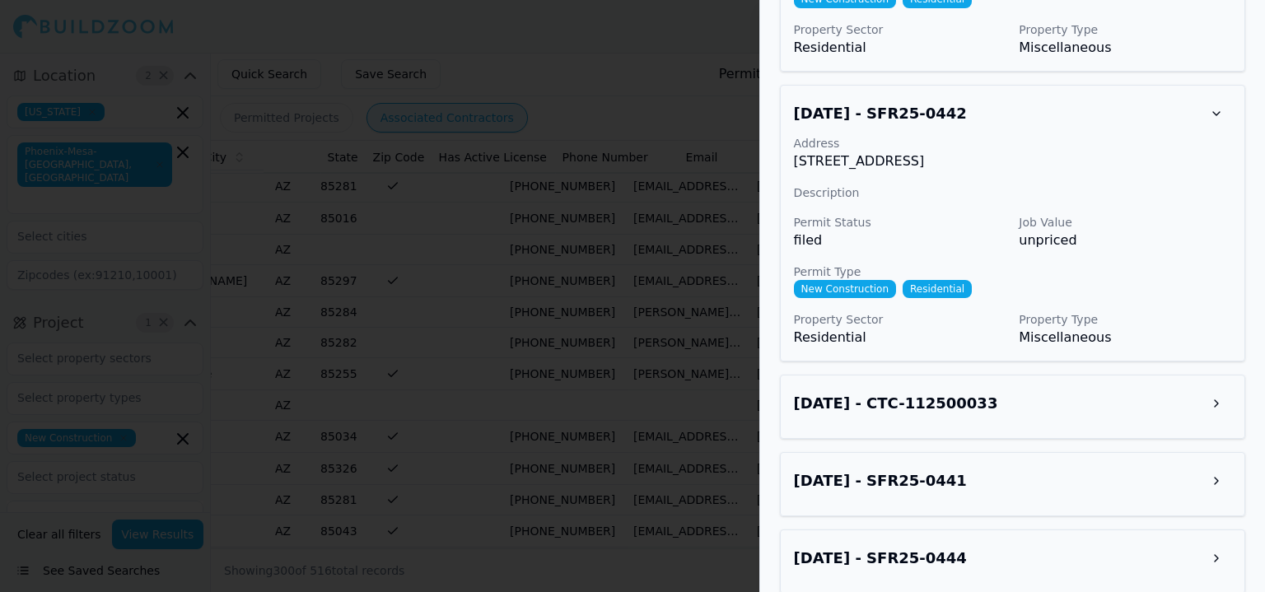
scroll to position [2335, 0]
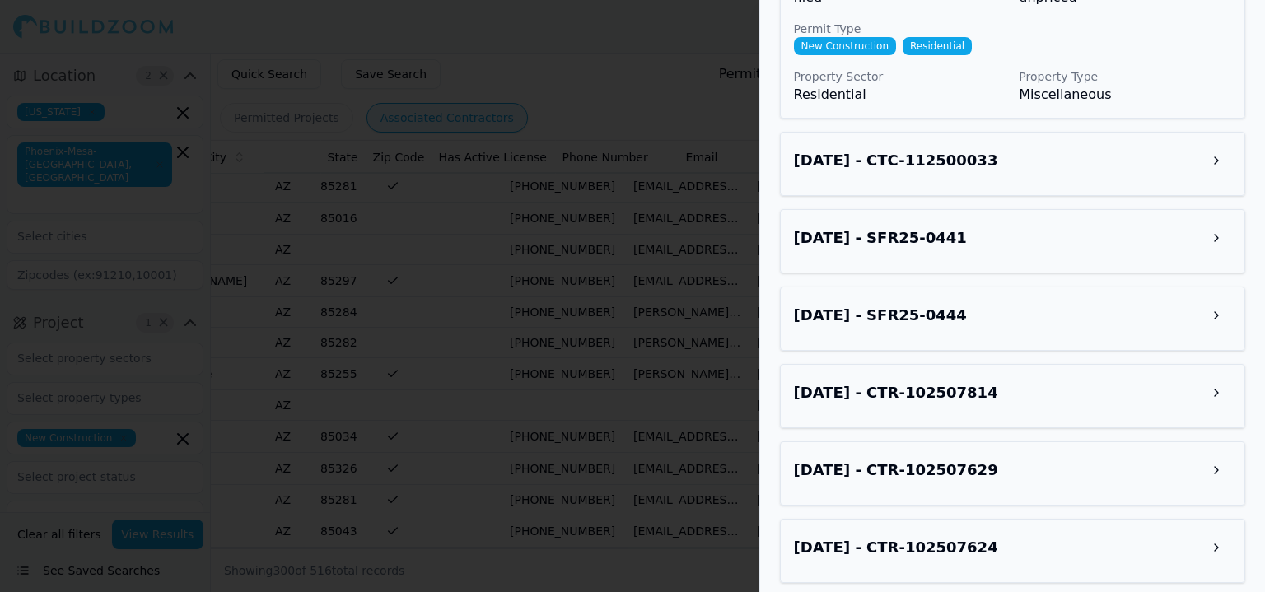
click at [1212, 146] on button at bounding box center [1217, 161] width 30 height 30
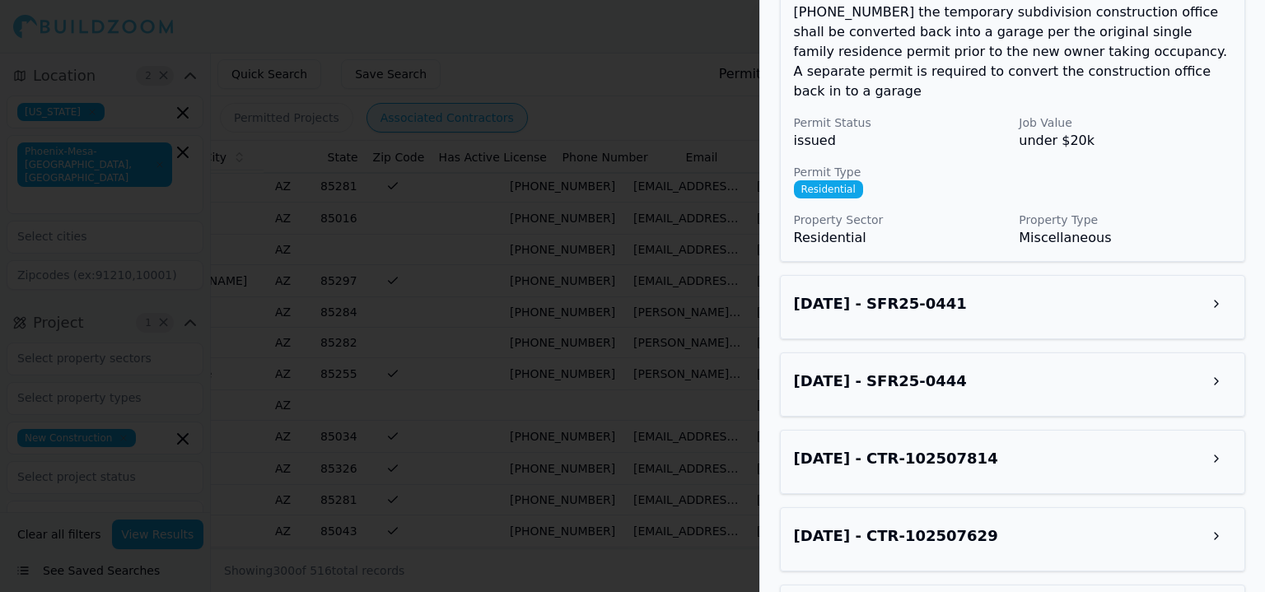
scroll to position [2747, 0]
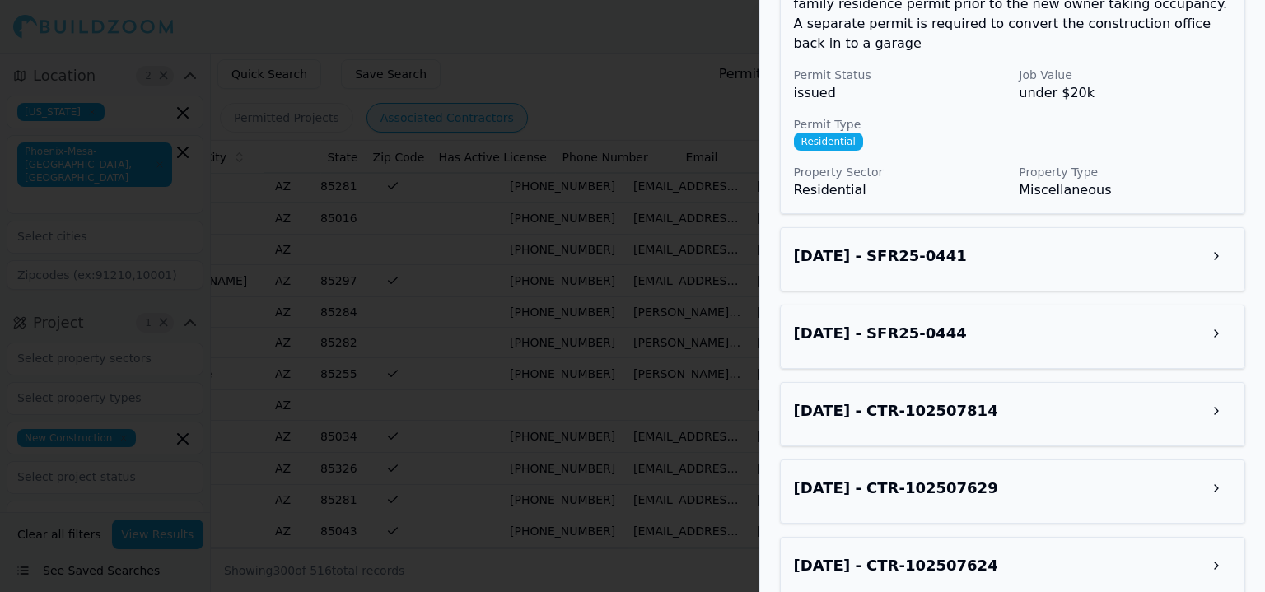
click at [1226, 241] on button at bounding box center [1217, 256] width 30 height 30
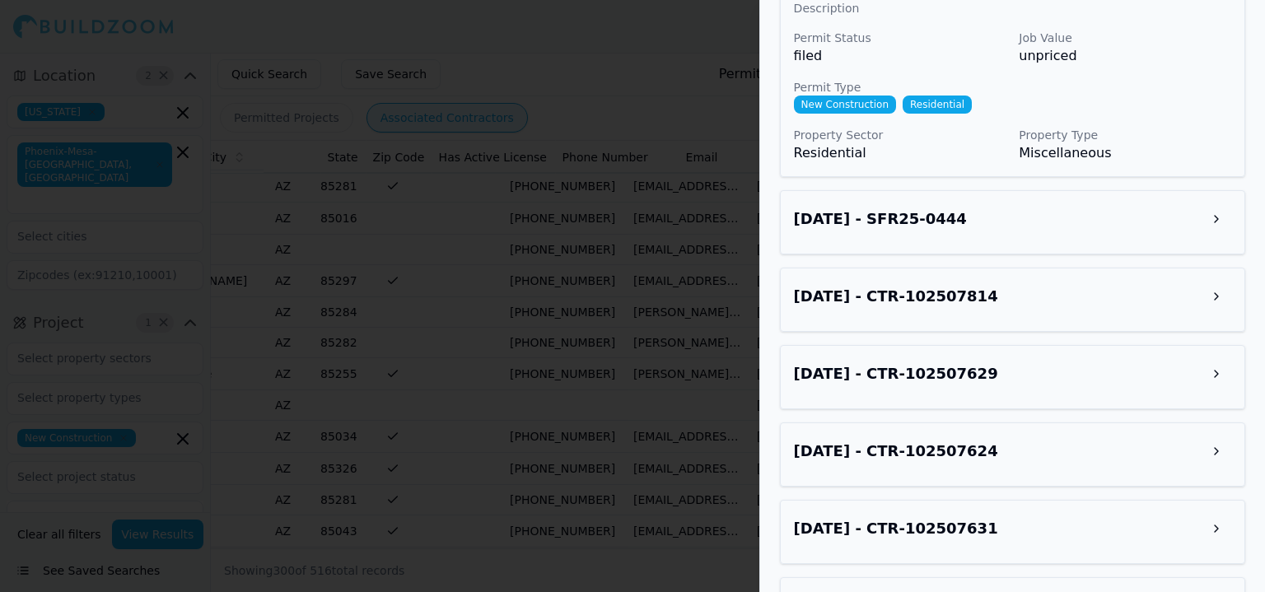
scroll to position [3077, 0]
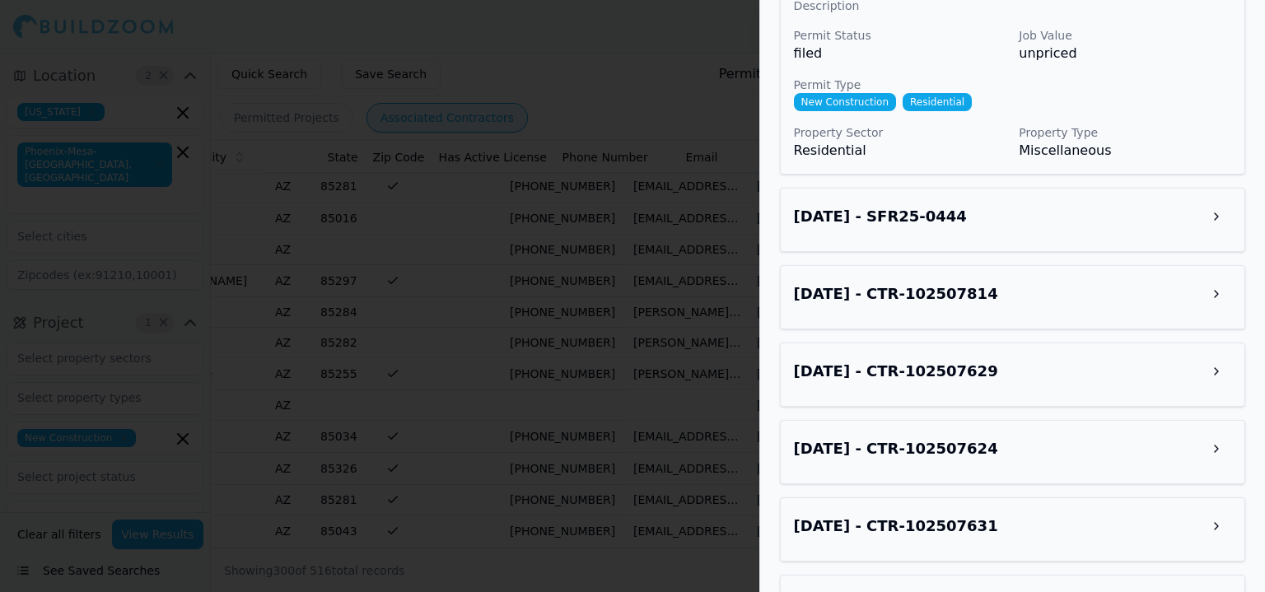
click at [1225, 188] on div "Aug 7, 2025 - SFR25-0444" at bounding box center [1012, 220] width 465 height 64
click at [1225, 202] on button at bounding box center [1217, 217] width 30 height 30
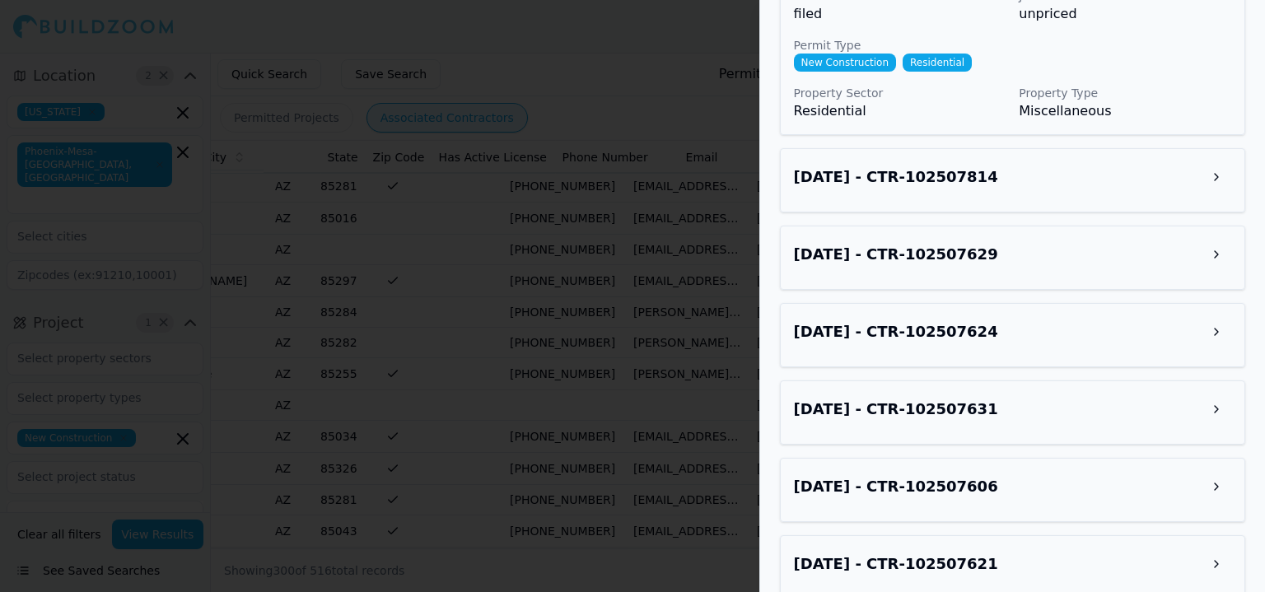
click at [1213, 162] on button at bounding box center [1217, 177] width 30 height 30
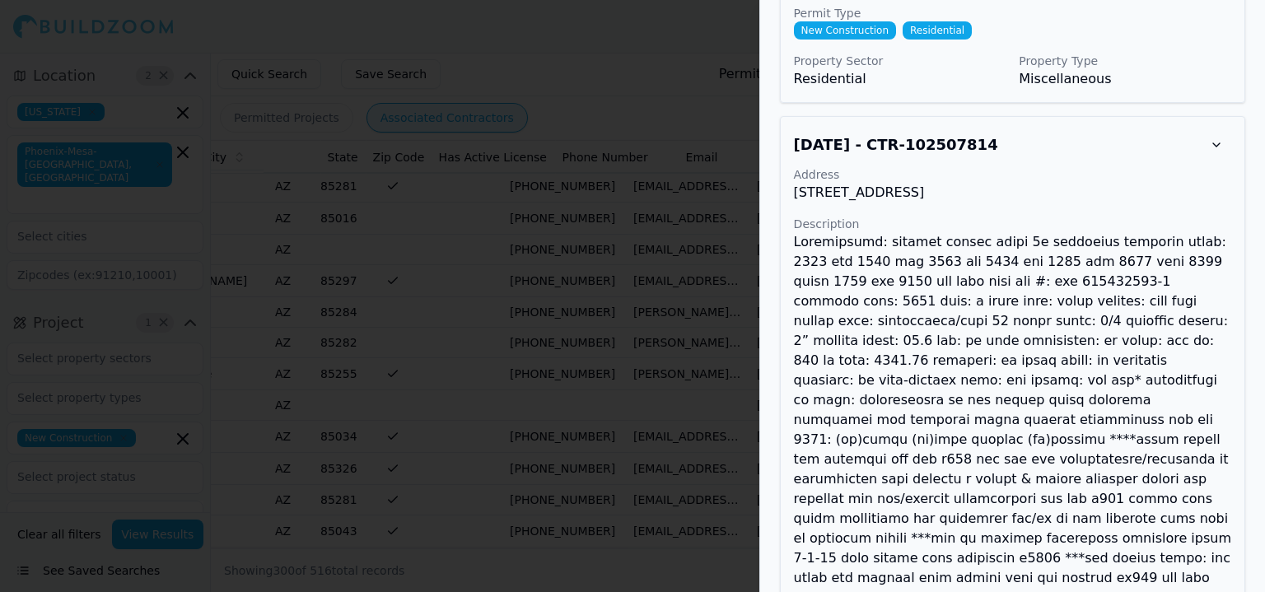
scroll to position [3571, 0]
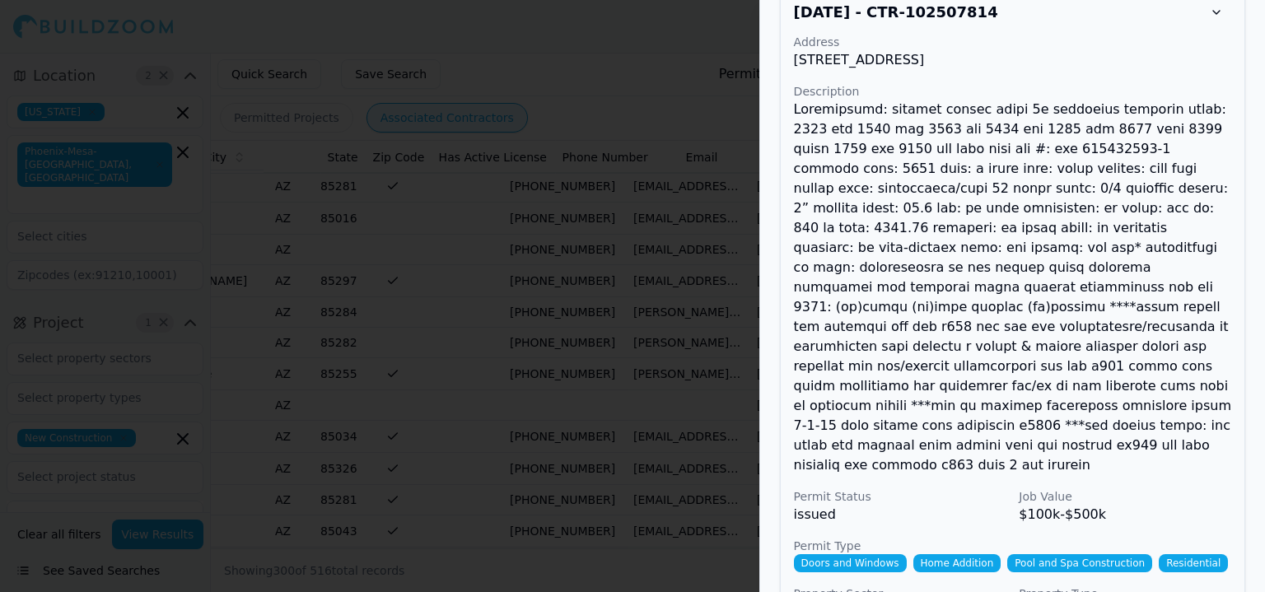
click at [418, 147] on div at bounding box center [632, 296] width 1265 height 592
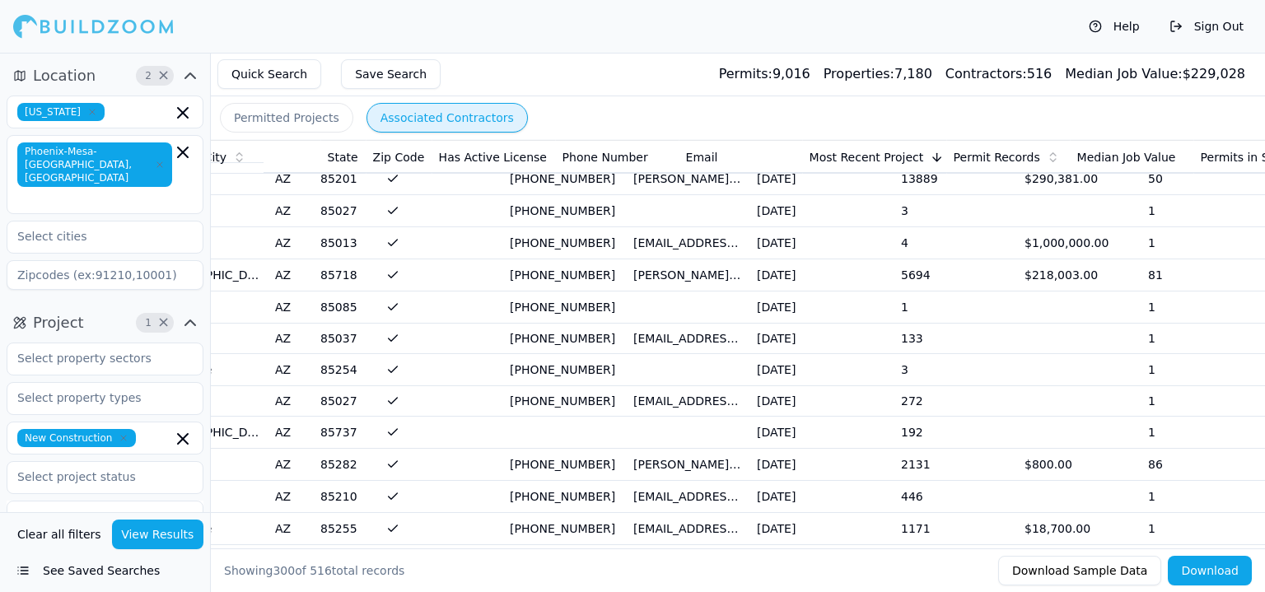
scroll to position [1153, 0]
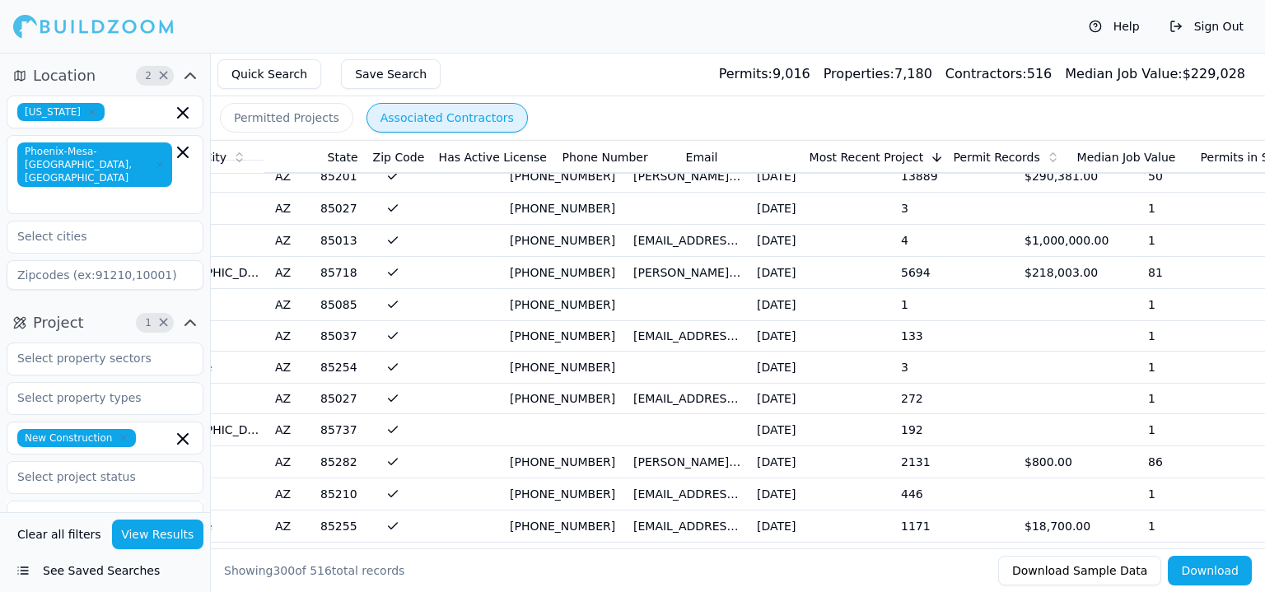
click at [534, 245] on td "(602) 284-9338" at bounding box center [565, 241] width 124 height 32
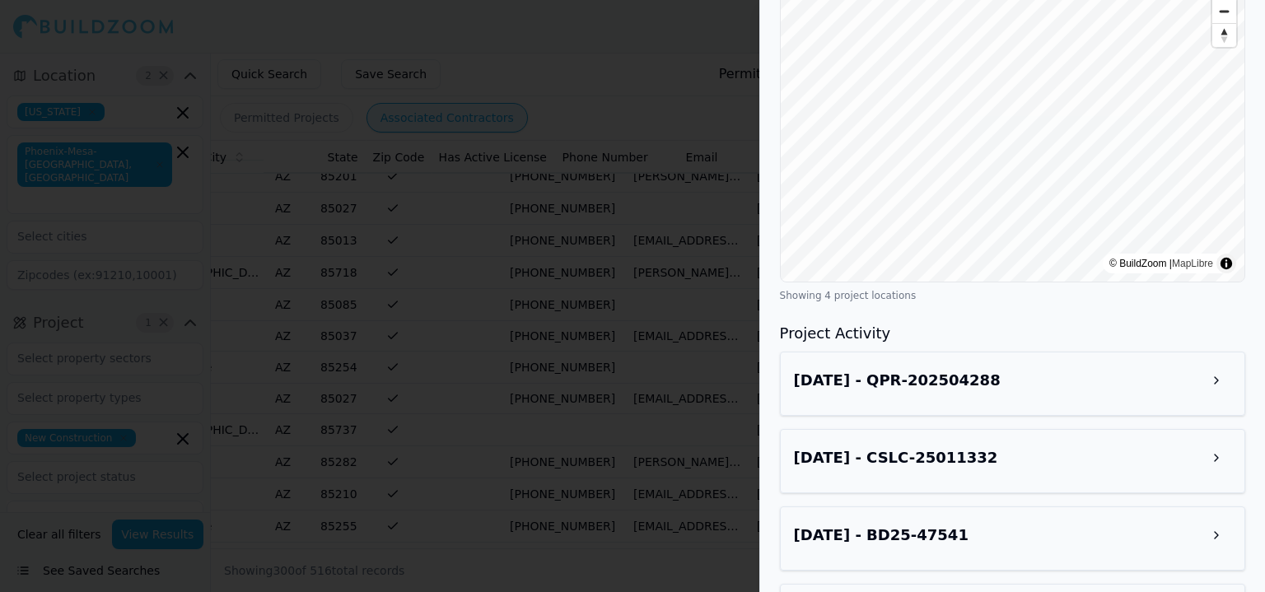
scroll to position [775, 0]
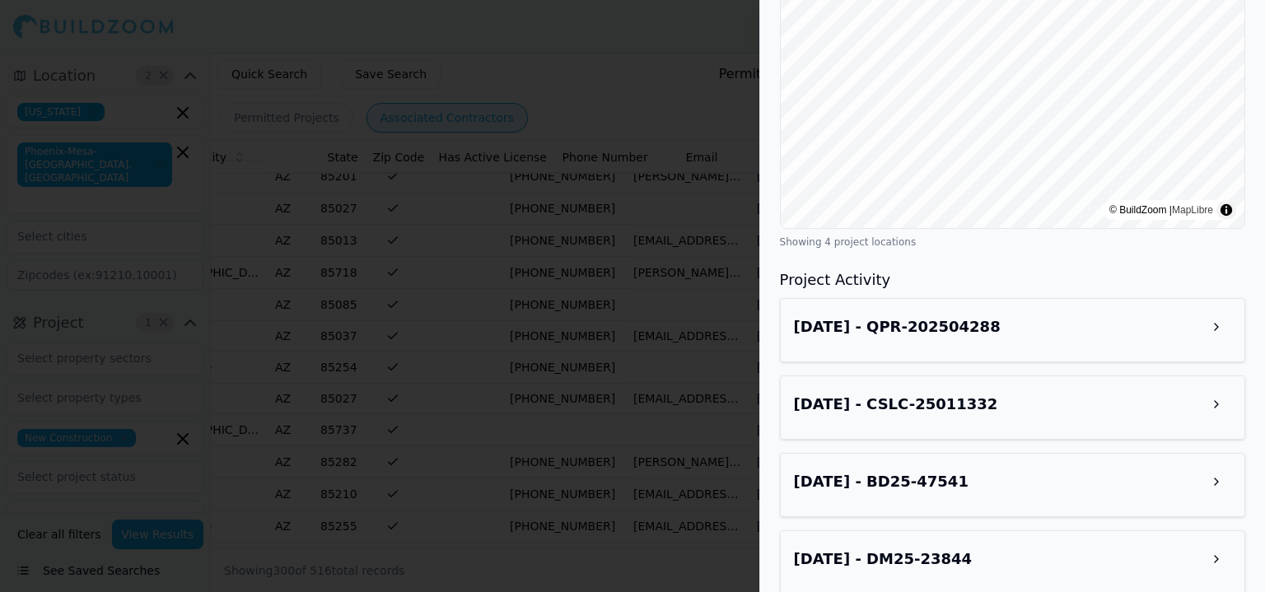
click at [1043, 320] on div "Aug 7, 2025 - QPR-202504288" at bounding box center [1012, 327] width 437 height 30
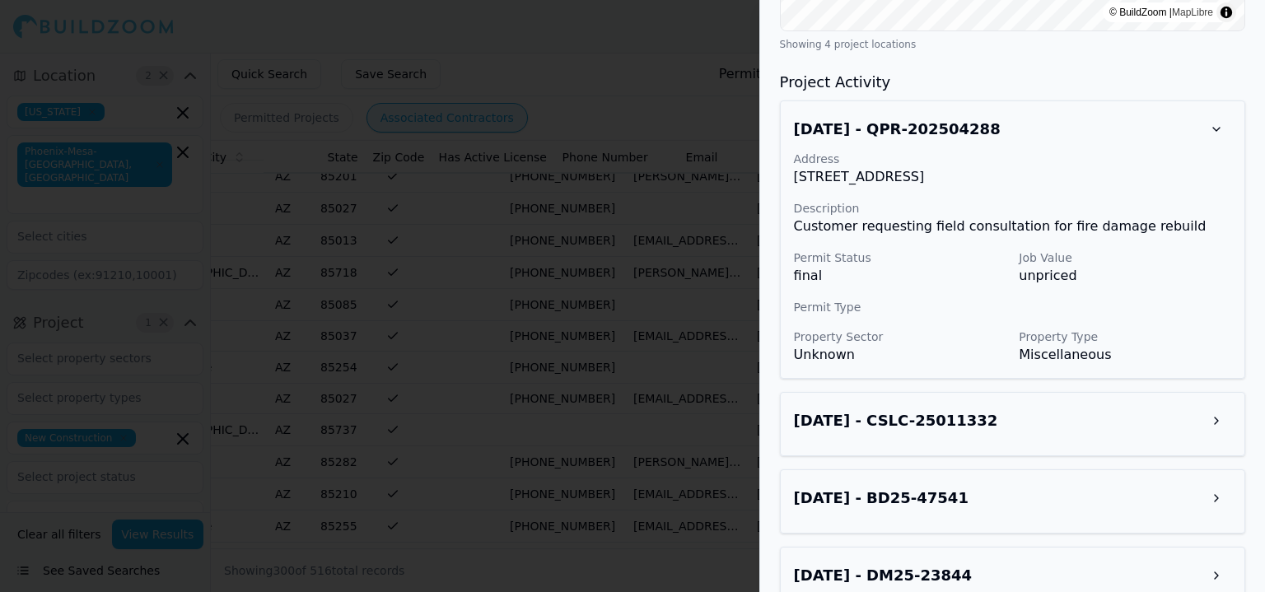
scroll to position [989, 0]
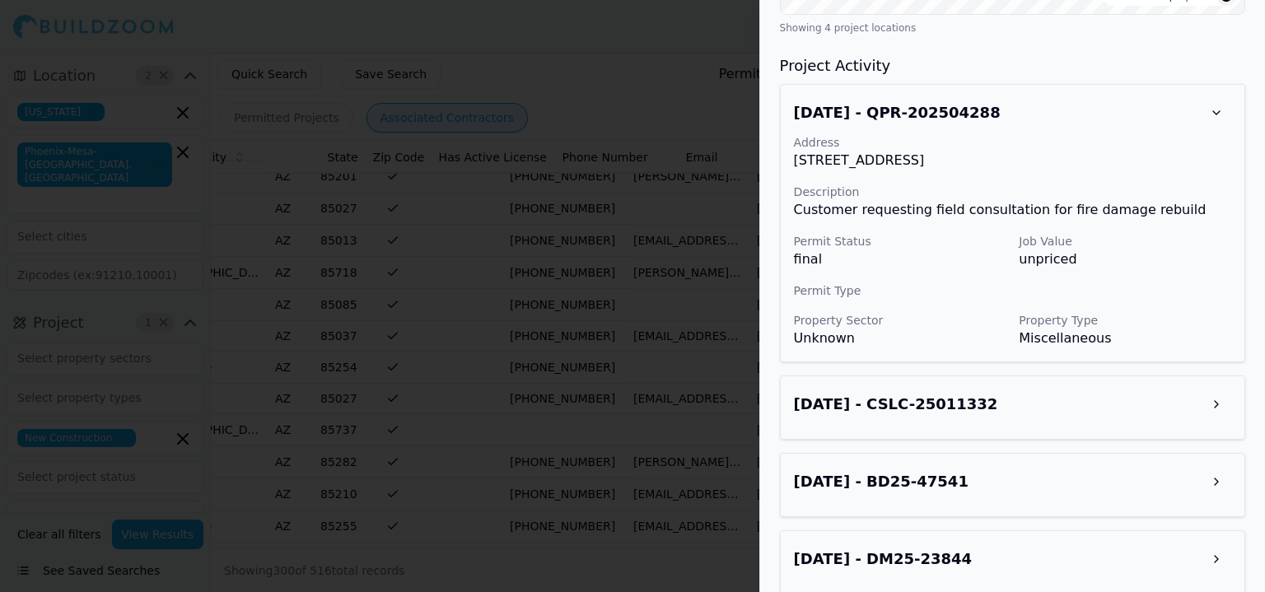
click at [1129, 376] on div "Jul 2, 2025 - CSLC-25011332" at bounding box center [1012, 408] width 465 height 64
drag, startPoint x: 1140, startPoint y: 386, endPoint x: 1157, endPoint y: 391, distance: 18.0
click at [1143, 390] on div "Jul 2, 2025 - CSLC-25011332" at bounding box center [1012, 405] width 437 height 30
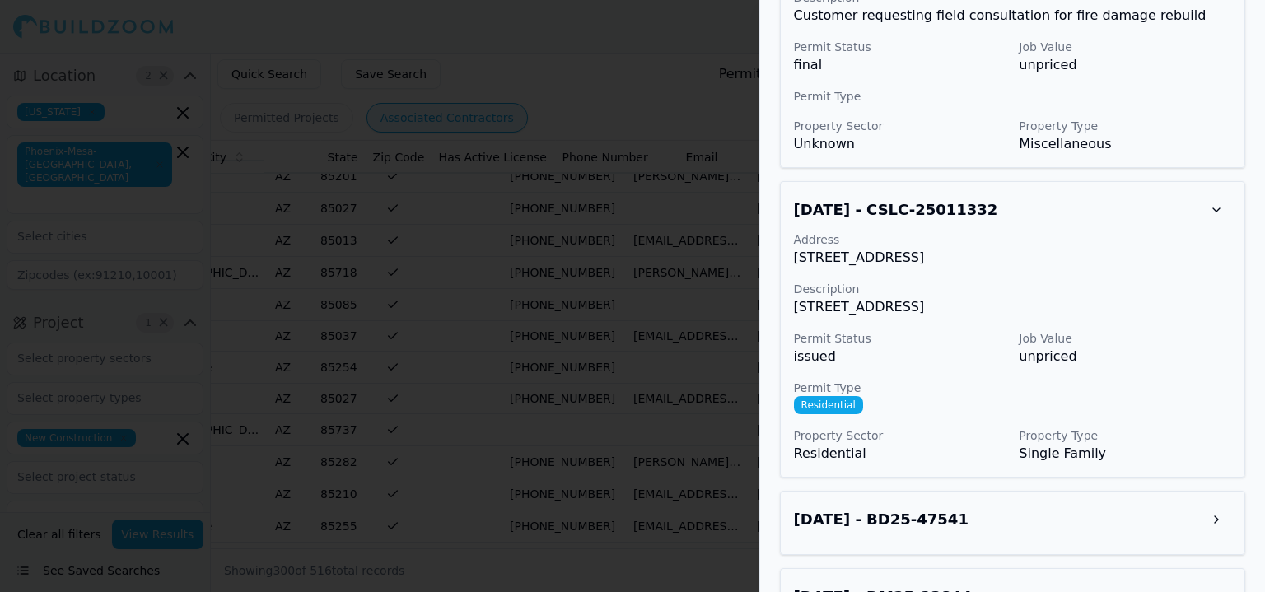
scroll to position [1222, 0]
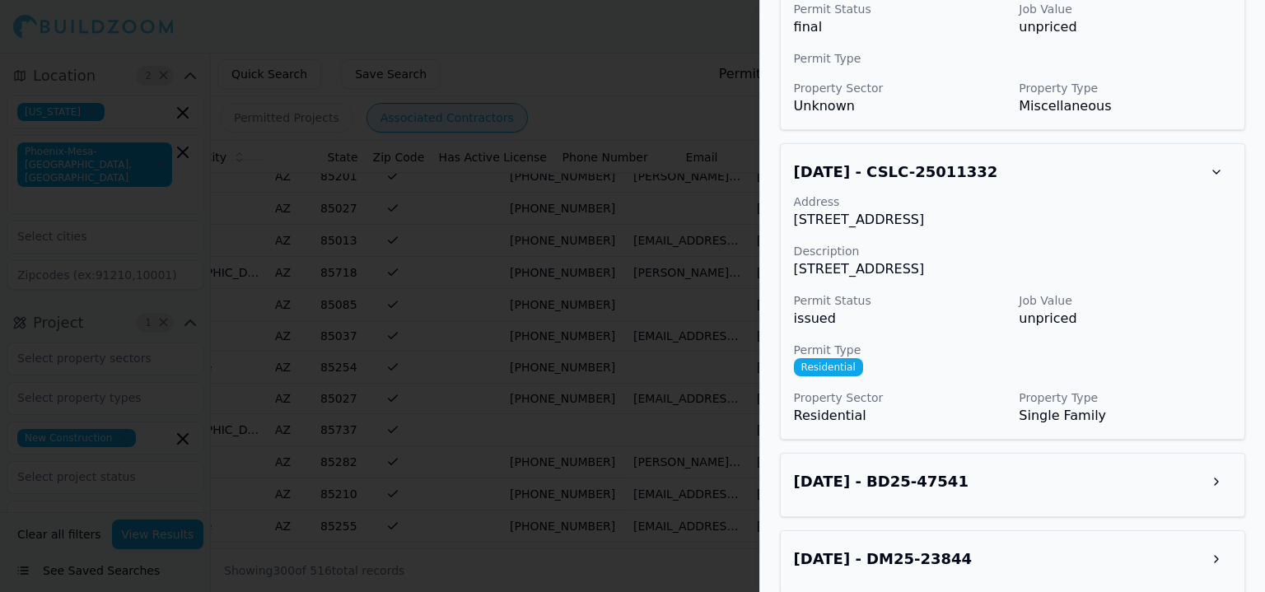
click at [1178, 467] on div "Jul 22, 2025 - BD25-47541" at bounding box center [1012, 482] width 437 height 30
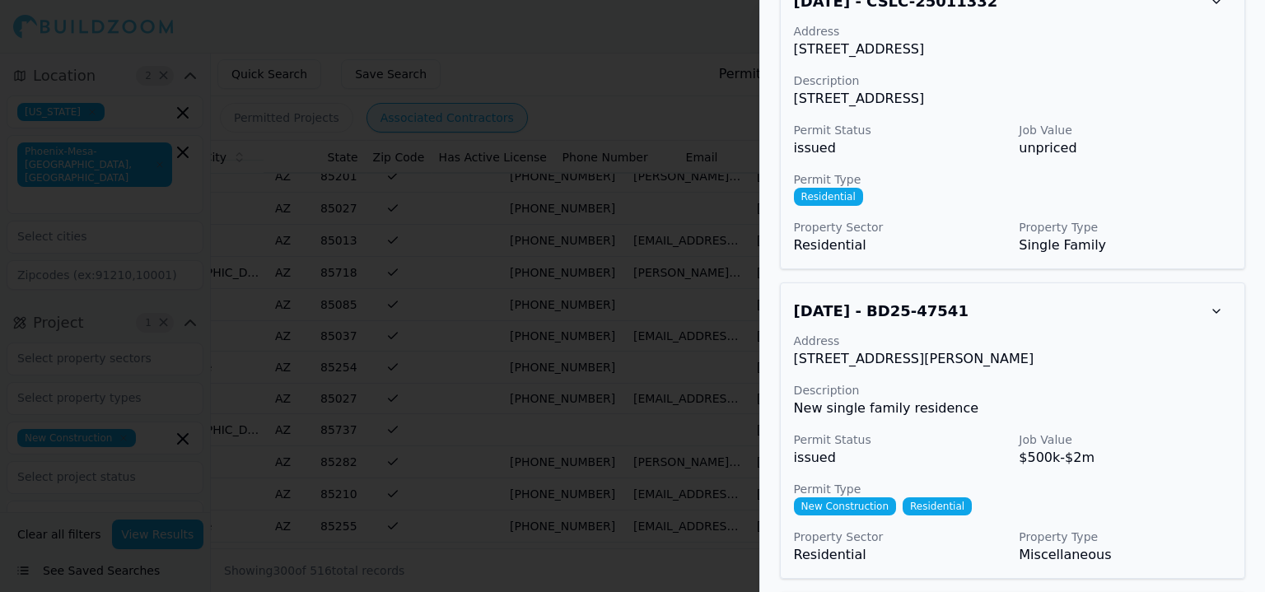
scroll to position [1453, 0]
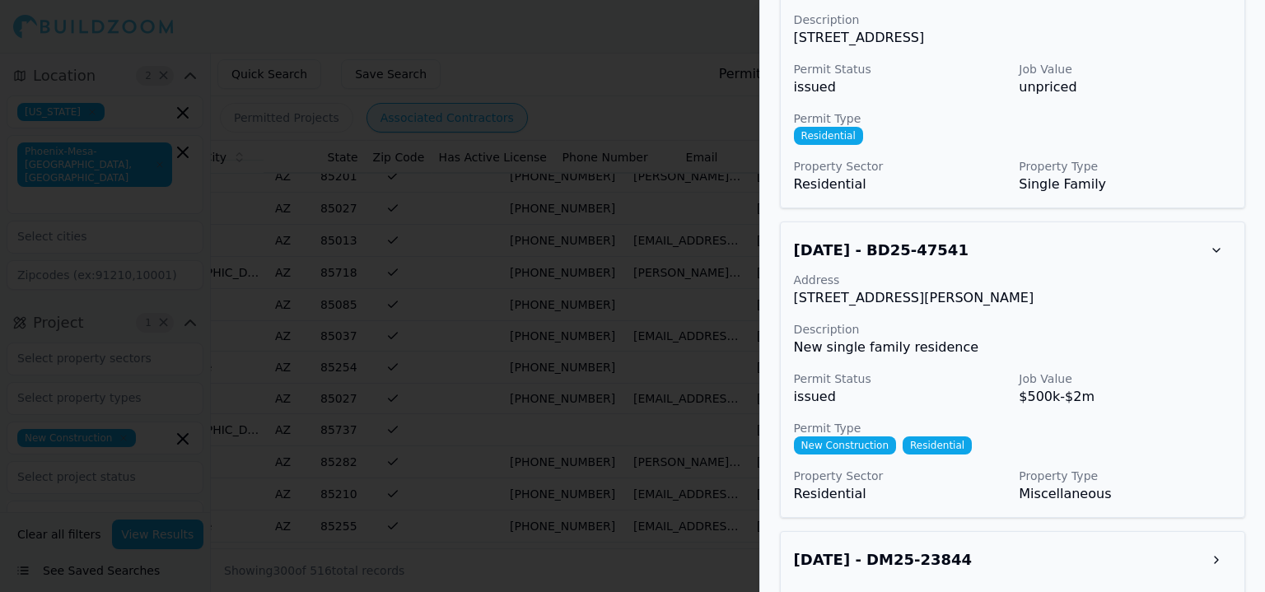
click at [1209, 545] on button at bounding box center [1217, 560] width 30 height 30
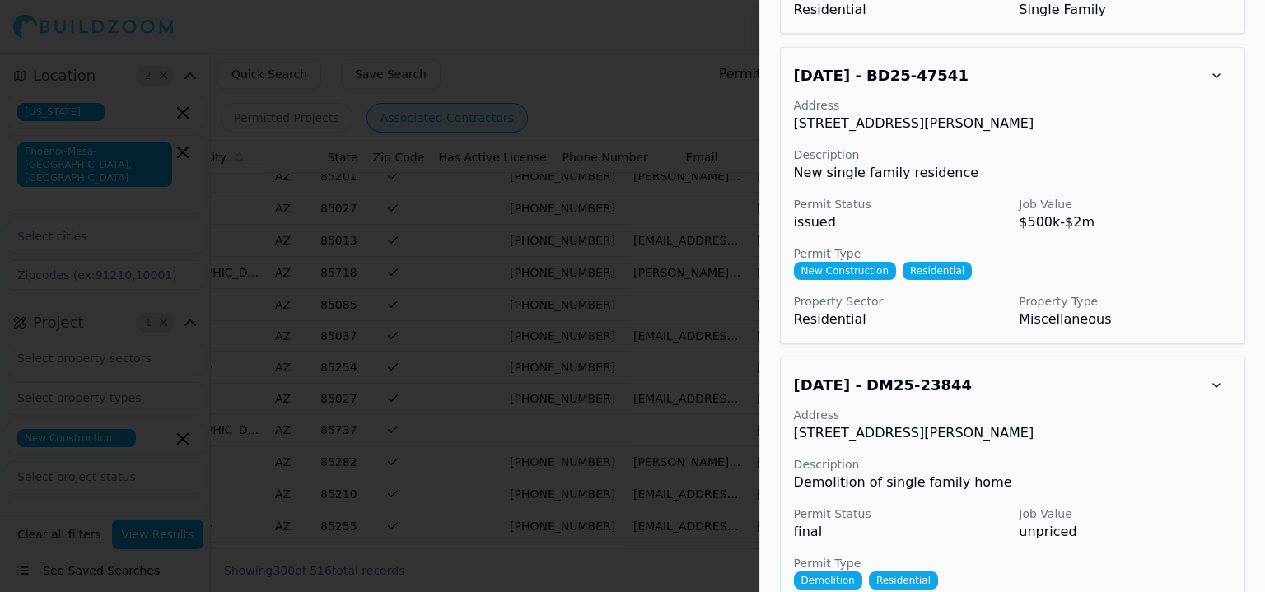
scroll to position [1685, 0]
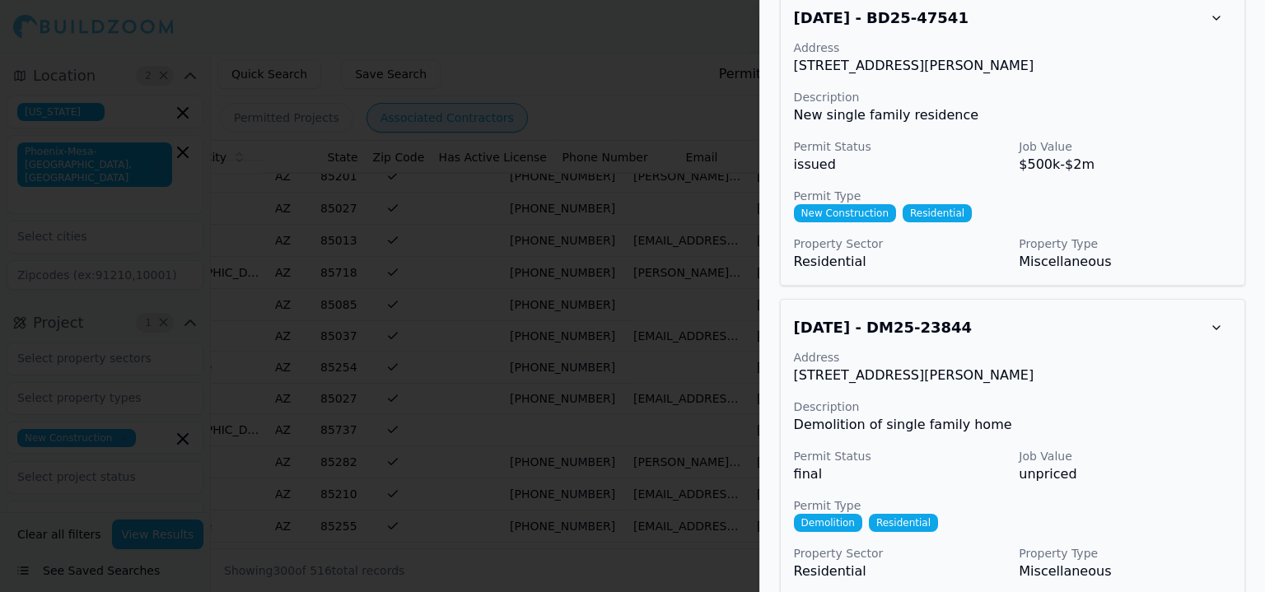
click at [540, 302] on div at bounding box center [632, 296] width 1265 height 592
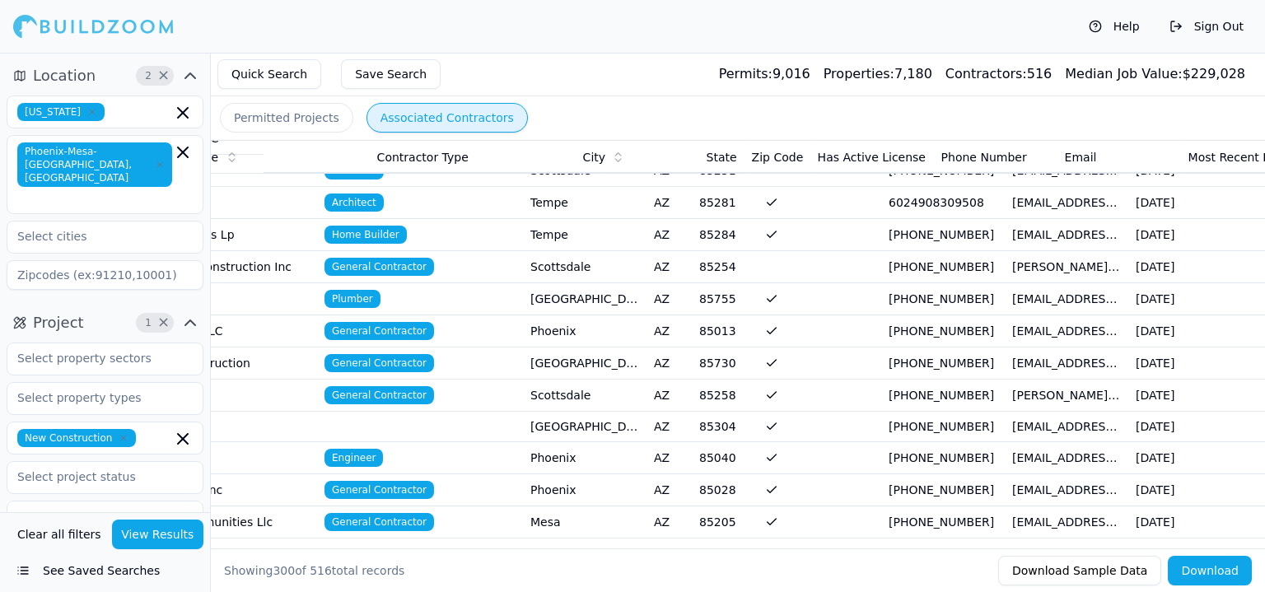
scroll to position [0, 0]
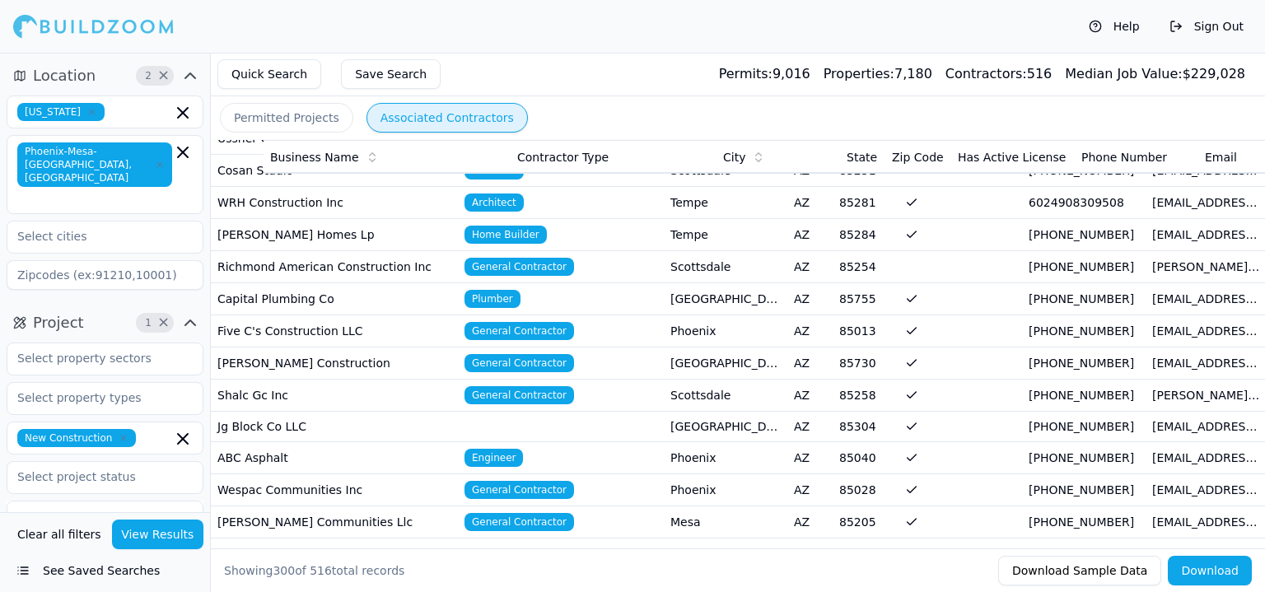
drag, startPoint x: 668, startPoint y: 263, endPoint x: 518, endPoint y: 266, distance: 150.0
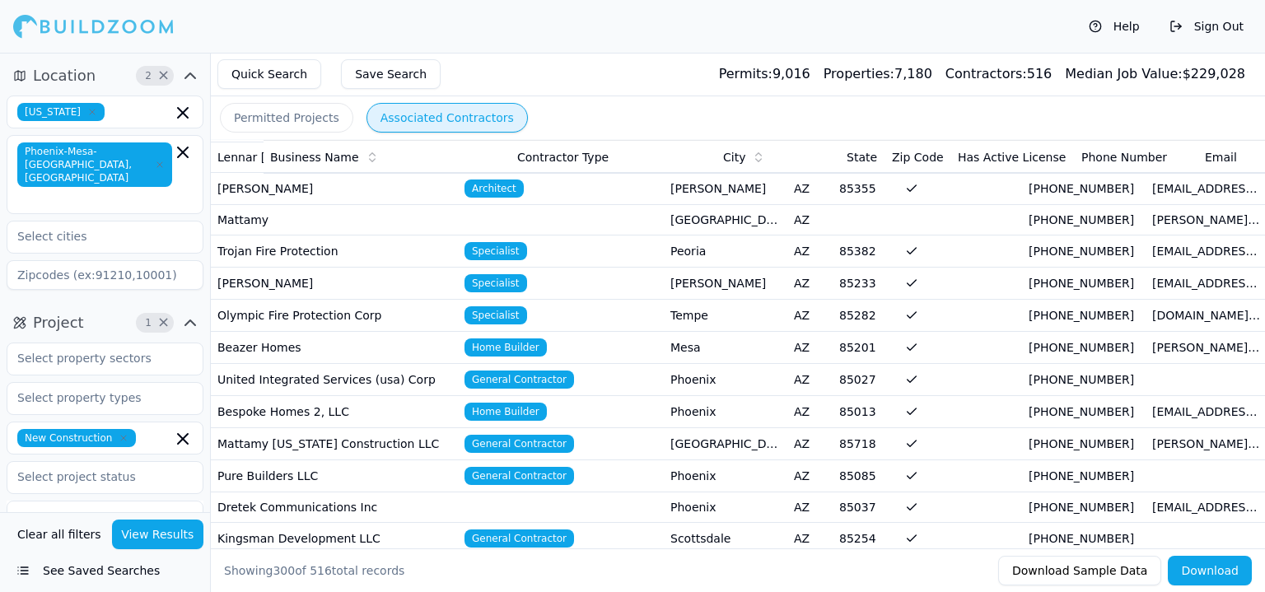
scroll to position [989, 0]
